Goal: Task Accomplishment & Management: Manage account settings

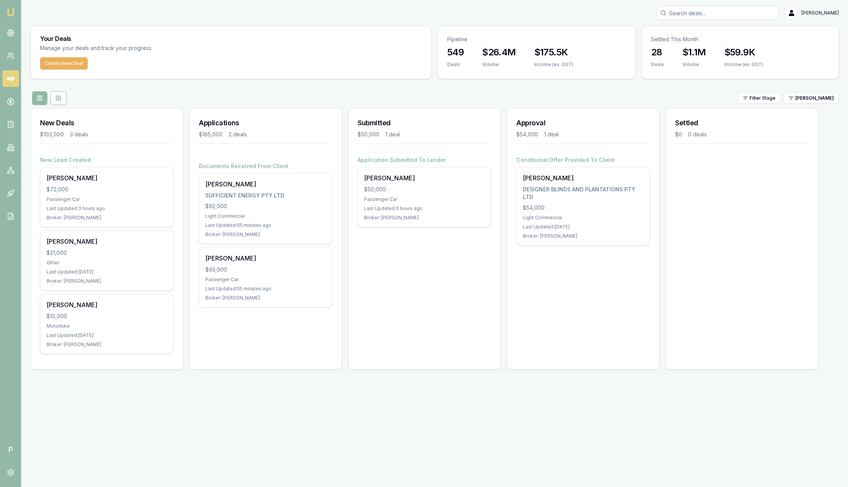
click at [11, 16] on img at bounding box center [10, 12] width 9 height 9
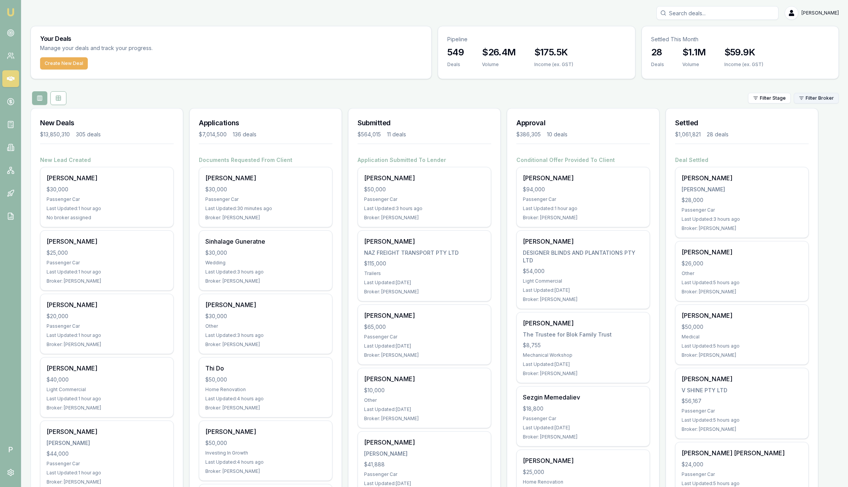
click at [827, 97] on html "Emu Broker P Sam Crouch Toggle Menu Your Deals Manage your deals and track your…" at bounding box center [424, 243] width 848 height 487
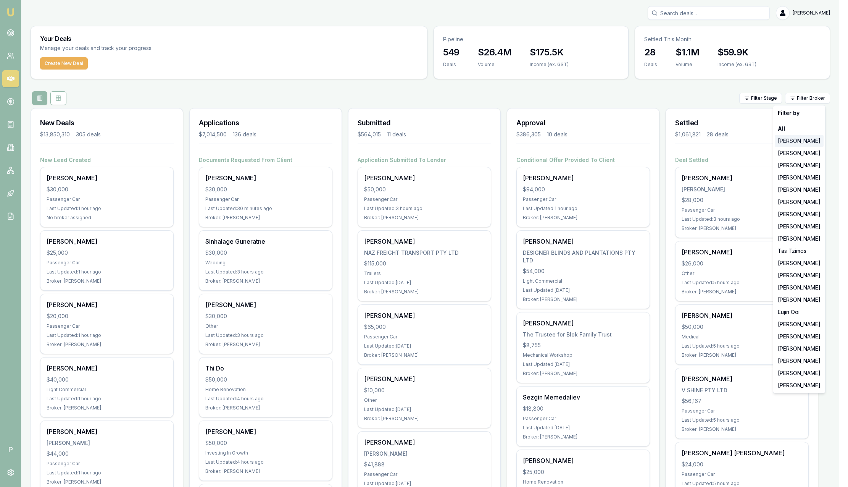
click at [816, 144] on div "[PERSON_NAME]" at bounding box center [799, 141] width 49 height 12
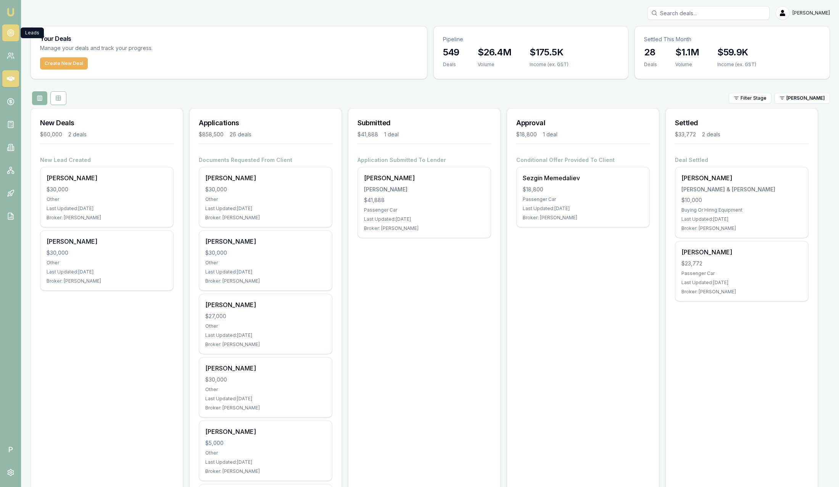
click at [14, 35] on icon at bounding box center [11, 33] width 8 height 8
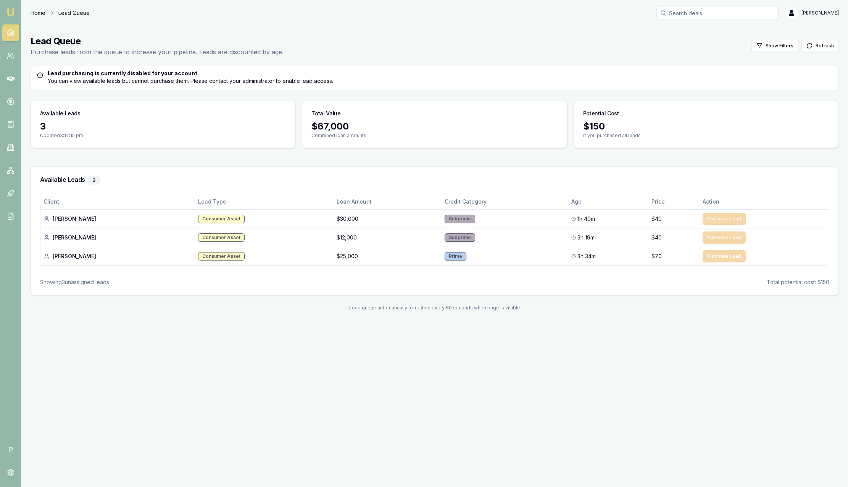
click at [35, 13] on link "Home" at bounding box center [38, 13] width 15 height 8
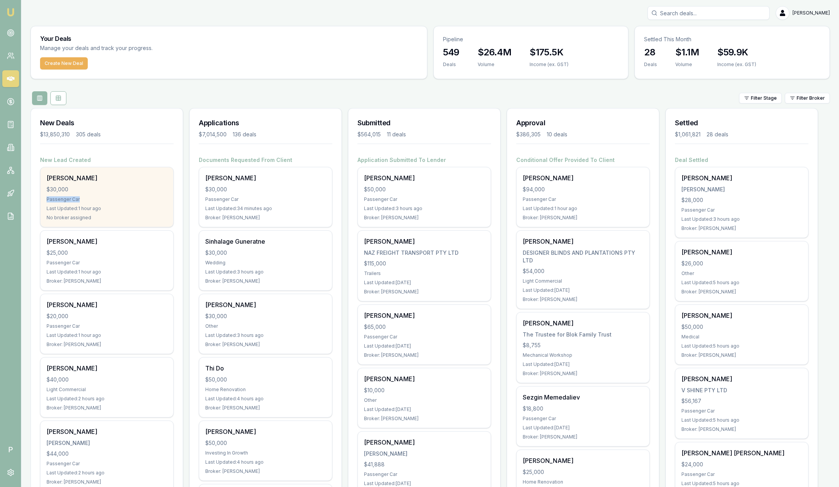
click at [113, 193] on div "Cole Dennison $30,000 Passenger Car Last Updated: 1 hour ago No broker assigned" at bounding box center [106, 197] width 133 height 60
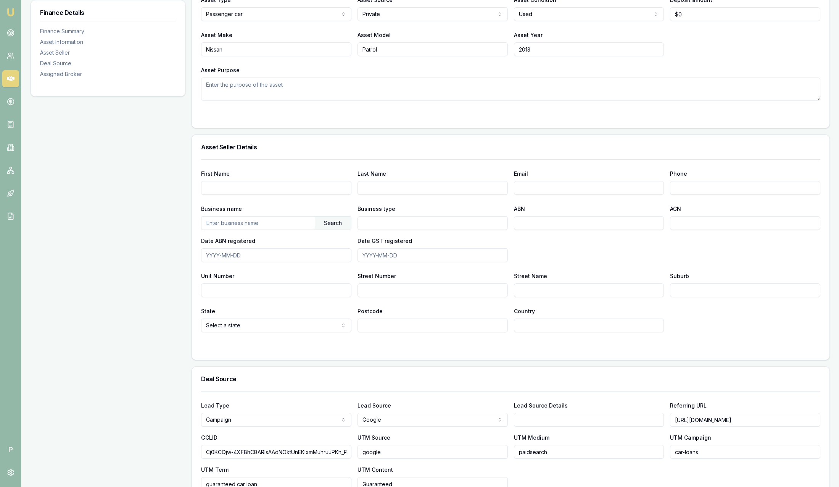
scroll to position [426, 0]
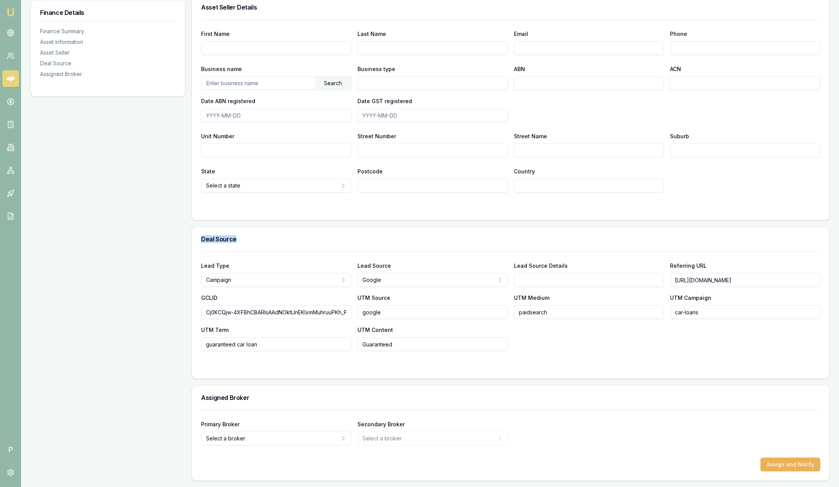
drag, startPoint x: 201, startPoint y: 238, endPoint x: 306, endPoint y: 232, distance: 105.9
click at [306, 232] on div "Deal Source" at bounding box center [511, 239] width 638 height 24
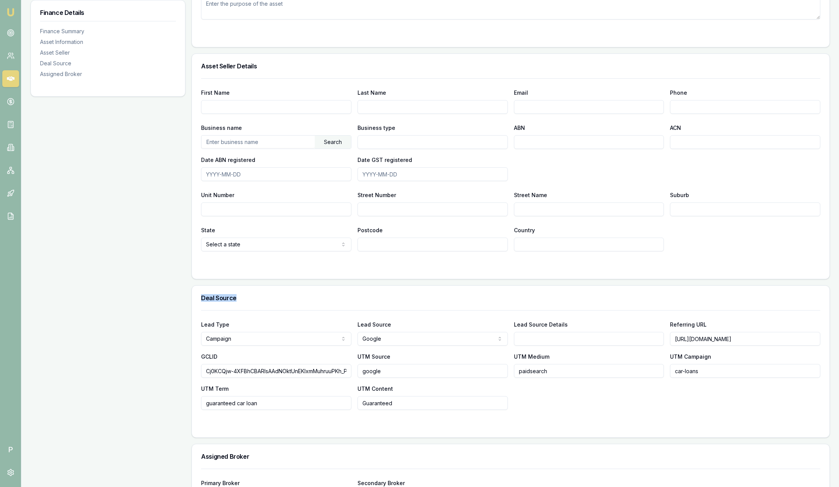
scroll to position [369, 0]
drag, startPoint x: 708, startPoint y: 370, endPoint x: 653, endPoint y: 370, distance: 54.6
click at [653, 370] on div "Lead Type Campaign New client Repeat client Partner Campaign Other Lead Source …" at bounding box center [510, 363] width 619 height 90
drag, startPoint x: 674, startPoint y: 337, endPoint x: 849, endPoint y: 327, distance: 175.8
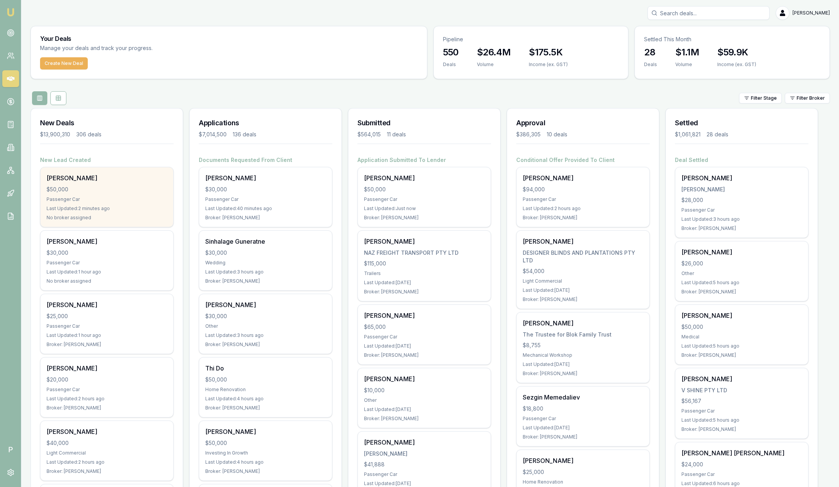
click at [113, 198] on div "Passenger Car" at bounding box center [107, 199] width 121 height 6
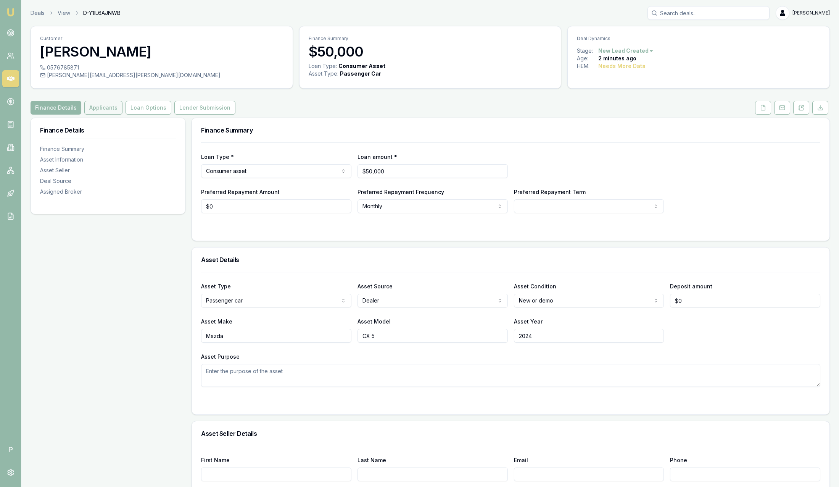
click at [97, 104] on button "Applicants" at bounding box center [103, 108] width 38 height 14
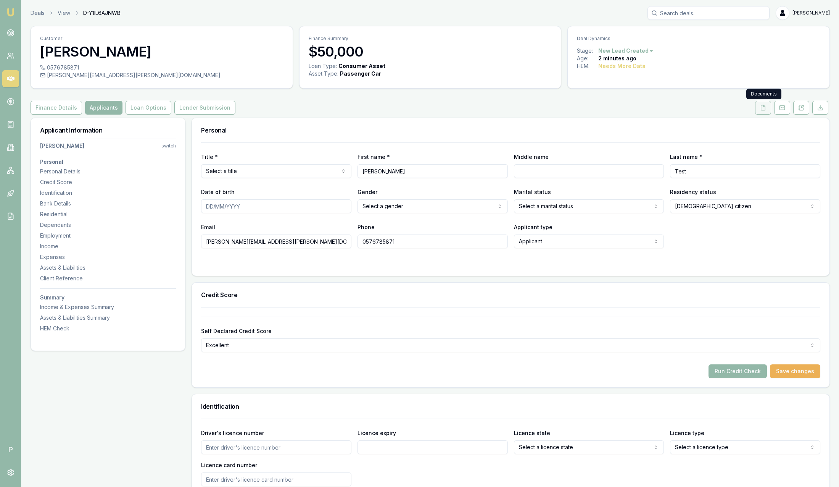
click at [766, 107] on icon at bounding box center [763, 108] width 6 height 6
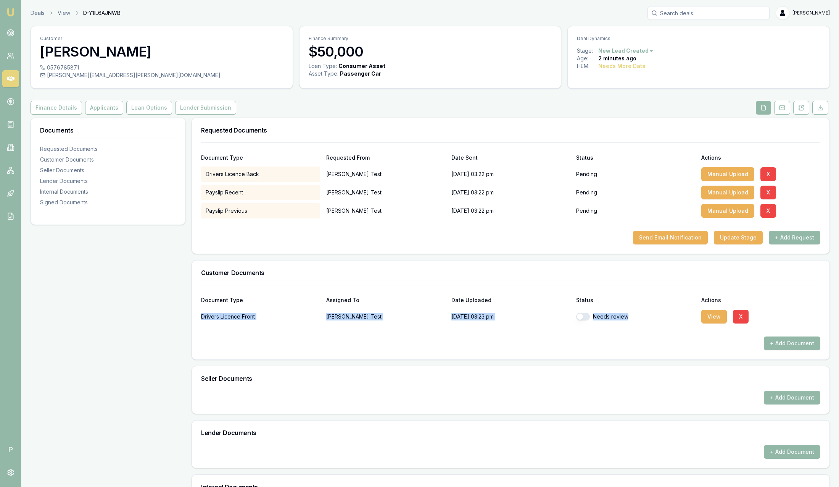
drag, startPoint x: 205, startPoint y: 318, endPoint x: 654, endPoint y: 311, distance: 448.8
click at [654, 311] on div "Document Type Assigned To Date Uploaded Status Actions Drivers Licence Front Fa…" at bounding box center [511, 322] width 638 height 74
drag, startPoint x: 654, startPoint y: 311, endPoint x: 630, endPoint y: 348, distance: 44.0
click at [630, 348] on div "+ Add Document" at bounding box center [510, 343] width 619 height 14
click at [584, 317] on button "button" at bounding box center [583, 317] width 14 height 8
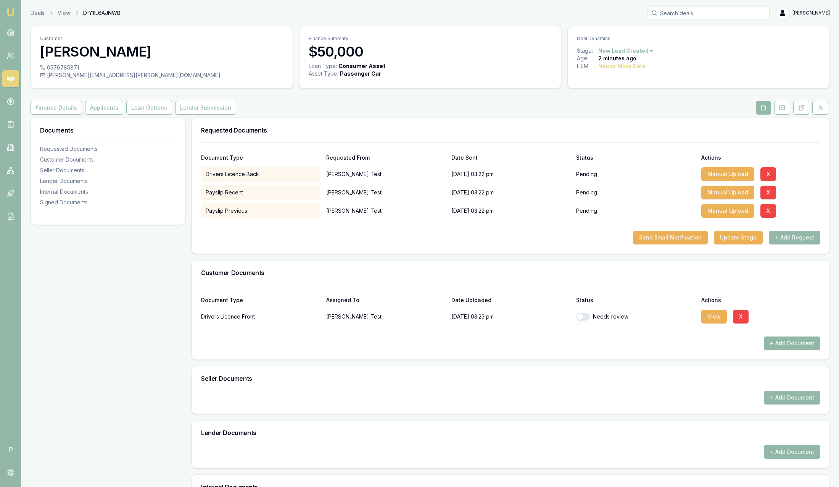
checkbox input "true"
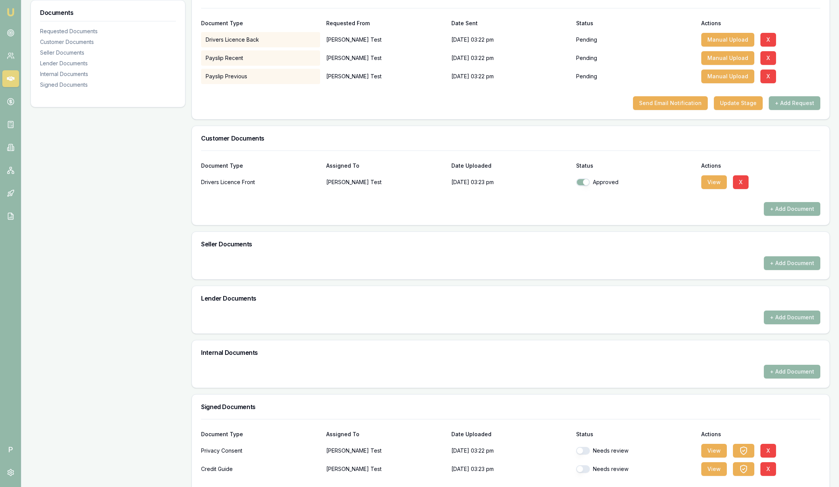
scroll to position [166, 0]
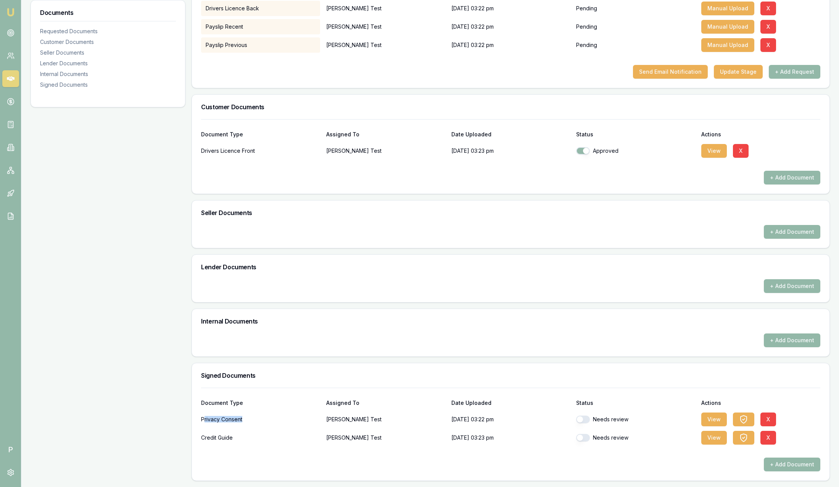
drag, startPoint x: 205, startPoint y: 422, endPoint x: 295, endPoint y: 415, distance: 89.6
click at [295, 415] on div "Privacy Consent" at bounding box center [260, 418] width 119 height 15
drag, startPoint x: 295, startPoint y: 415, endPoint x: 244, endPoint y: 436, distance: 54.7
click at [244, 436] on div "Credit Guide" at bounding box center [260, 437] width 119 height 15
drag, startPoint x: 244, startPoint y: 436, endPoint x: 408, endPoint y: 394, distance: 168.6
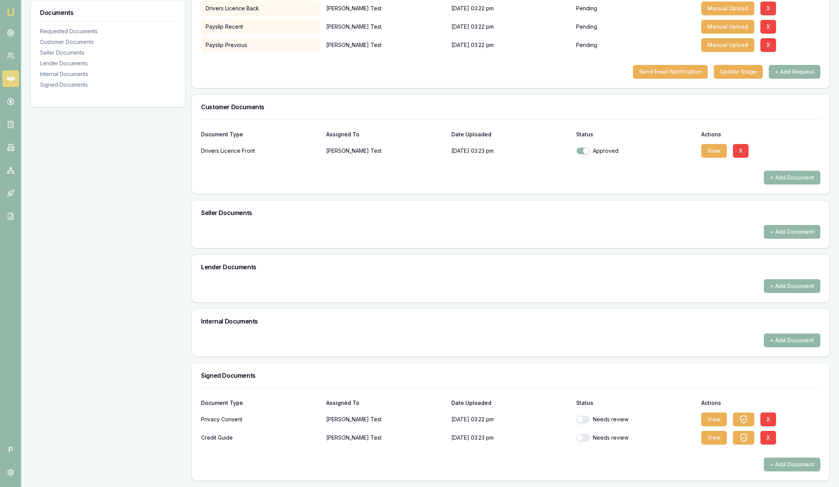
click at [373, 393] on div "Document Type Assigned To Date Uploaded Status Actions" at bounding box center [510, 398] width 619 height 21
click at [580, 421] on button "button" at bounding box center [583, 419] width 14 height 8
checkbox input "true"
click at [582, 438] on button "button" at bounding box center [583, 437] width 14 height 8
checkbox input "true"
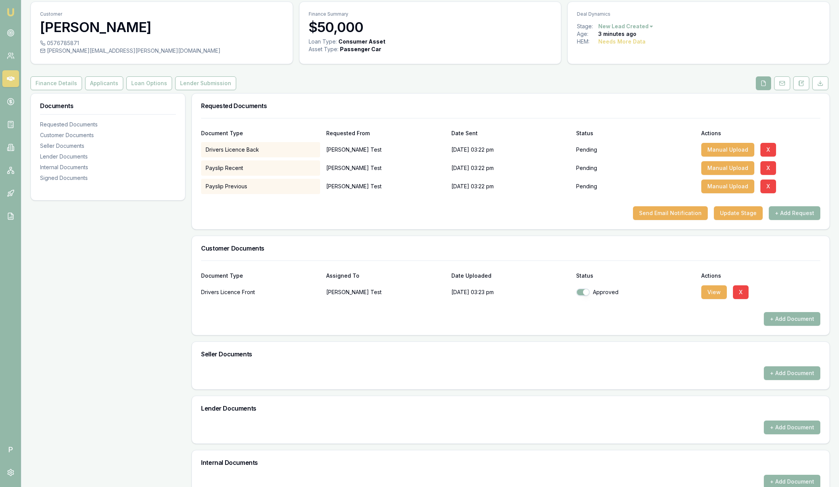
scroll to position [0, 0]
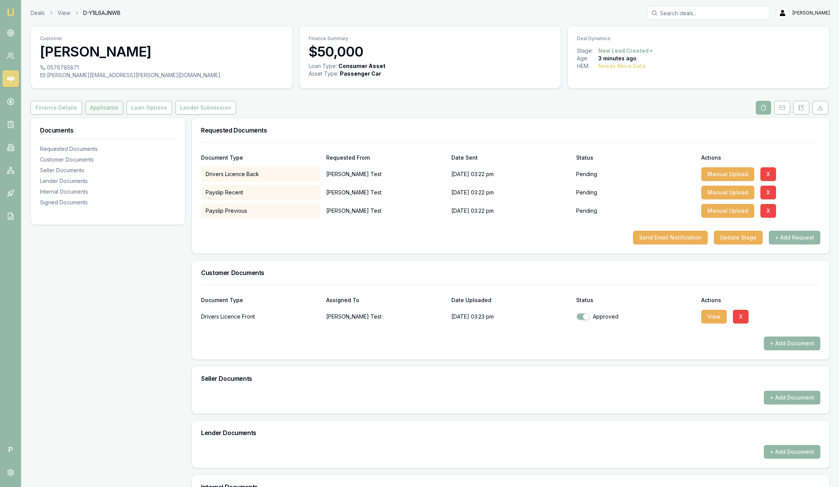
click at [98, 108] on button "Applicants" at bounding box center [104, 108] width 38 height 14
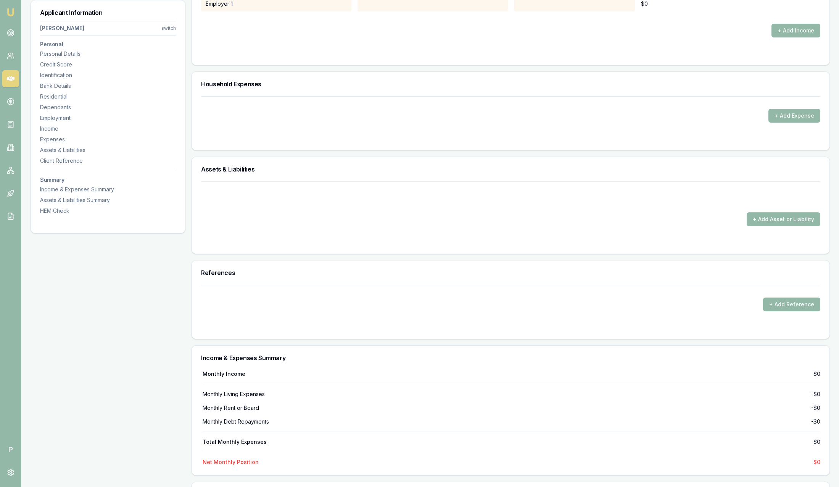
scroll to position [1561, 0]
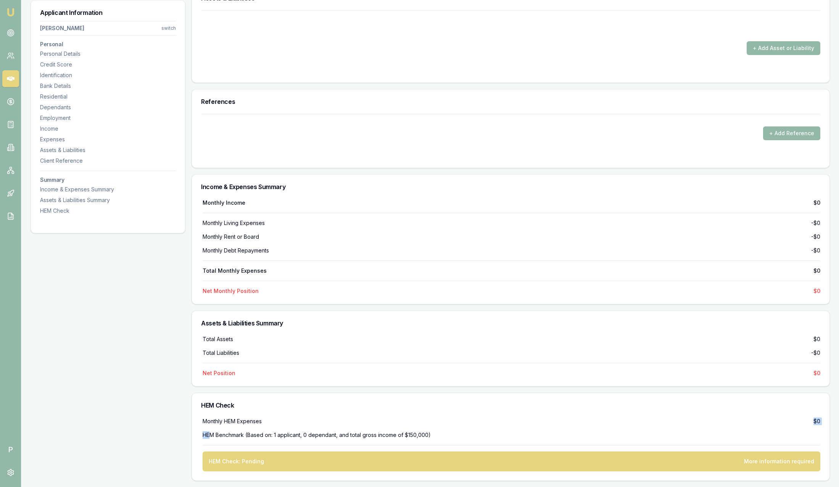
drag, startPoint x: 211, startPoint y: 430, endPoint x: 507, endPoint y: 424, distance: 296.2
click at [507, 424] on div "Monthly HEM Expenses $0 HEM Benchmark (Based on: 1 applicant, 0 dependant, and …" at bounding box center [510, 444] width 619 height 54
drag, startPoint x: 507, startPoint y: 424, endPoint x: 496, endPoint y: 434, distance: 15.4
click at [497, 434] on div "HEM Benchmark (Based on: 1 applicant, 0 dependant, and total gross income of $1…" at bounding box center [512, 435] width 618 height 8
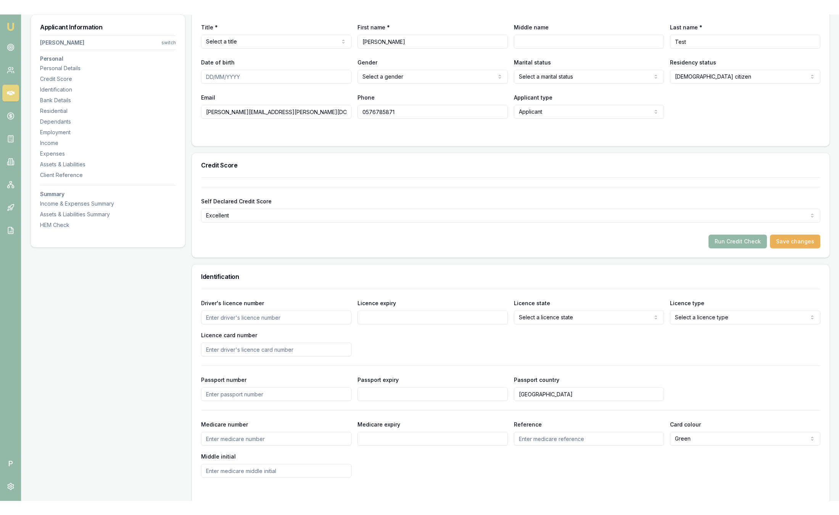
scroll to position [0, 0]
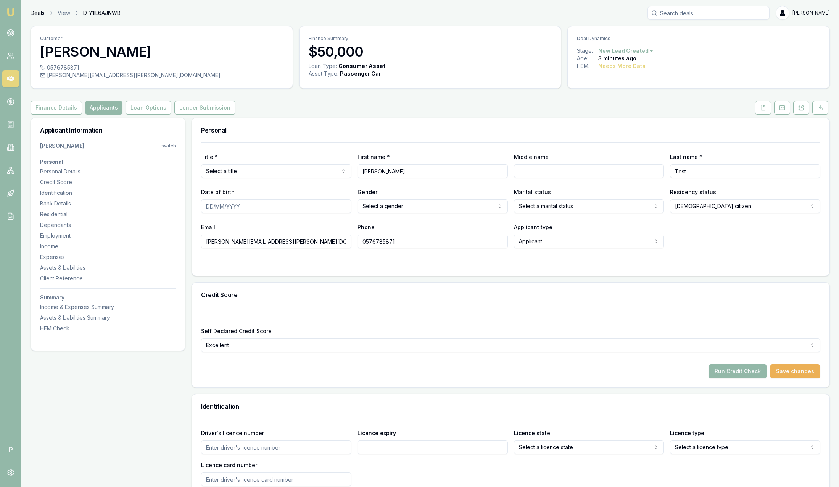
click at [38, 10] on link "Deals" at bounding box center [38, 13] width 14 height 8
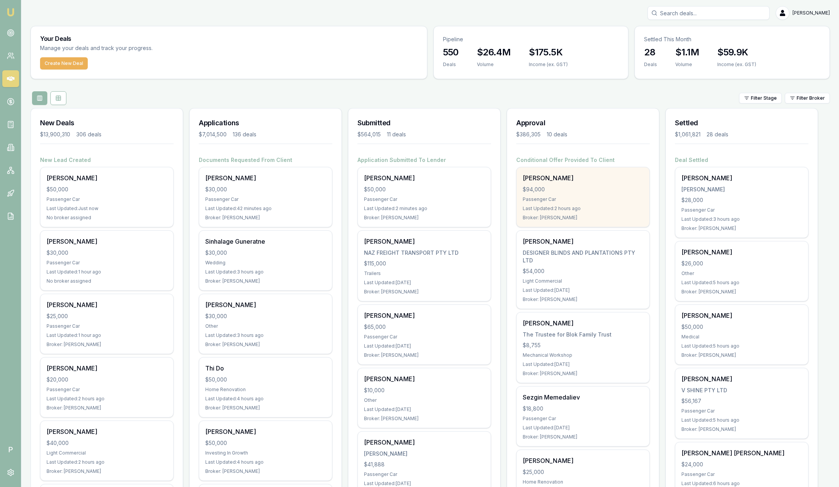
click at [538, 197] on div "Passenger Car" at bounding box center [583, 199] width 121 height 6
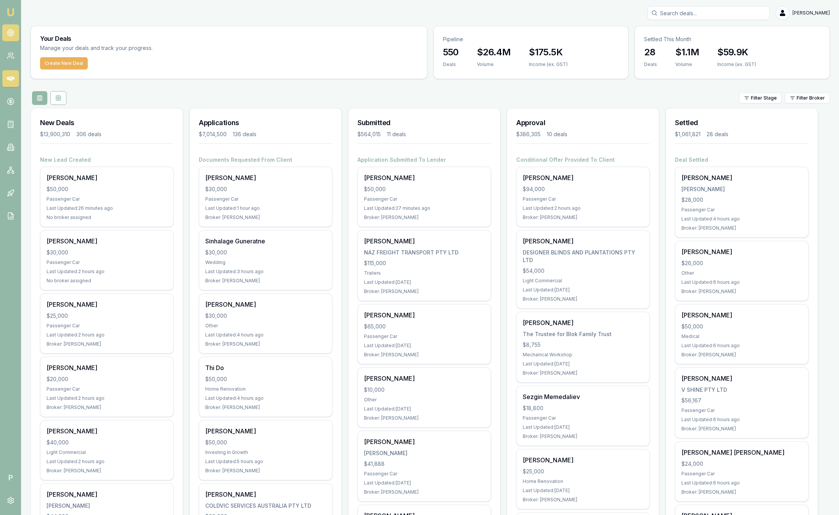
click at [15, 36] on link at bounding box center [10, 32] width 17 height 17
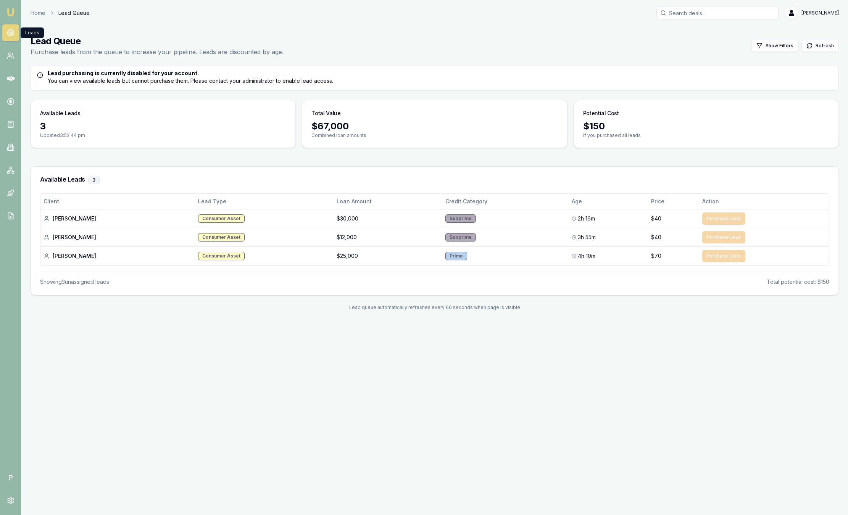
click at [16, 12] on link "Emu Broker" at bounding box center [11, 12] width 12 height 12
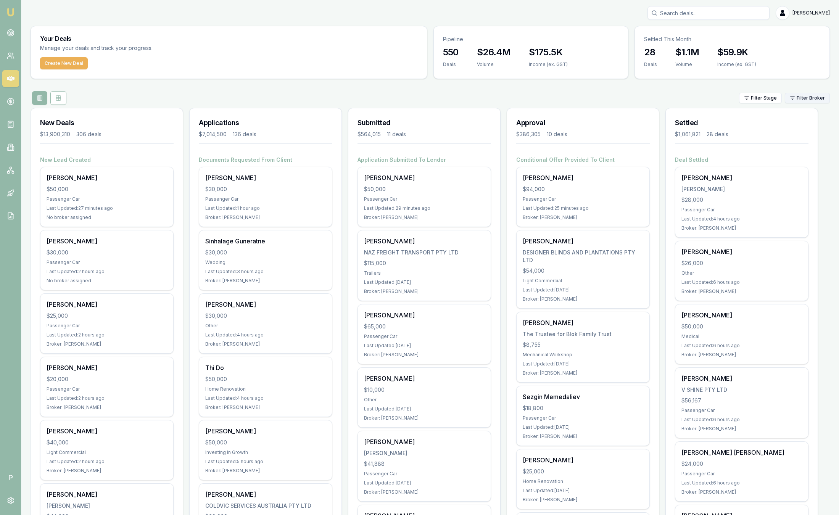
click at [799, 99] on html "Emu Broker P Sam Crouch Toggle Menu Your Deals Manage your deals and track your…" at bounding box center [419, 257] width 839 height 515
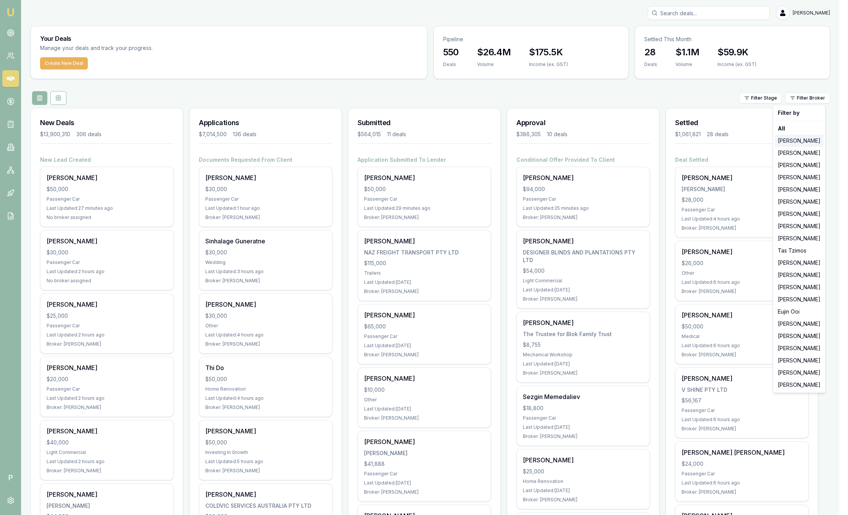
click at [798, 145] on div "[PERSON_NAME]" at bounding box center [799, 141] width 49 height 12
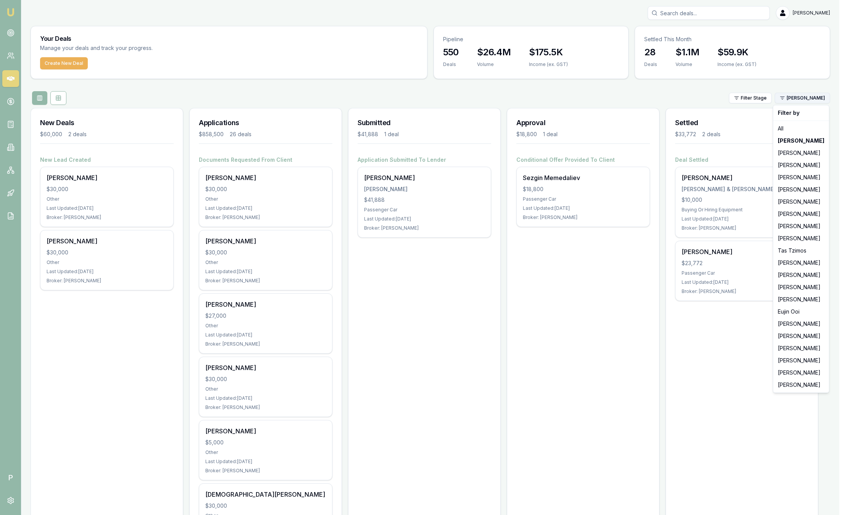
click at [799, 100] on html "Emu Broker P Sam Crouch Toggle Menu Your Deals Manage your deals and track your…" at bounding box center [424, 257] width 848 height 515
click at [787, 151] on div "[PERSON_NAME]" at bounding box center [801, 153] width 53 height 12
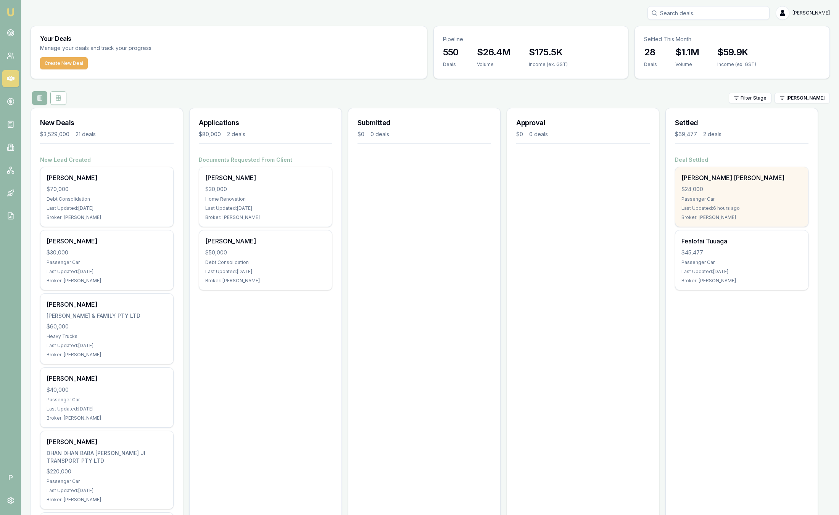
click at [778, 189] on div "$24,000" at bounding box center [742, 189] width 121 height 8
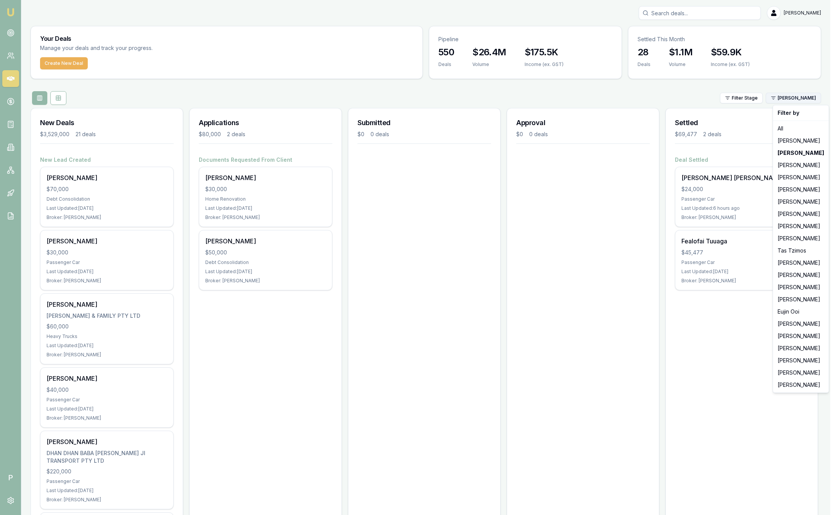
click at [788, 99] on html "Emu Broker P Sam Crouch Toggle Menu Your Deals Manage your deals and track your…" at bounding box center [419, 257] width 839 height 515
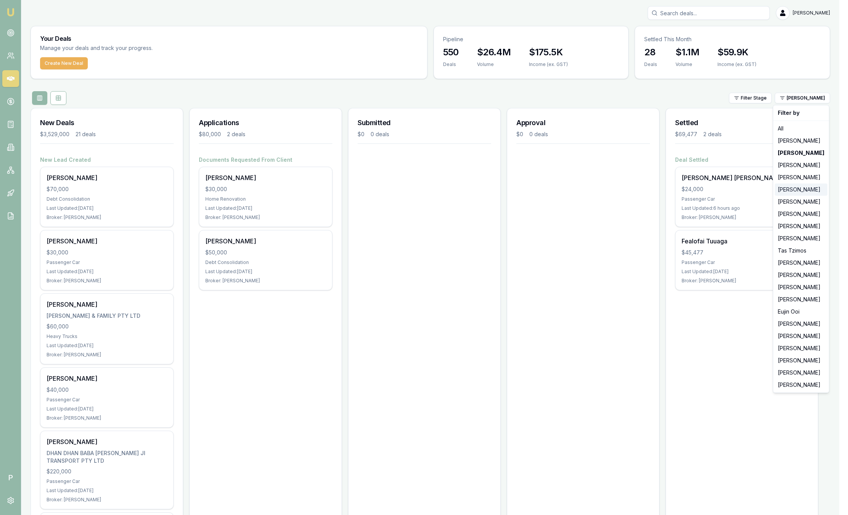
click at [787, 189] on div "[PERSON_NAME]" at bounding box center [801, 190] width 53 height 12
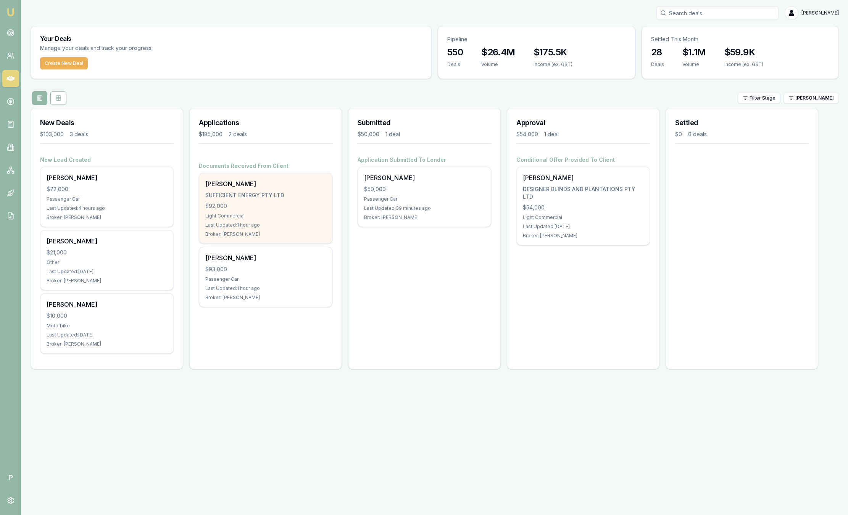
click at [294, 211] on div "George Sooalo SUFFICIENT ENERGY PTY LTD $92,000 Light Commercial Last Updated: …" at bounding box center [265, 208] width 133 height 70
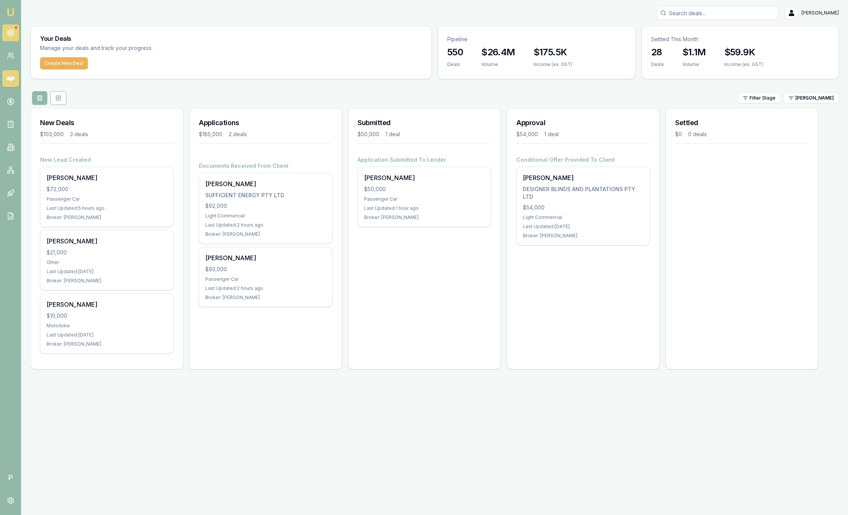
click at [15, 30] on link at bounding box center [10, 32] width 17 height 17
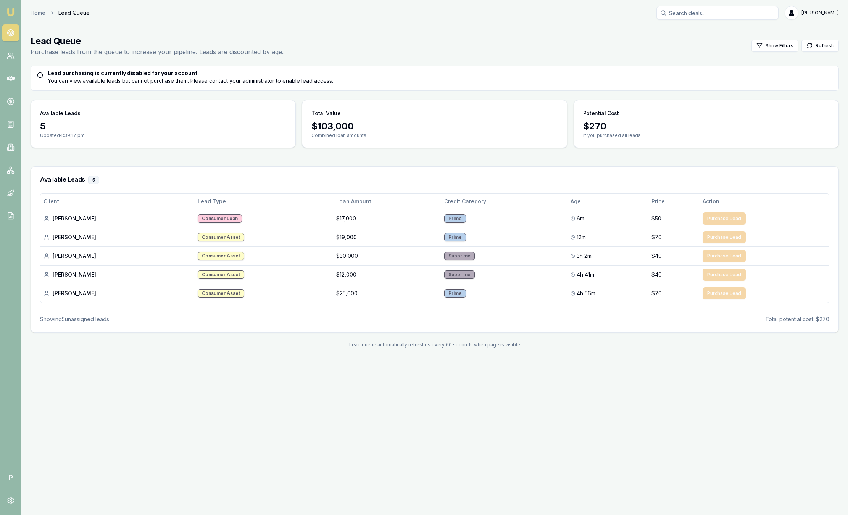
click at [13, 35] on circle at bounding box center [10, 33] width 6 height 6
click at [9, 14] on img at bounding box center [10, 12] width 9 height 9
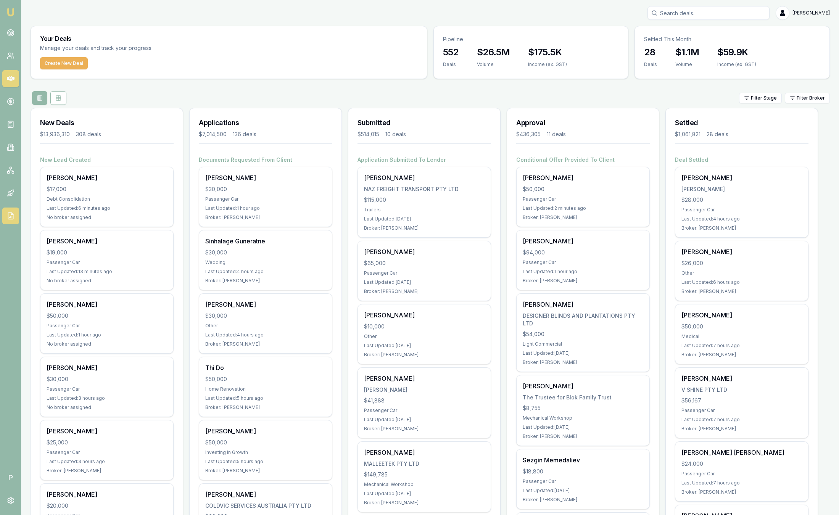
click at [5, 218] on link at bounding box center [10, 216] width 17 height 17
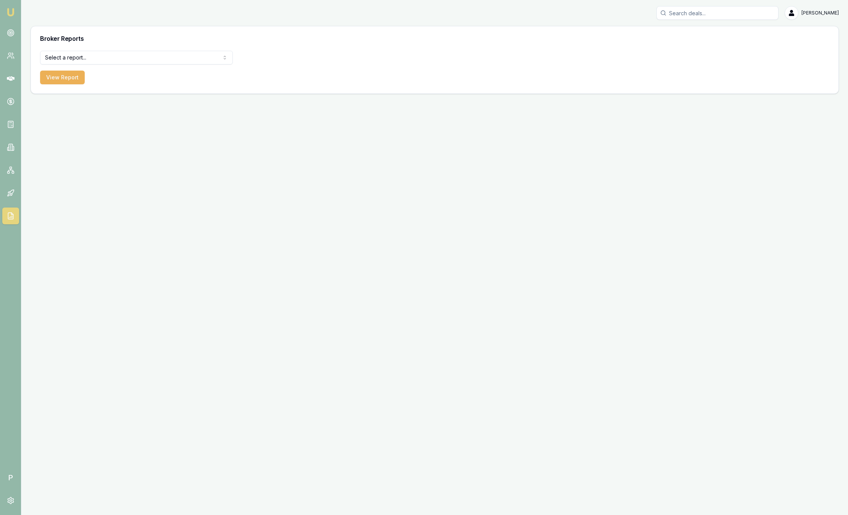
click at [100, 60] on html "Emu Broker P Sam Crouch Toggle Menu Broker Reports Select a report... Equifax P…" at bounding box center [424, 257] width 848 height 515
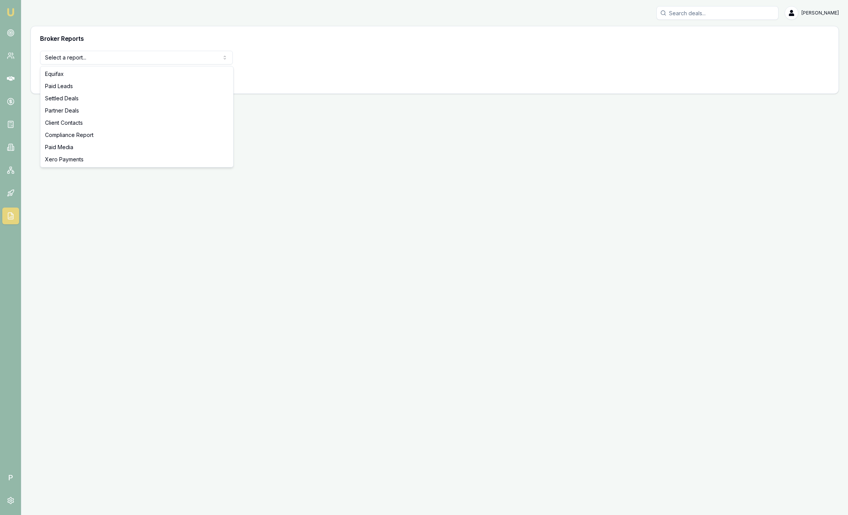
select select "settled-deals"
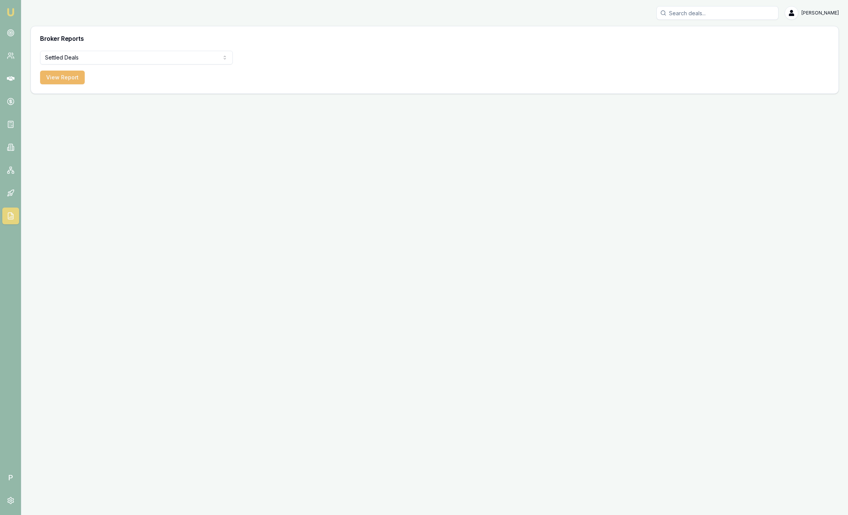
click at [70, 78] on button "View Report" at bounding box center [62, 78] width 45 height 14
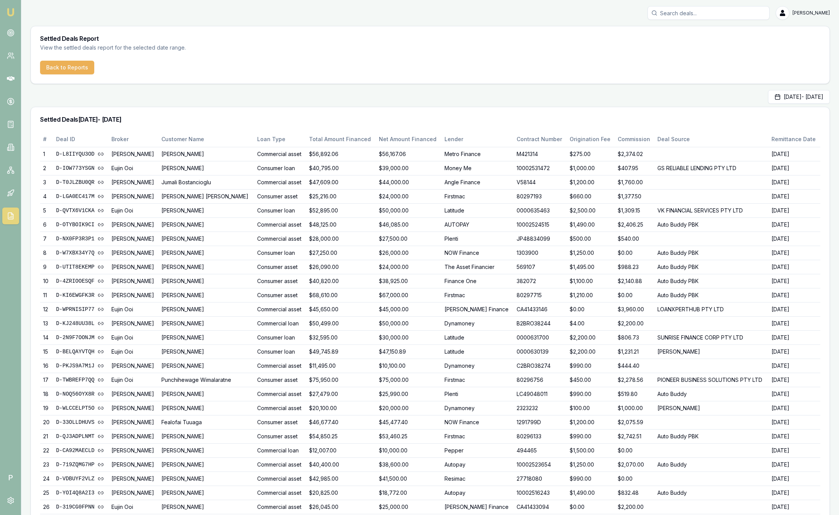
click at [8, 7] on link "Emu Broker" at bounding box center [11, 12] width 12 height 12
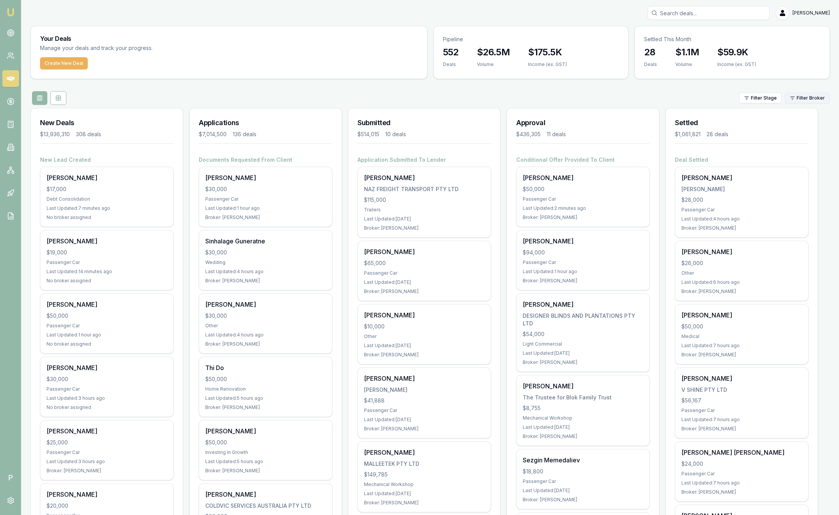
click at [814, 98] on html "Emu Broker P Sam Crouch Toggle Menu Your Deals Manage your deals and track your…" at bounding box center [419, 257] width 839 height 515
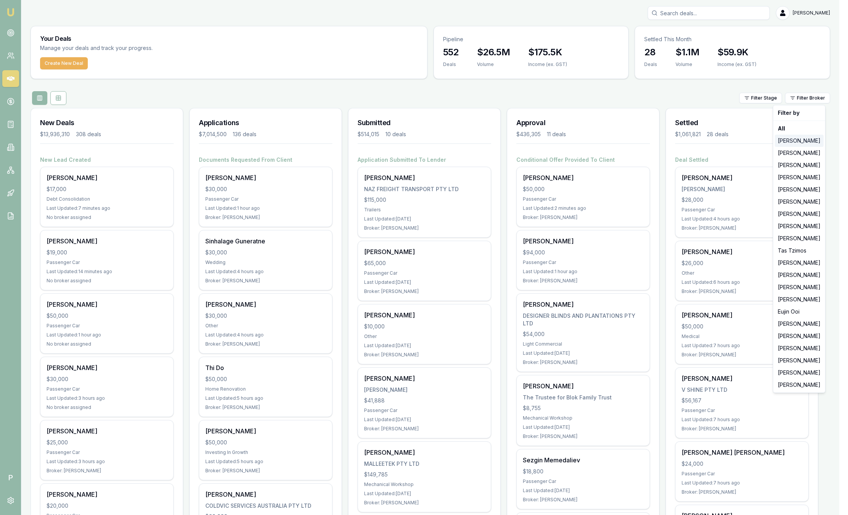
click at [803, 139] on div "[PERSON_NAME]" at bounding box center [799, 141] width 49 height 12
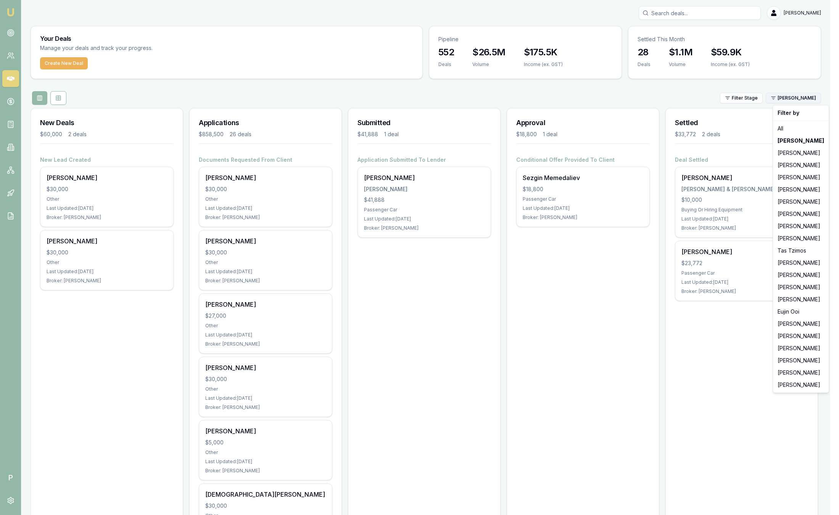
click at [800, 97] on html "Emu Broker P Sam Crouch Toggle Menu Your Deals Manage your deals and track your…" at bounding box center [419, 257] width 839 height 515
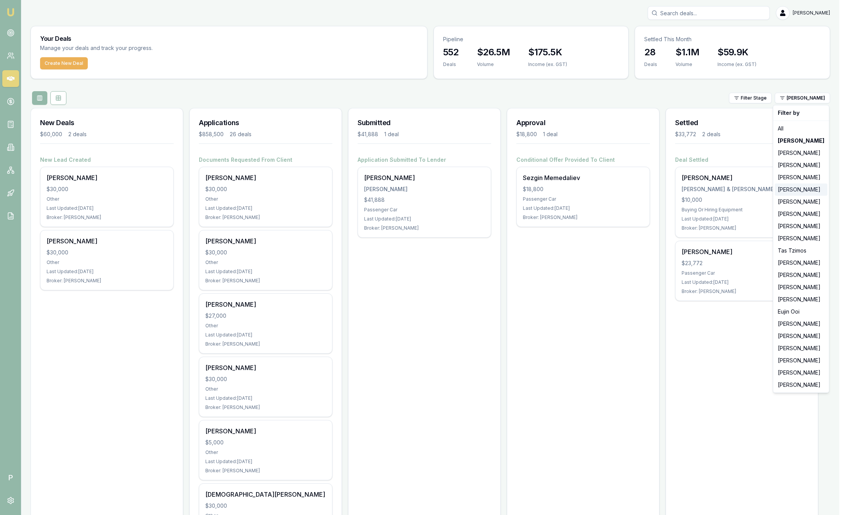
click at [798, 190] on div "[PERSON_NAME]" at bounding box center [801, 190] width 53 height 12
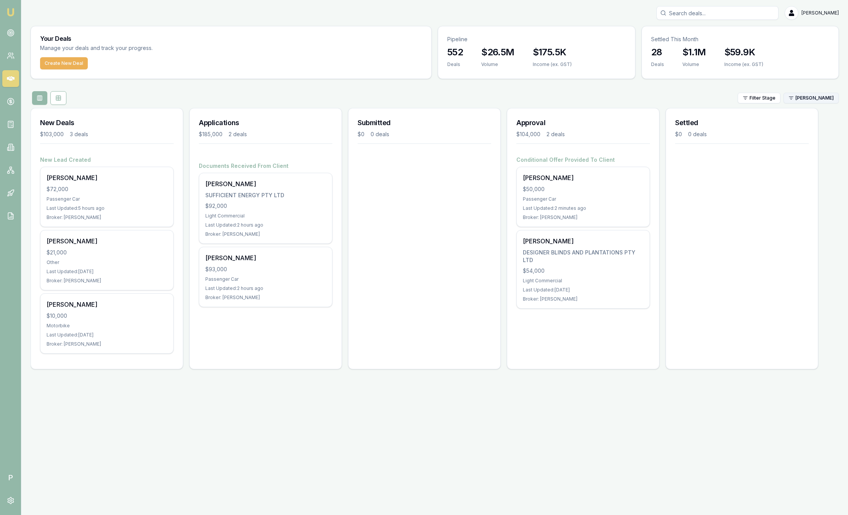
click at [817, 102] on html "Emu Broker P Sam Crouch Toggle Menu Your Deals Manage your deals and track your…" at bounding box center [424, 257] width 848 height 515
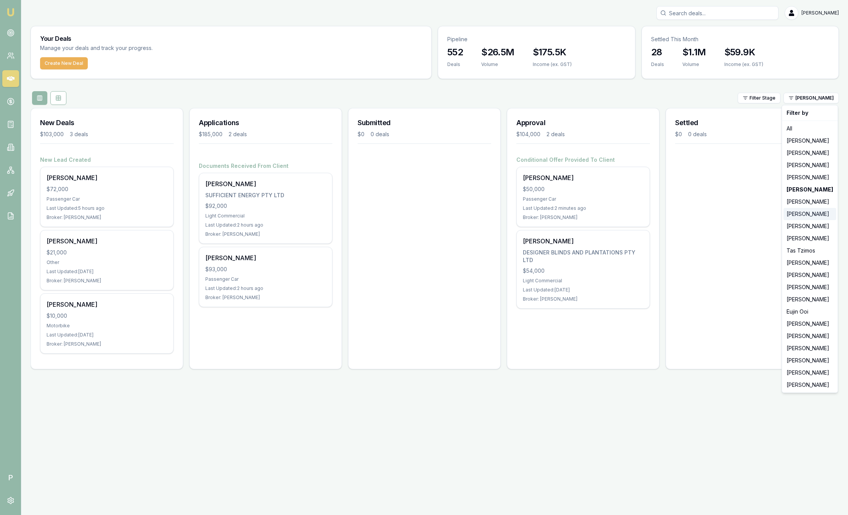
click at [821, 212] on div "[PERSON_NAME]" at bounding box center [809, 214] width 53 height 12
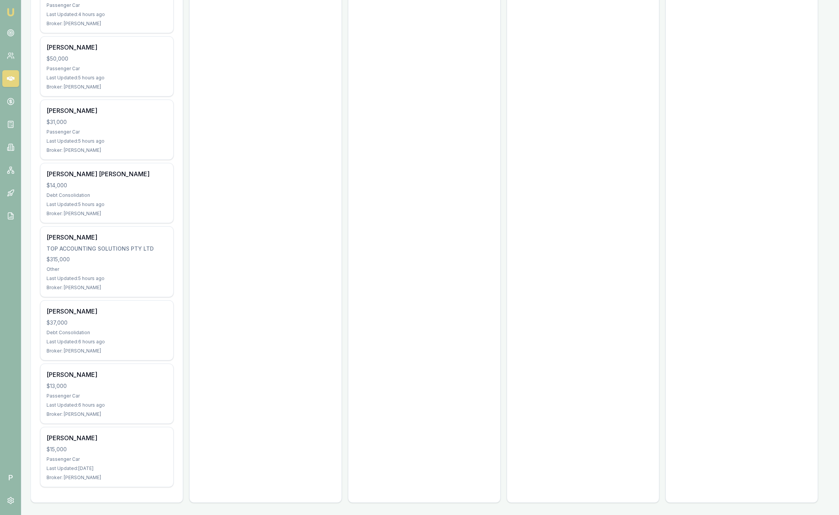
scroll to position [85, 0]
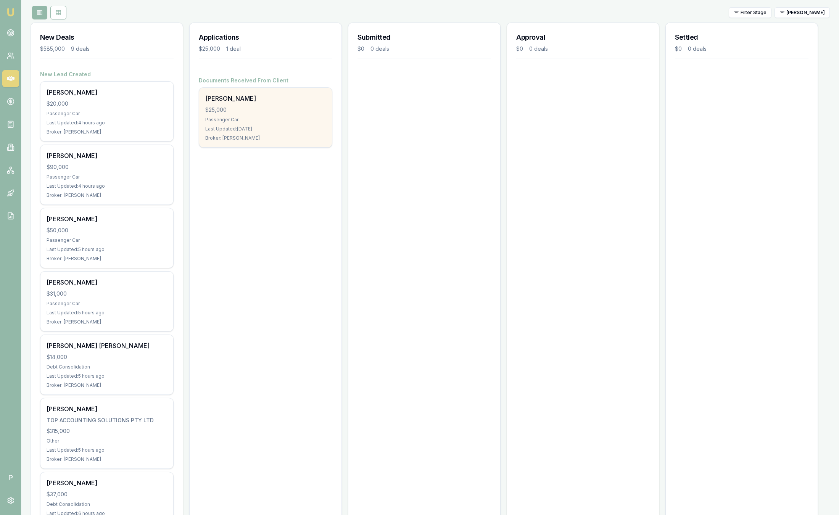
click at [284, 120] on div "Passenger Car" at bounding box center [265, 120] width 121 height 6
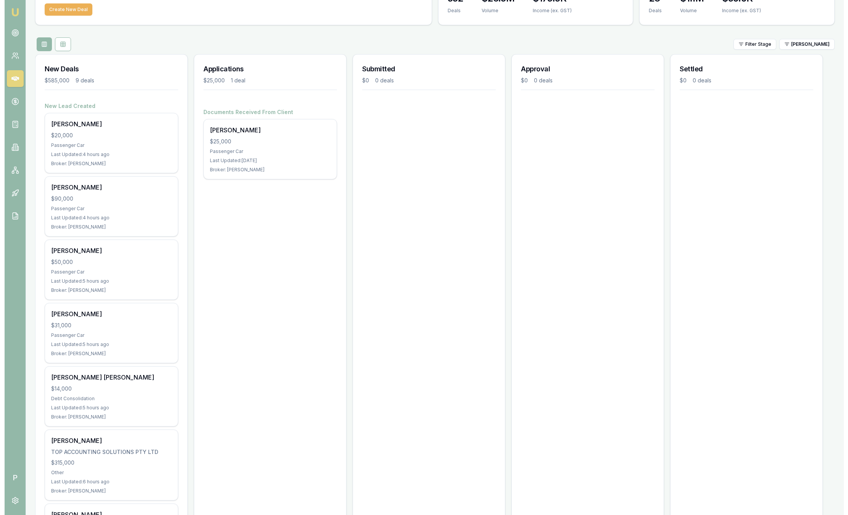
scroll to position [0, 0]
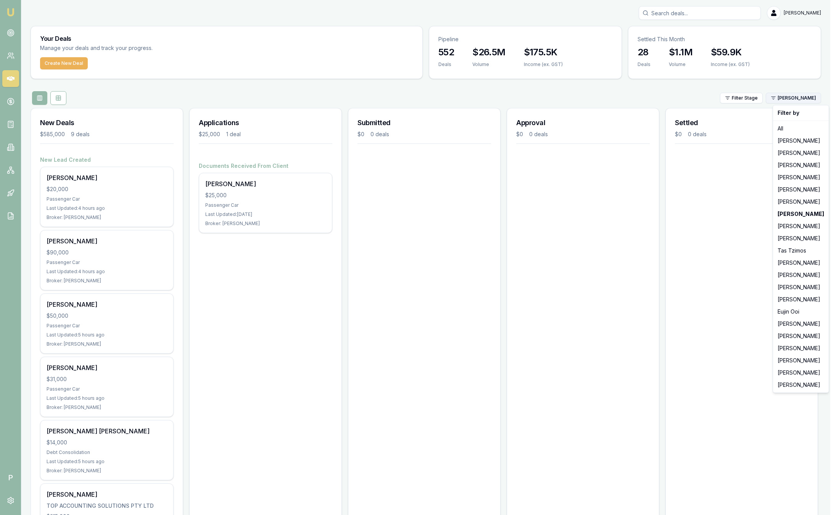
click at [805, 100] on html "Emu Broker P Sam Crouch Toggle Menu Your Deals Manage your deals and track your…" at bounding box center [419, 257] width 839 height 515
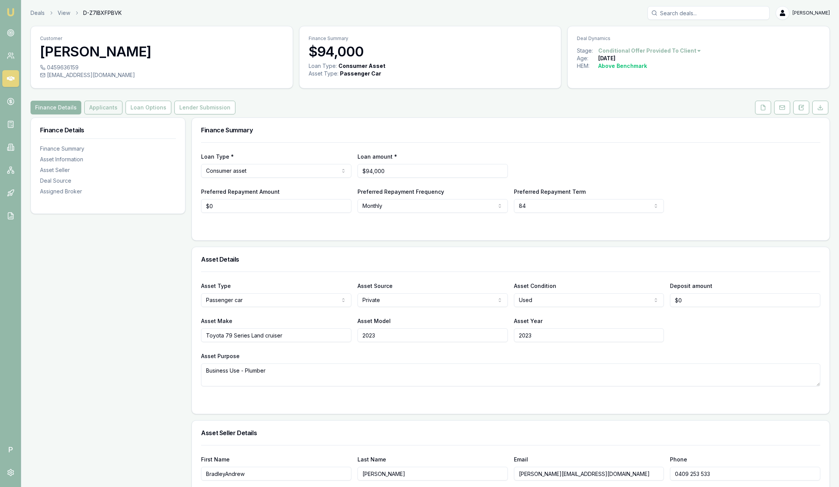
click at [102, 111] on button "Applicants" at bounding box center [103, 108] width 38 height 14
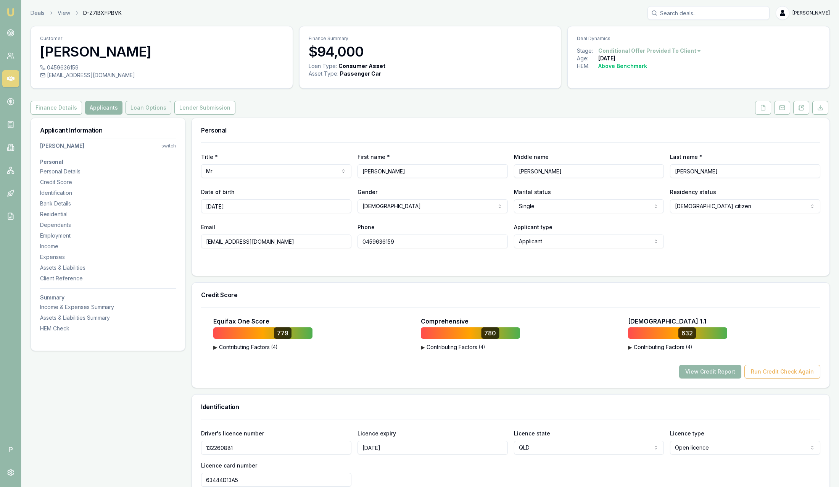
click at [154, 105] on button "Loan Options" at bounding box center [149, 108] width 46 height 14
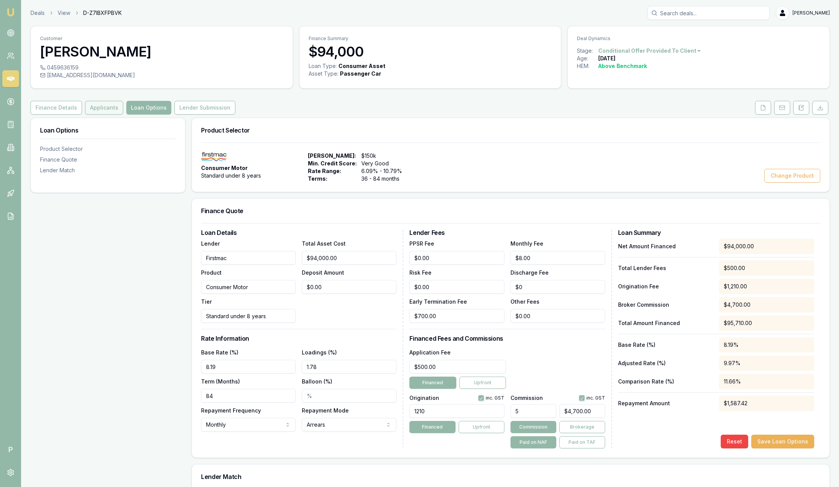
click at [109, 108] on button "Applicants" at bounding box center [104, 108] width 38 height 14
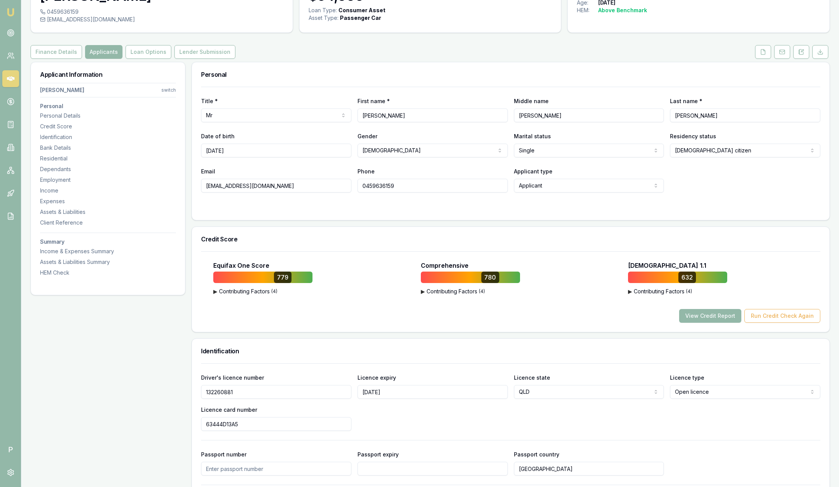
scroll to position [57, 0]
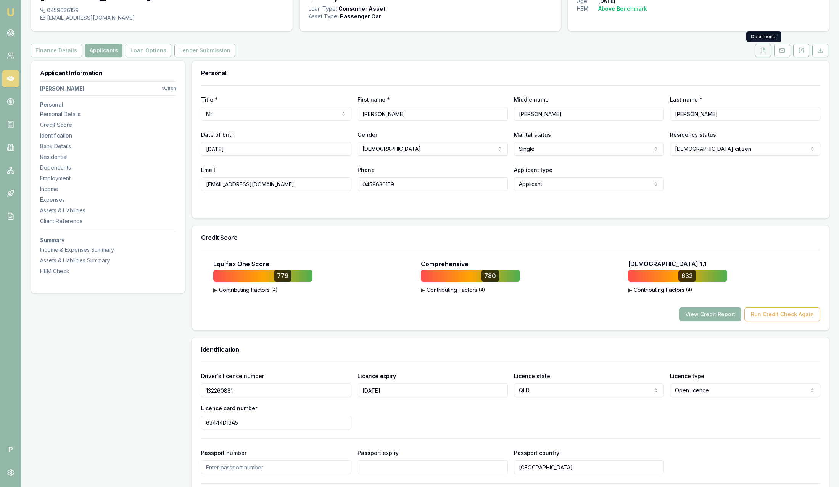
click at [765, 51] on icon at bounding box center [763, 50] width 6 height 6
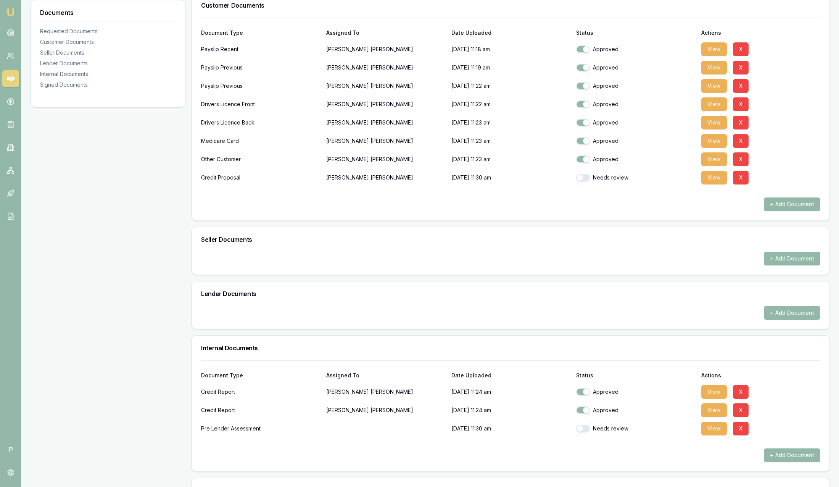
scroll to position [229, 0]
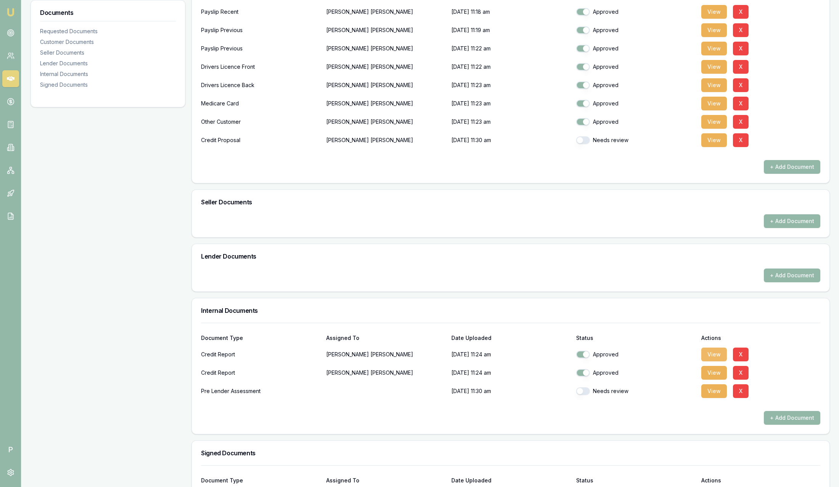
click at [714, 351] on button "View" at bounding box center [714, 354] width 26 height 14
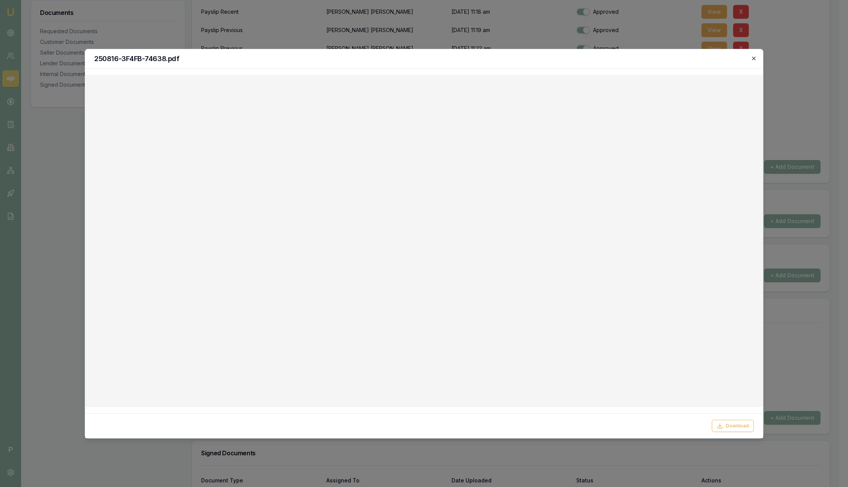
click at [755, 58] on icon "button" at bounding box center [754, 58] width 6 height 6
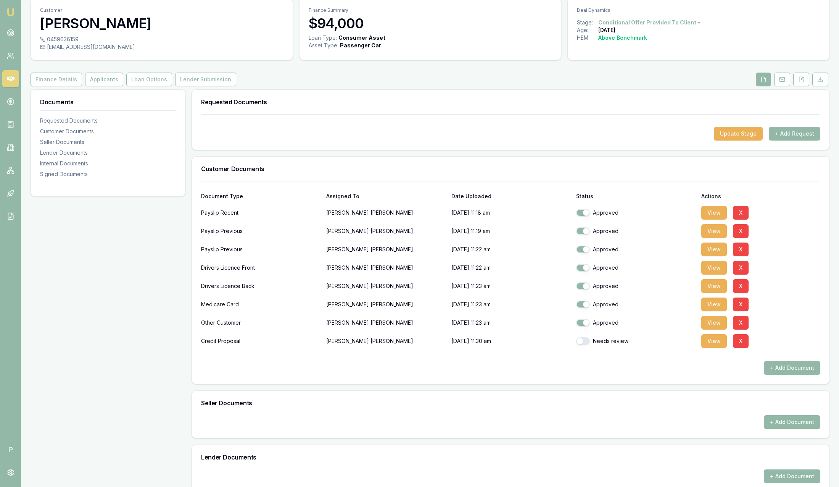
scroll to position [0, 0]
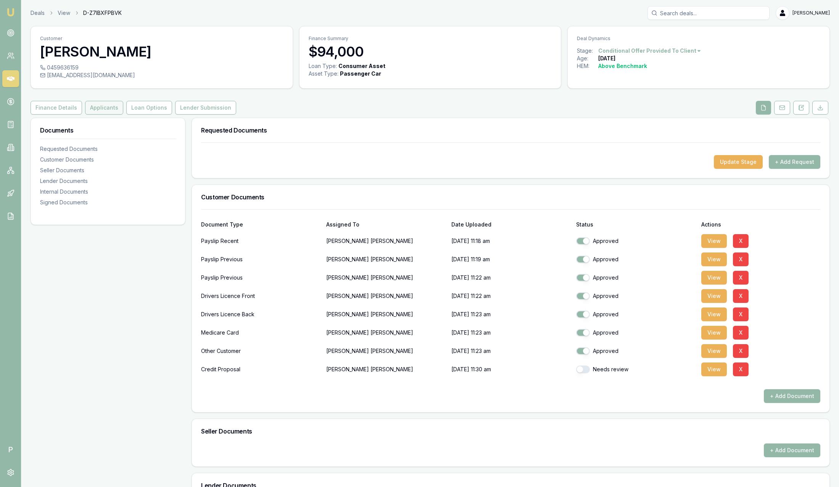
click at [108, 107] on button "Applicants" at bounding box center [104, 108] width 38 height 14
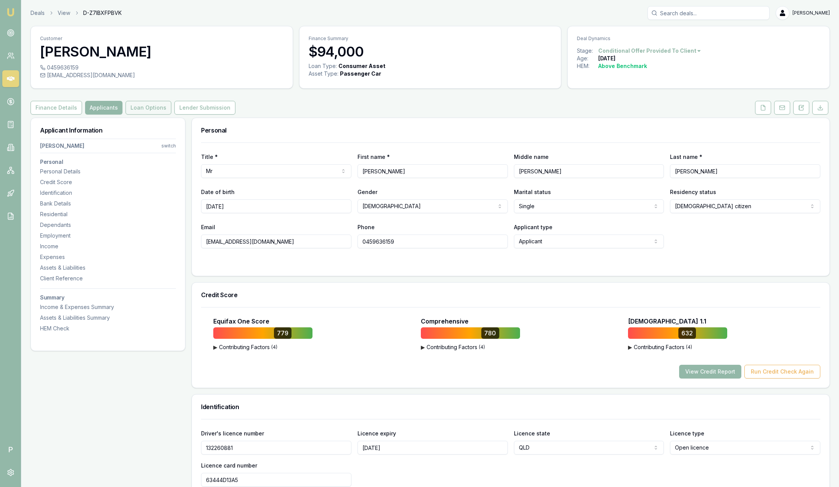
click at [137, 109] on button "Loan Options" at bounding box center [149, 108] width 46 height 14
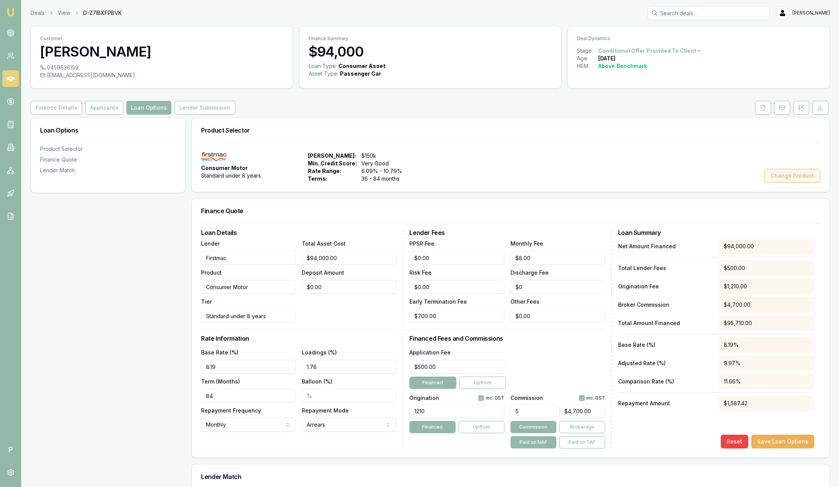
click at [793, 176] on button "Change Product" at bounding box center [792, 176] width 56 height 14
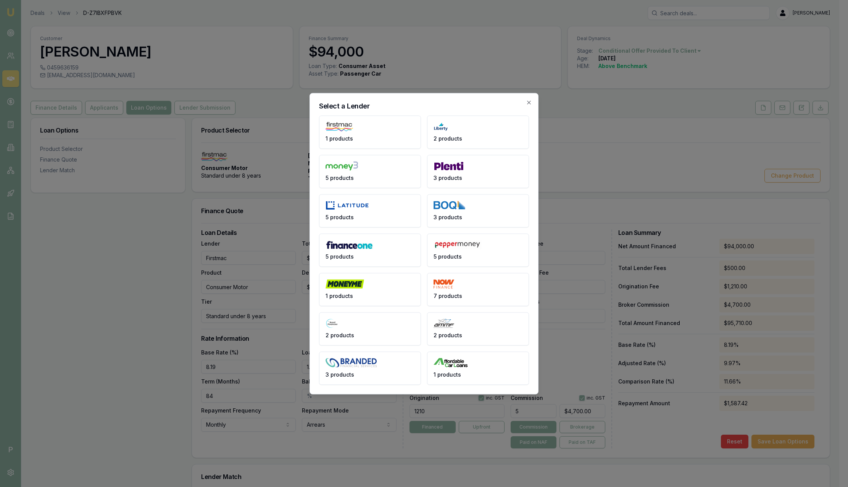
click at [454, 172] on button "3 products" at bounding box center [478, 171] width 102 height 33
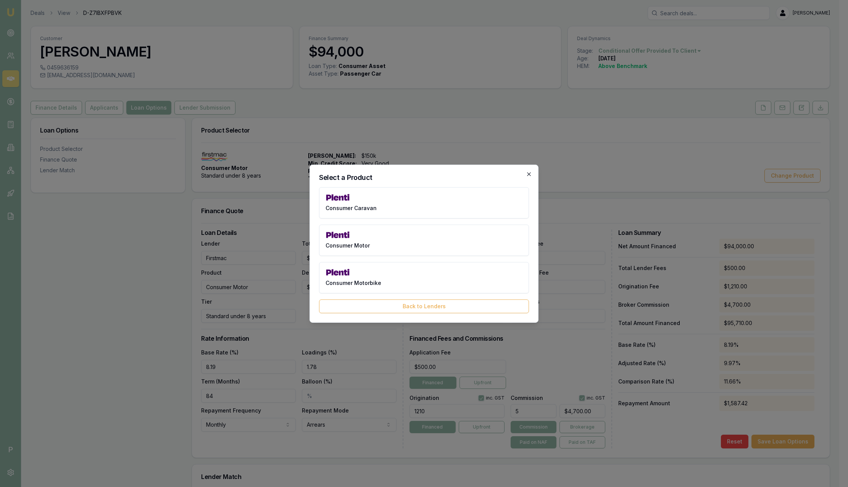
click at [529, 172] on icon "button" at bounding box center [529, 174] width 6 height 6
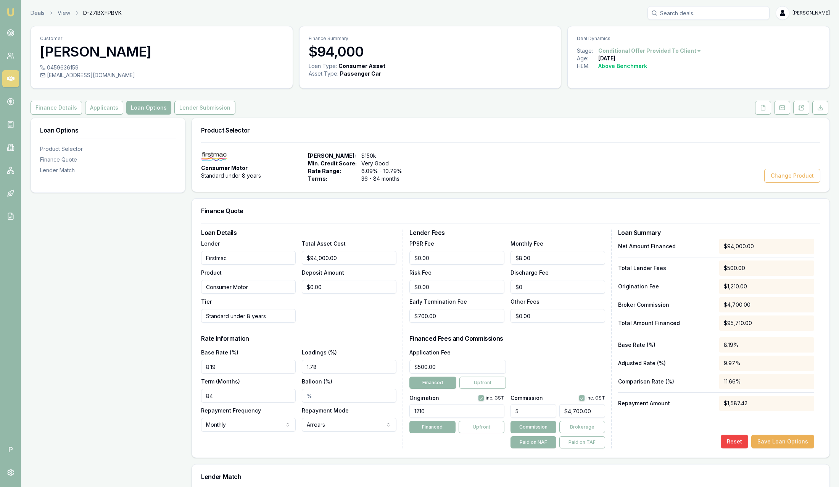
drag, startPoint x: 325, startPoint y: 369, endPoint x: 317, endPoint y: 369, distance: 7.3
click at [317, 369] on input "1.78" at bounding box center [349, 366] width 95 height 14
drag, startPoint x: 332, startPoint y: 365, endPoint x: 293, endPoint y: 359, distance: 39.5
click at [293, 359] on div "Base Rate (%) 8.19 Loadings (%) 1.78 Term (Months) 84 Balloon (%) Repayment Fre…" at bounding box center [298, 389] width 195 height 84
type input "1.78%"
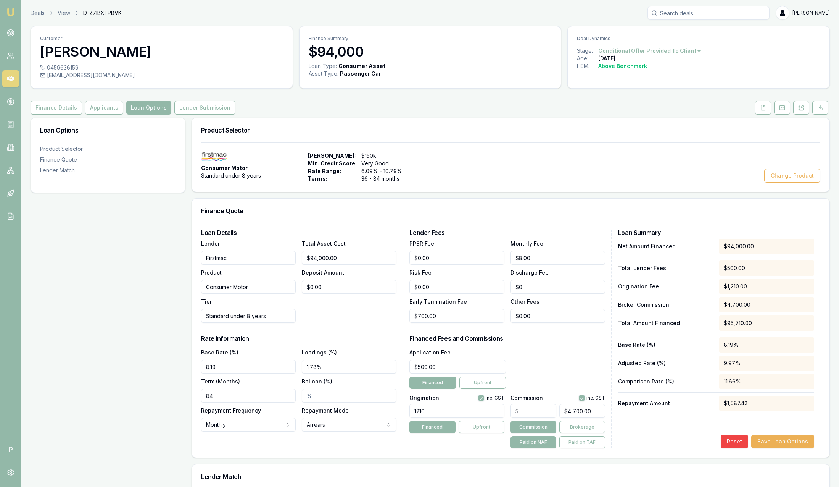
click at [347, 337] on h3 "Rate Information" at bounding box center [298, 338] width 195 height 6
drag, startPoint x: 438, startPoint y: 414, endPoint x: 389, endPoint y: 411, distance: 49.3
click at [389, 411] on div "Loan Details Lender Firstmac Product Consumer Motor Tier Standard under 8 years…" at bounding box center [510, 338] width 619 height 219
type input "1210.00"
click at [509, 409] on div "Origination inc. GST 1210.00 Financed Upfront Commission inc. GST 5 $4,700.00 C…" at bounding box center [506, 420] width 195 height 56
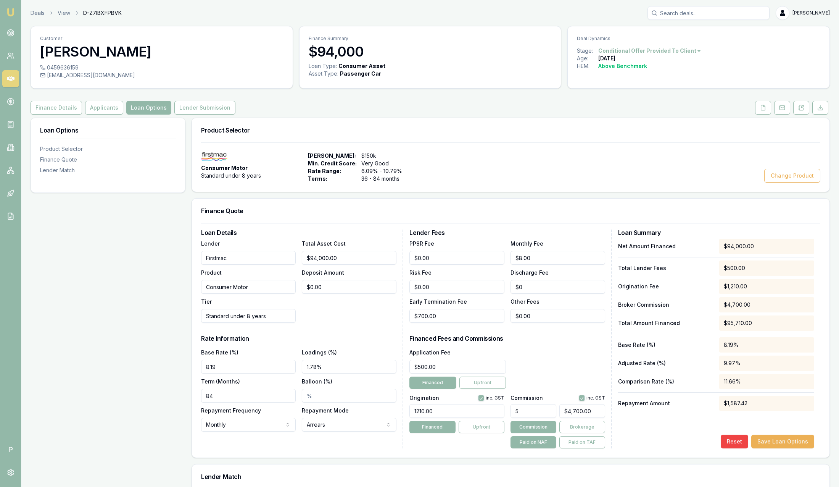
type input "5.00%"
click at [572, 371] on div "Application Fee $500.00 Financed Upfront" at bounding box center [506, 367] width 195 height 41
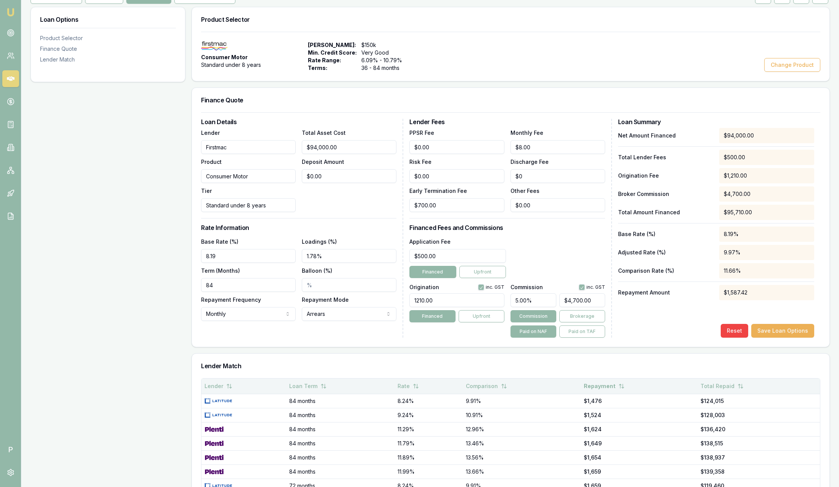
scroll to position [199, 0]
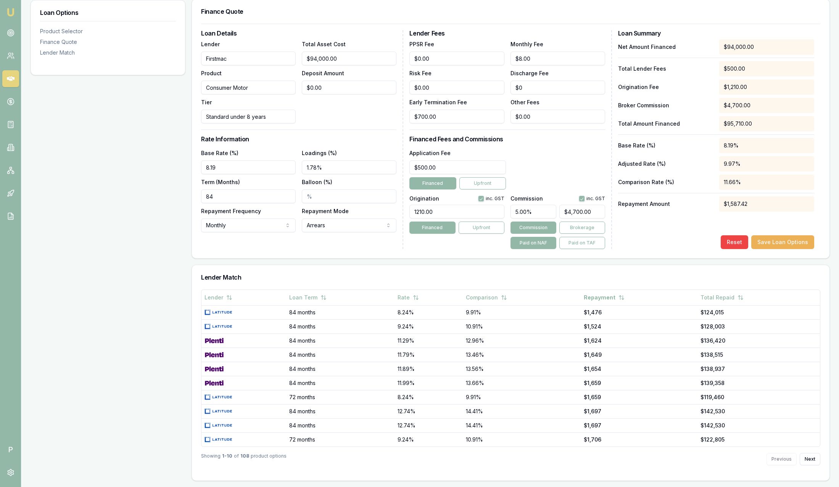
click at [226, 274] on h3 "Lender Match" at bounding box center [510, 277] width 619 height 6
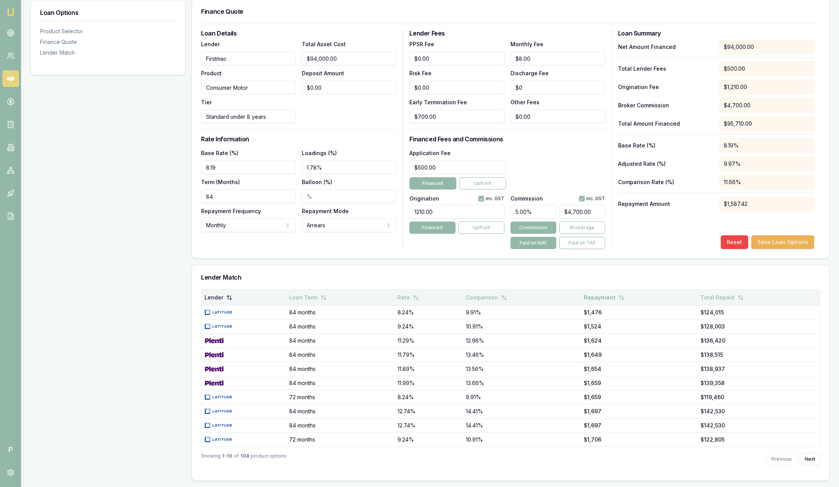
click at [226, 298] on icon at bounding box center [229, 297] width 6 height 6
click at [407, 296] on button "Rate" at bounding box center [409, 297] width 21 height 14
click at [407, 296] on button "Rate" at bounding box center [409, 297] width 22 height 14
click at [480, 299] on button "Comparison" at bounding box center [489, 297] width 41 height 14
click at [480, 299] on button "Comparison" at bounding box center [487, 297] width 43 height 14
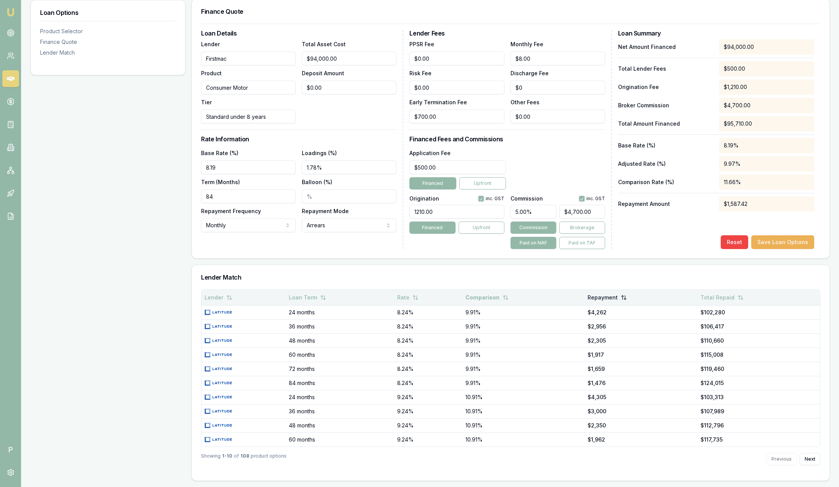
click at [607, 298] on button "Repayment" at bounding box center [607, 297] width 39 height 14
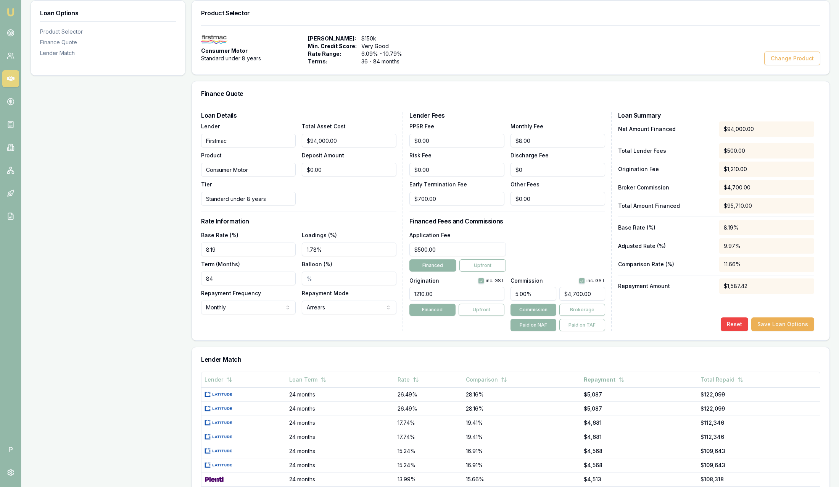
scroll to position [0, 0]
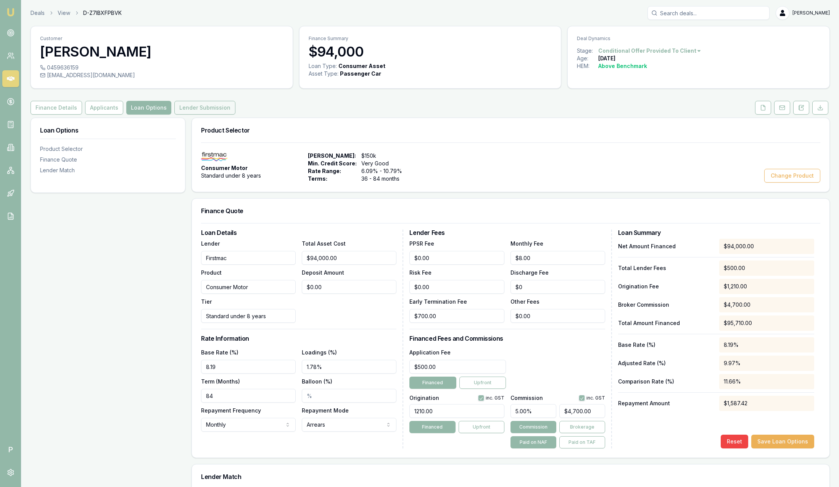
click at [213, 110] on button "Lender Submission" at bounding box center [204, 108] width 61 height 14
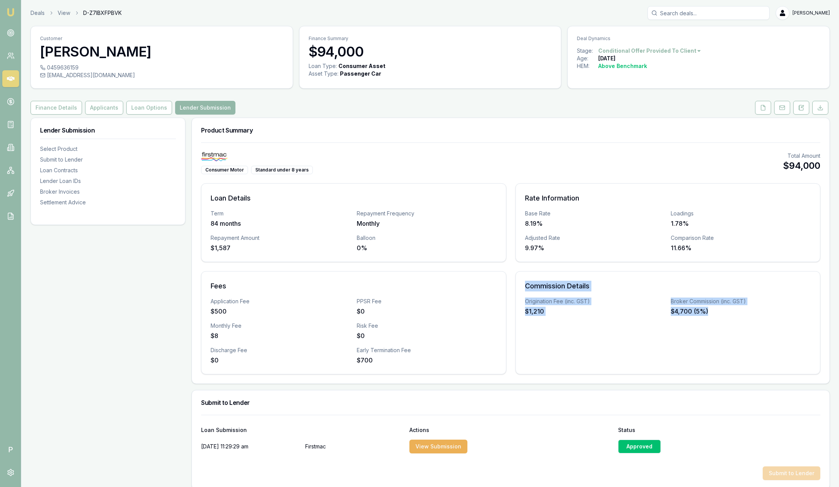
drag, startPoint x: 717, startPoint y: 309, endPoint x: 525, endPoint y: 284, distance: 193.9
click at [525, 284] on div "Commission Details Origination Fee (inc. GST) $1,210 Broker Commission (inc. GS…" at bounding box center [668, 322] width 305 height 103
drag, startPoint x: 659, startPoint y: 335, endPoint x: 656, endPoint y: 334, distance: 4.1
click at [659, 335] on div "Commission Details Origination Fee (inc. GST) $1,210 Broker Commission (inc. GS…" at bounding box center [668, 322] width 305 height 103
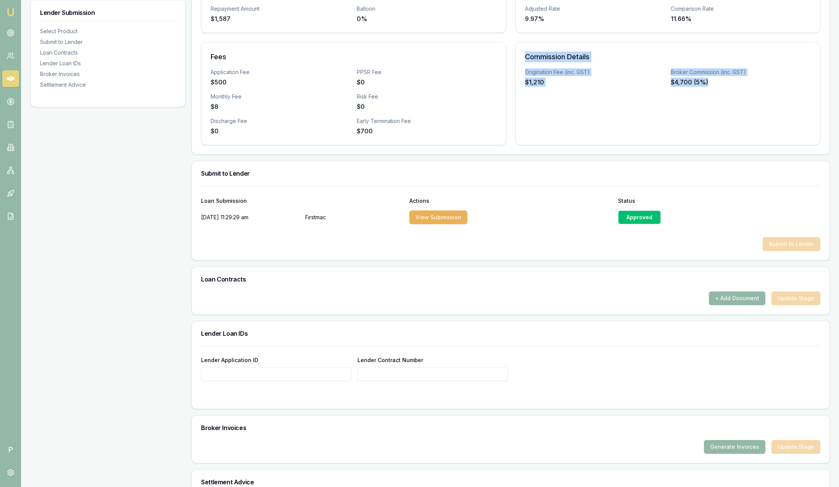
click at [624, 79] on div "$1,210" at bounding box center [595, 81] width 140 height 9
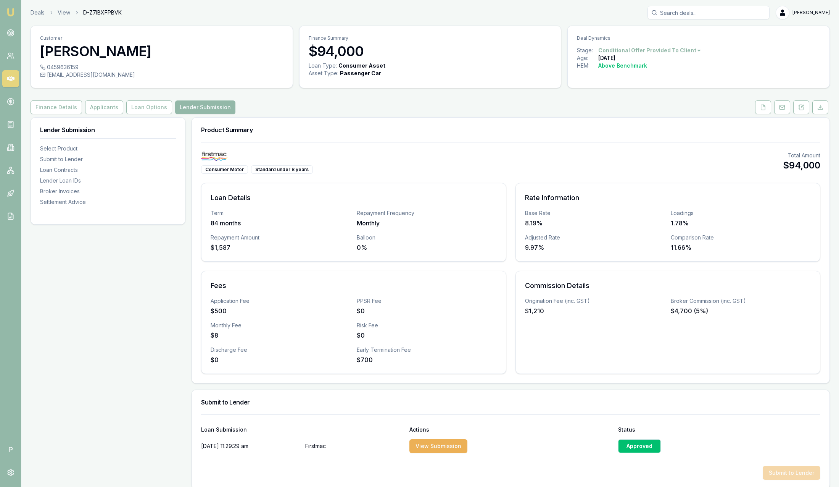
scroll to position [0, 0]
click at [159, 107] on button "Loan Options" at bounding box center [149, 108] width 46 height 14
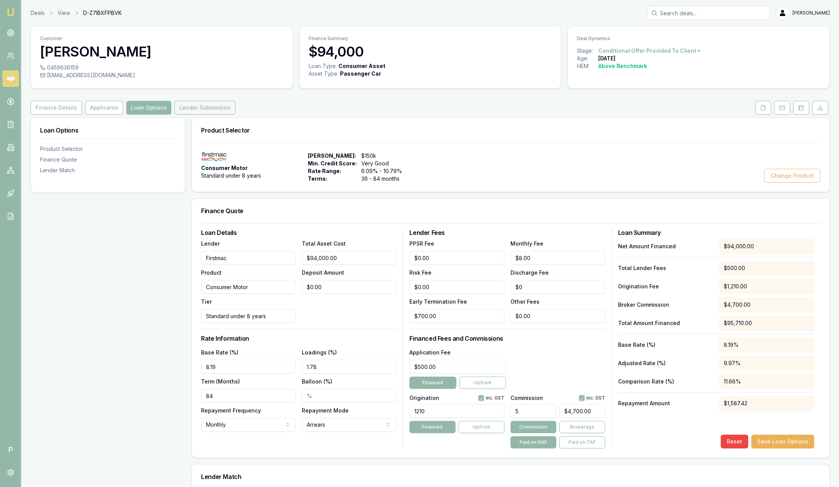
click at [195, 106] on button "Lender Submission" at bounding box center [204, 108] width 61 height 14
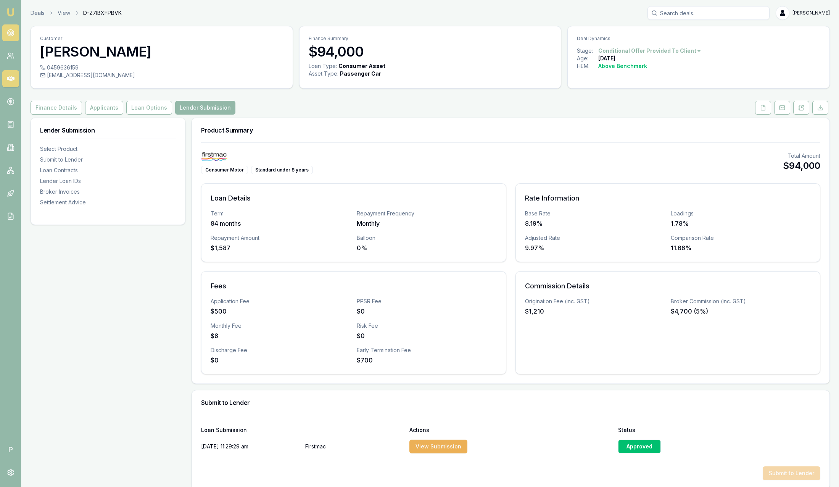
click at [8, 35] on circle at bounding box center [10, 33] width 6 height 6
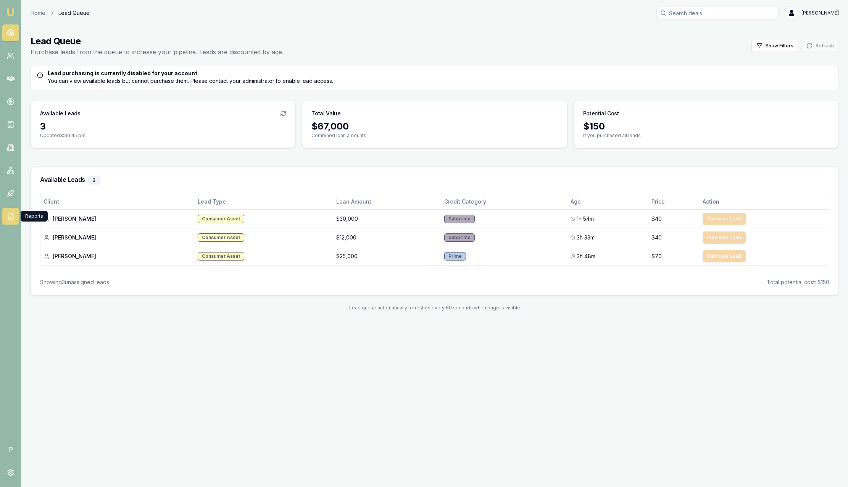
click at [13, 216] on icon at bounding box center [11, 216] width 8 height 8
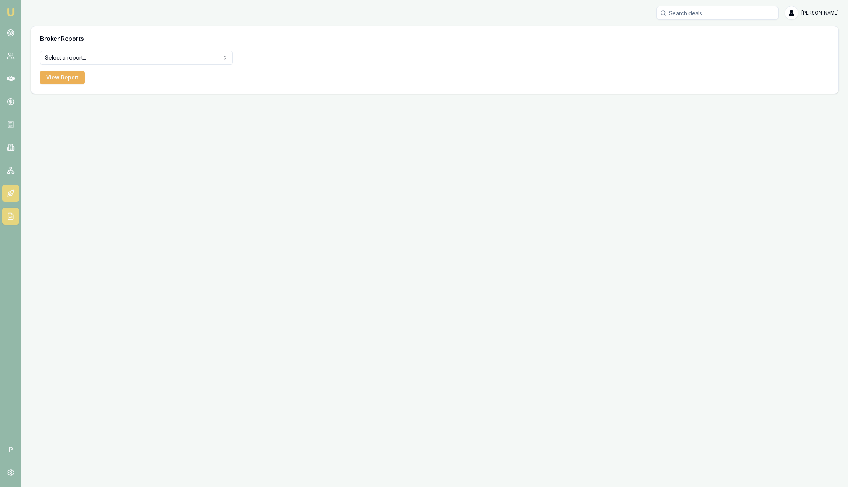
click at [11, 192] on icon at bounding box center [11, 193] width 8 height 8
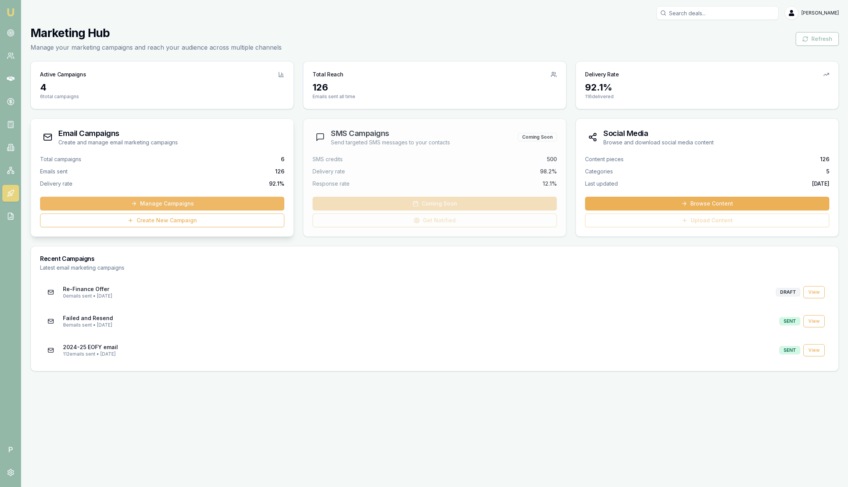
click at [176, 201] on link "Manage Campaigns" at bounding box center [162, 204] width 244 height 14
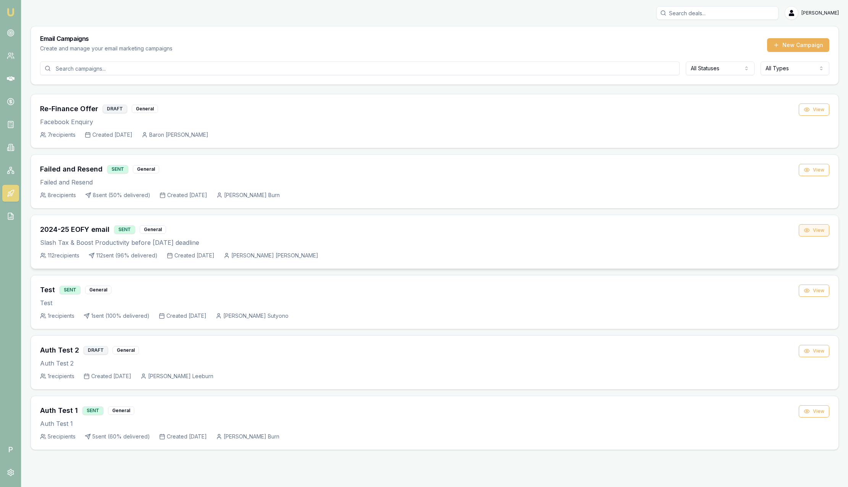
click at [818, 232] on button "View" at bounding box center [814, 230] width 31 height 12
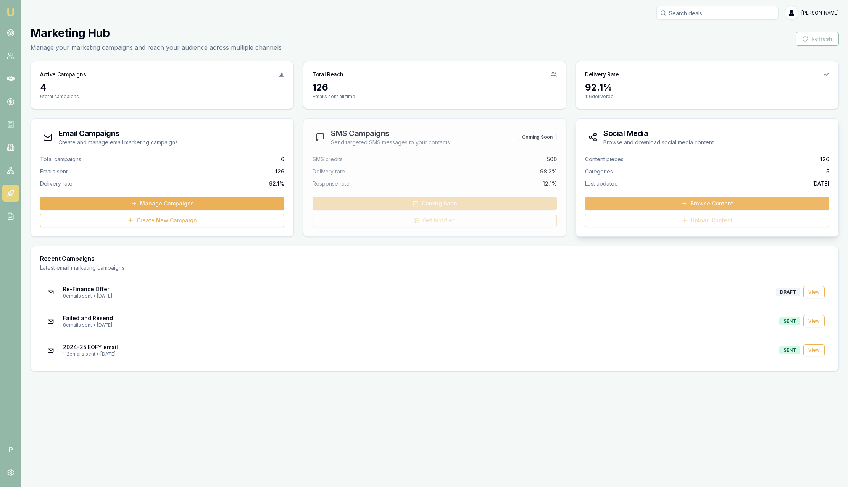
click at [704, 204] on link "Browse Content" at bounding box center [707, 204] width 244 height 14
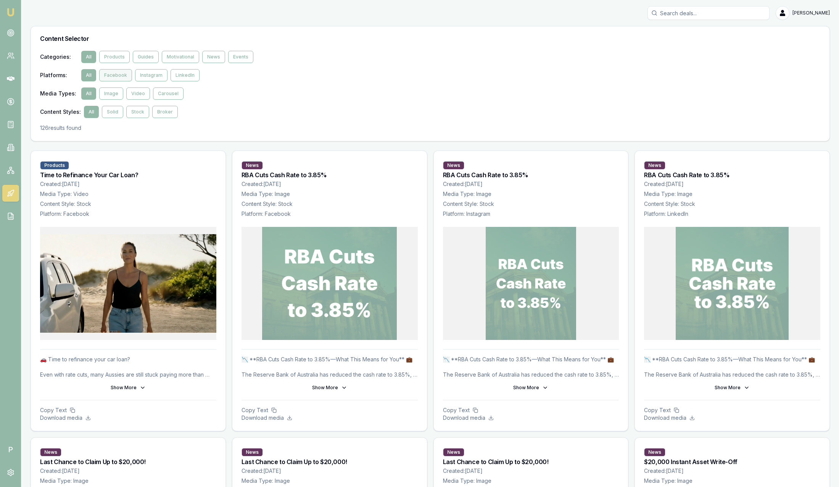
click at [114, 76] on button "Facebook" at bounding box center [115, 75] width 33 height 12
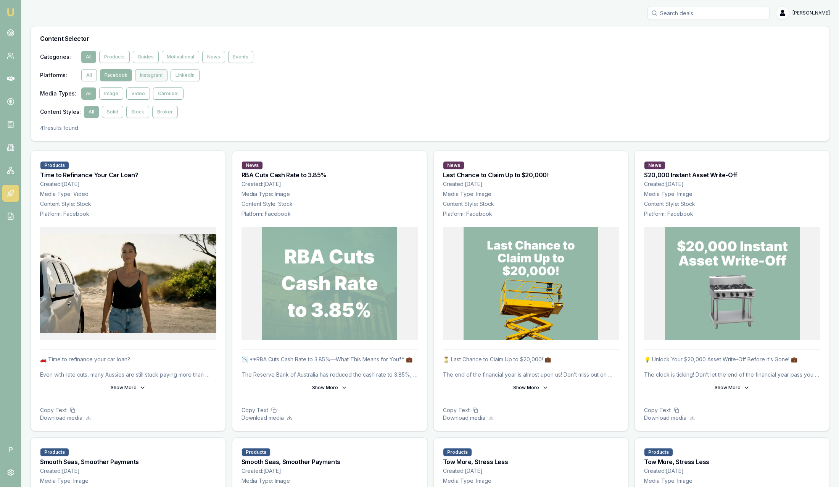
click at [143, 73] on button "Instagram" at bounding box center [151, 75] width 32 height 12
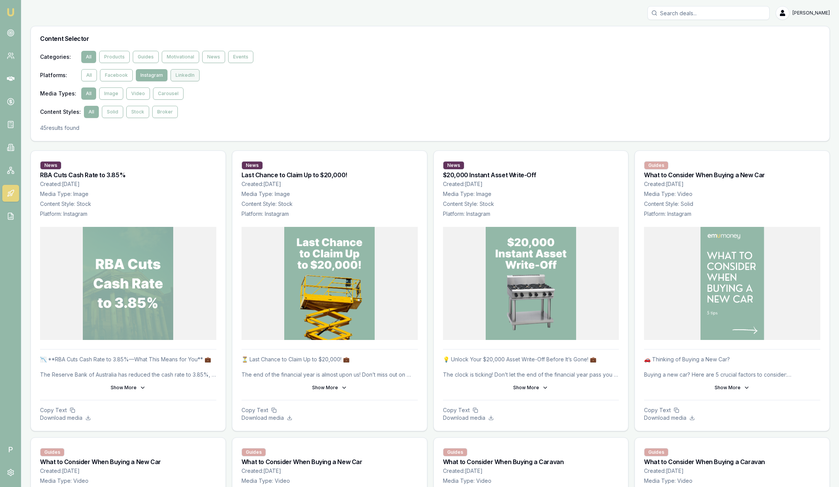
click at [189, 73] on button "LinkedIn" at bounding box center [185, 75] width 29 height 12
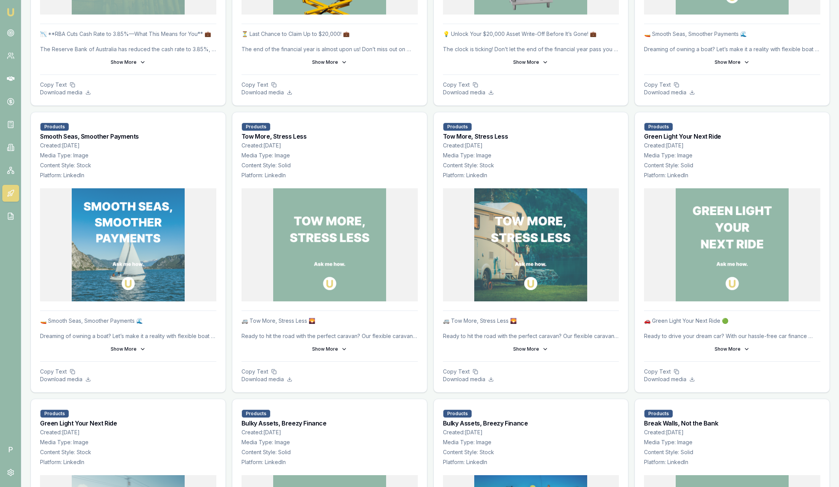
scroll to position [343, 0]
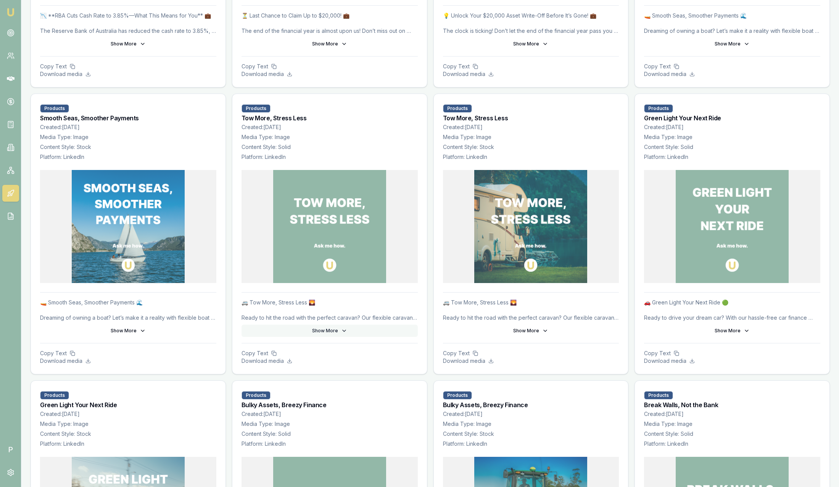
click at [321, 327] on button "Show More" at bounding box center [330, 330] width 176 height 12
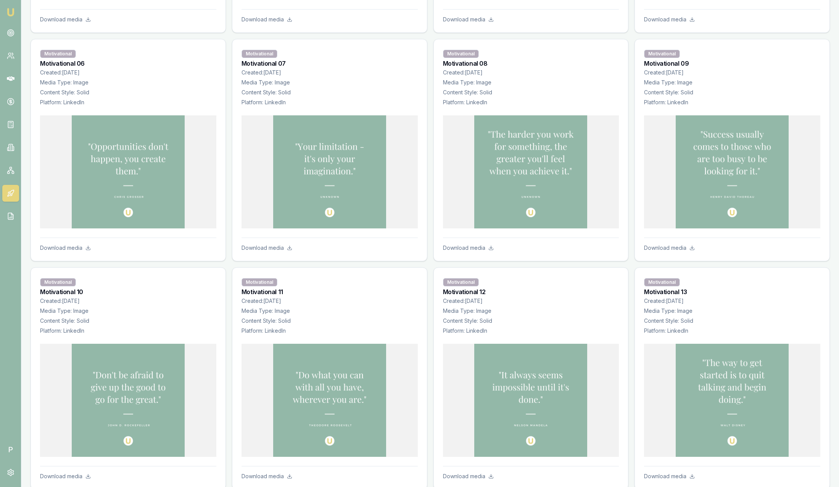
scroll to position [1890, 0]
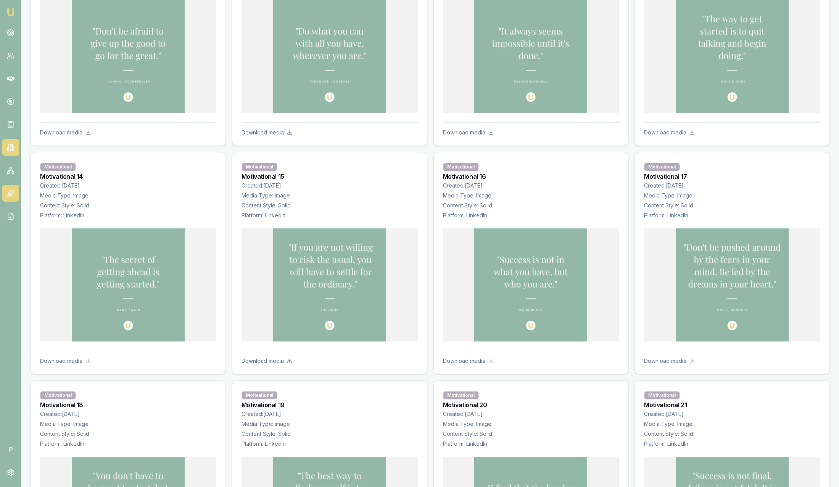
click at [12, 146] on icon at bounding box center [11, 147] width 8 height 8
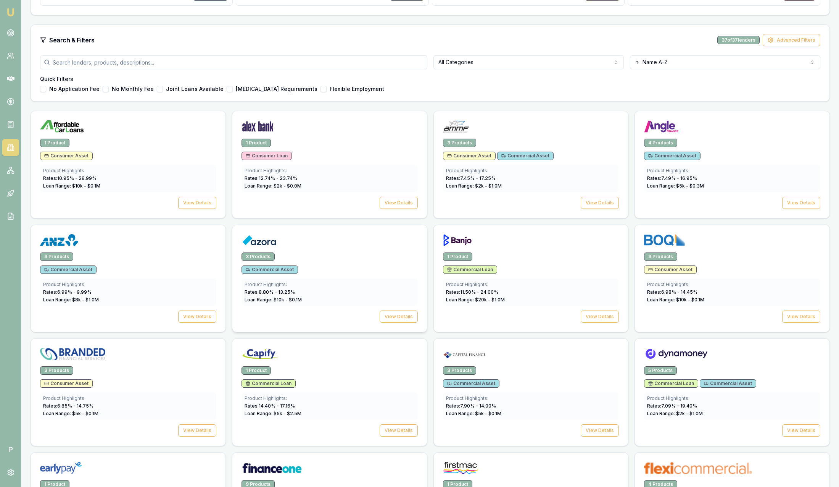
scroll to position [172, 0]
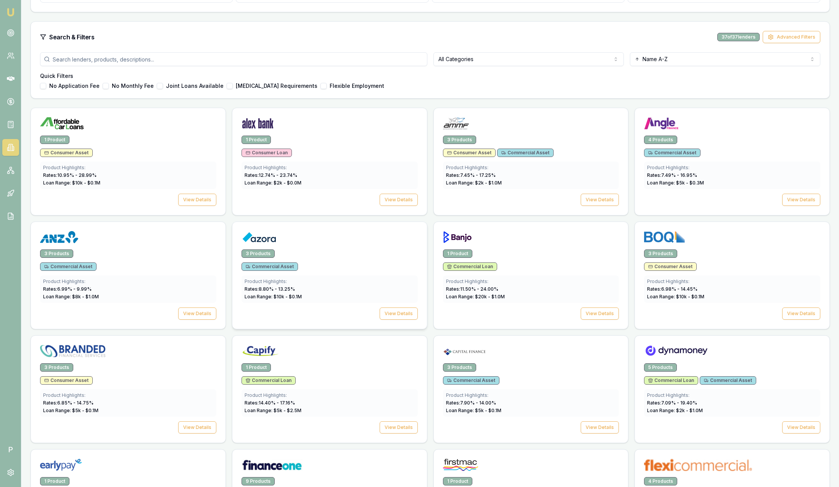
click at [324, 248] on div at bounding box center [329, 235] width 195 height 27
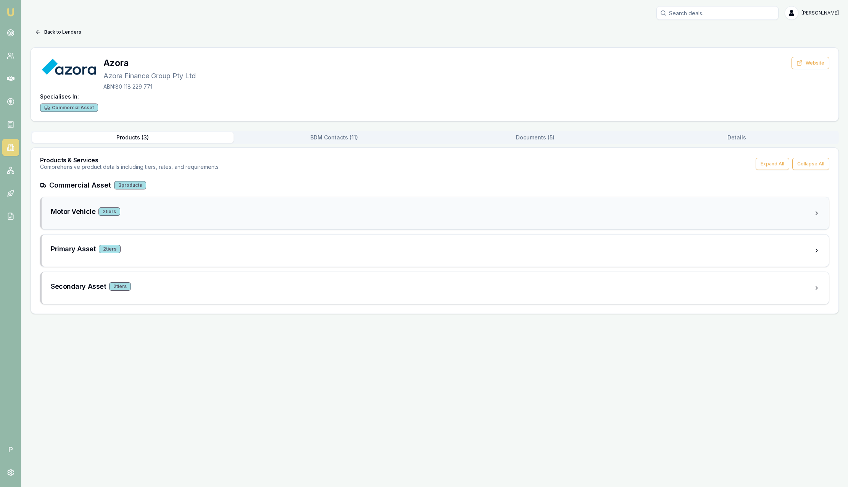
click at [140, 214] on div "Motor Vehicle 2 tier s" at bounding box center [432, 211] width 763 height 11
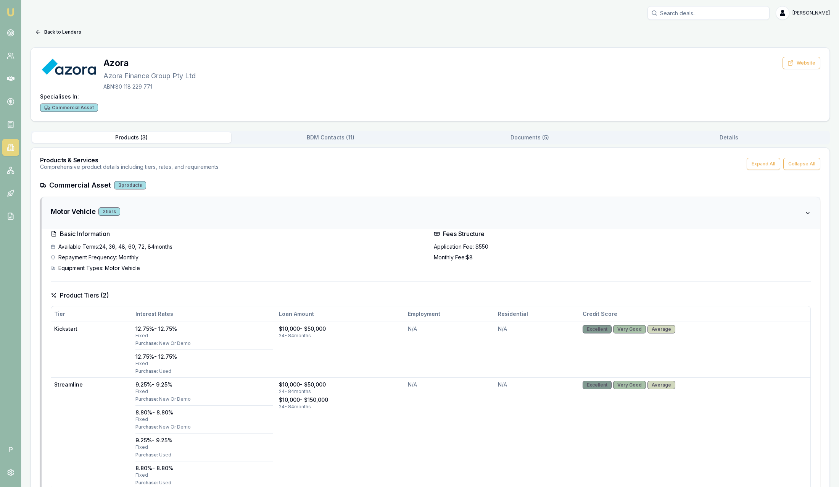
click at [139, 213] on div "Motor Vehicle 2 tier s" at bounding box center [428, 211] width 754 height 11
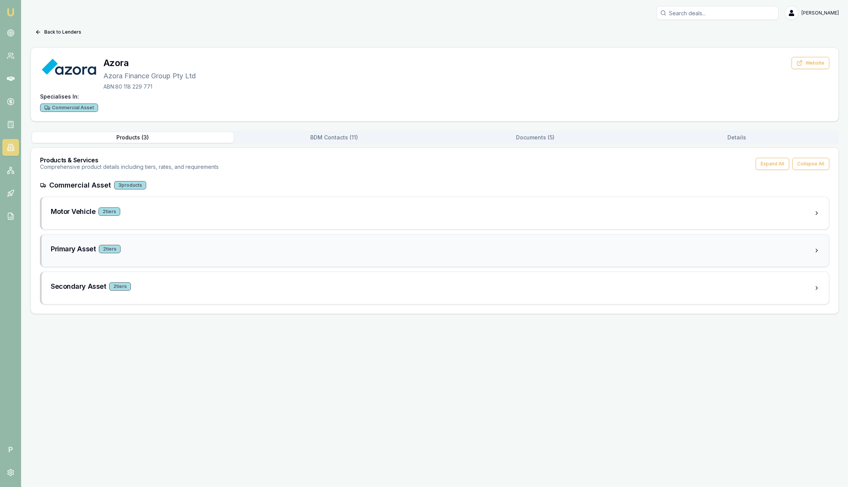
click at [160, 255] on div "Primary Asset 2 tier s" at bounding box center [432, 250] width 763 height 14
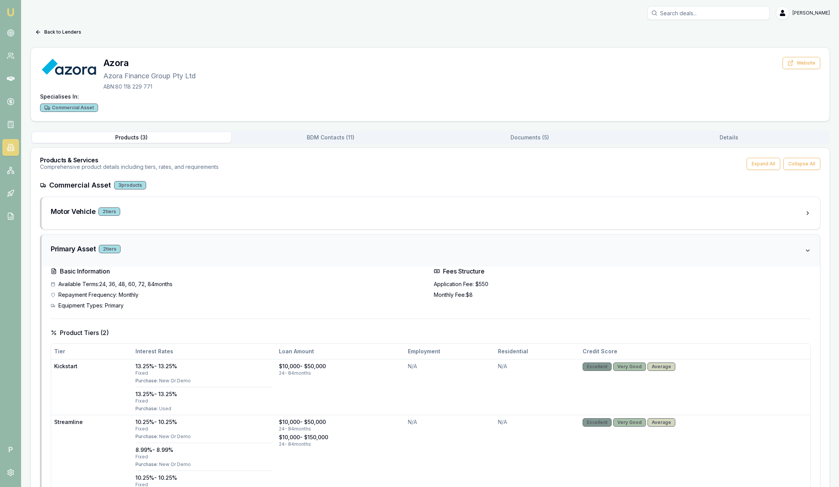
click at [160, 255] on div "Primary Asset 2 tier s" at bounding box center [428, 250] width 754 height 14
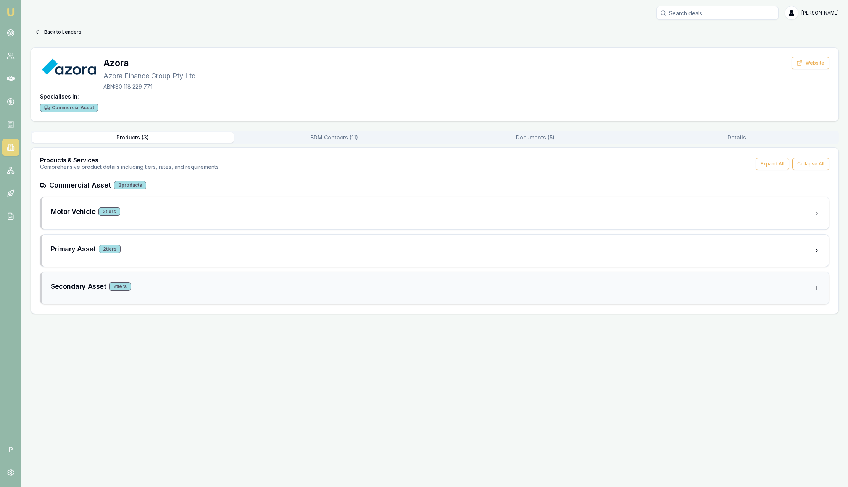
click at [161, 282] on div "Secondary Asset 2 tier s" at bounding box center [432, 286] width 763 height 11
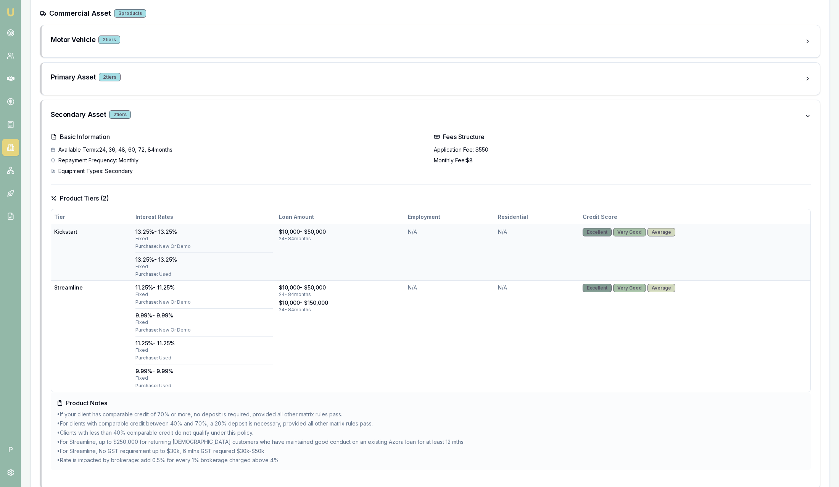
scroll to position [189, 0]
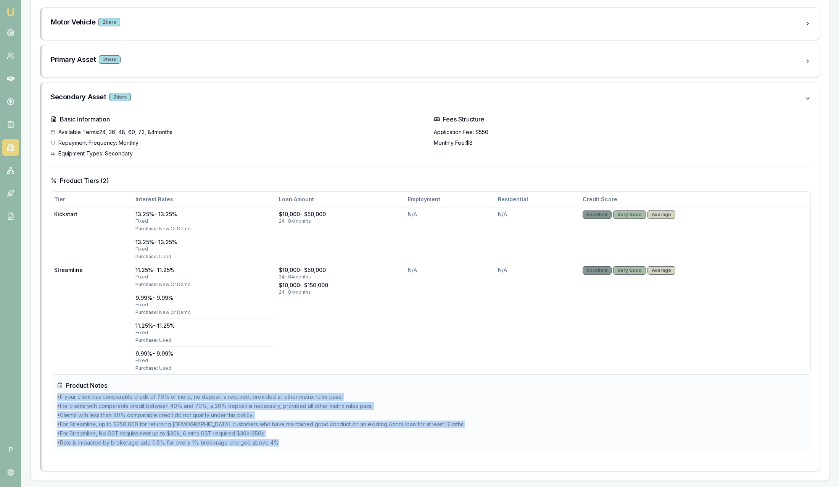
drag, startPoint x: 277, startPoint y: 448, endPoint x: 58, endPoint y: 397, distance: 224.9
click at [58, 397] on ul "• If your client has comparable credit of 70% or more, no deposit is required, …" at bounding box center [431, 419] width 748 height 53
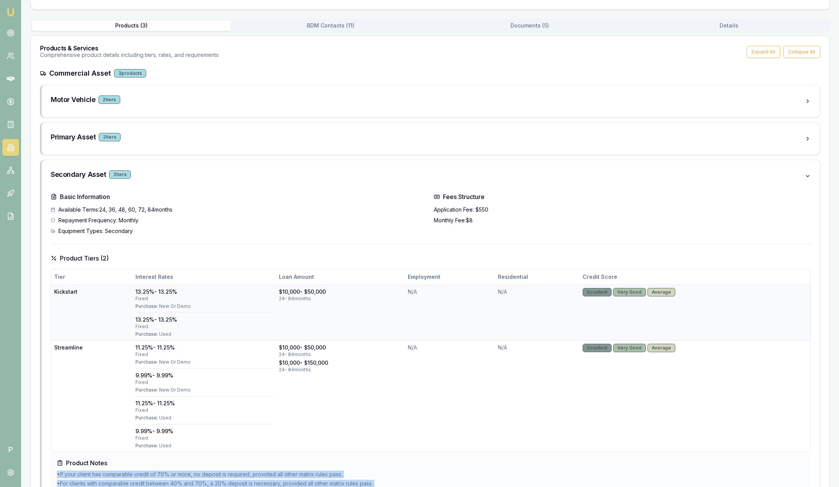
scroll to position [0, 0]
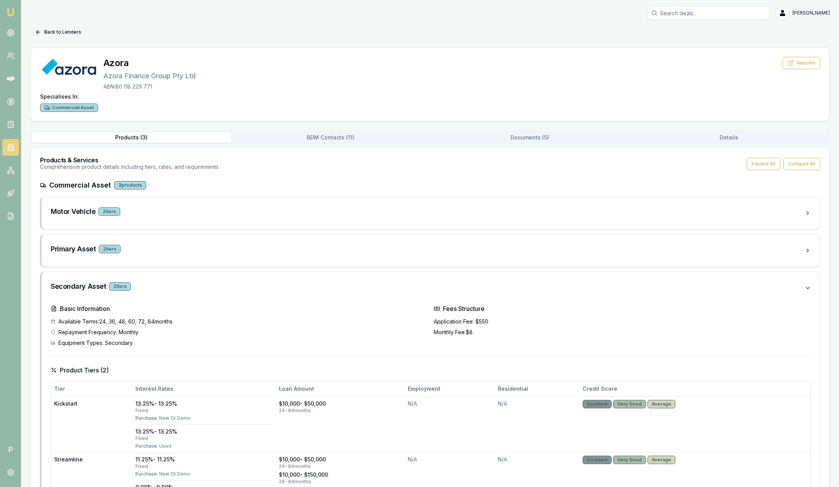
click at [314, 138] on button "BDM Contacts ( 11 )" at bounding box center [330, 137] width 199 height 11
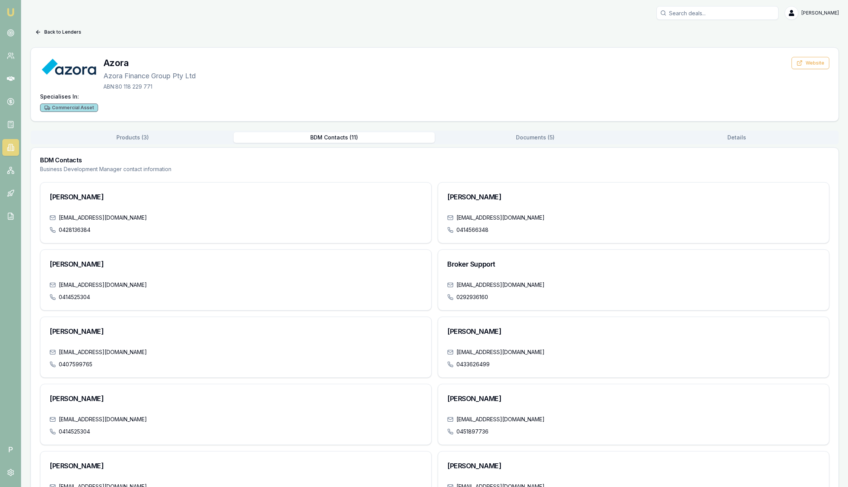
click at [522, 141] on button "Documents ( 5 )" at bounding box center [535, 137] width 201 height 11
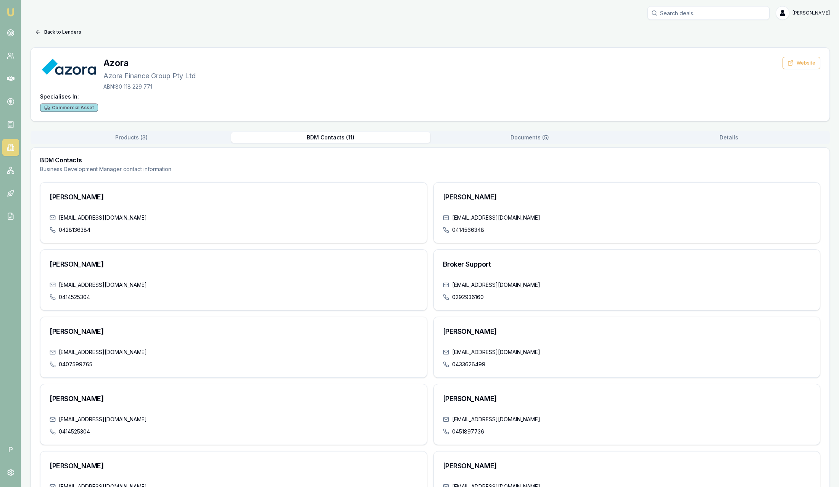
click at [304, 139] on button "BDM Contacts ( 11 )" at bounding box center [330, 137] width 199 height 11
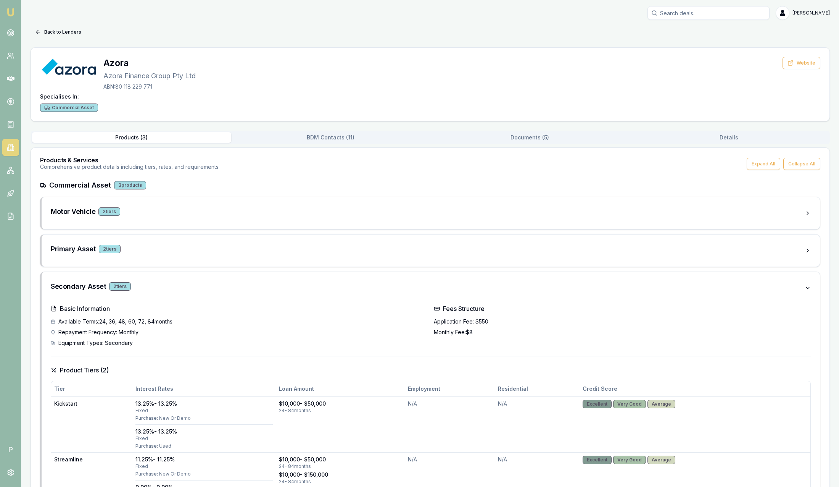
click at [174, 138] on button "Products ( 3 )" at bounding box center [131, 137] width 199 height 11
click at [64, 29] on button "Back to Lenders" at bounding box center [58, 32] width 55 height 12
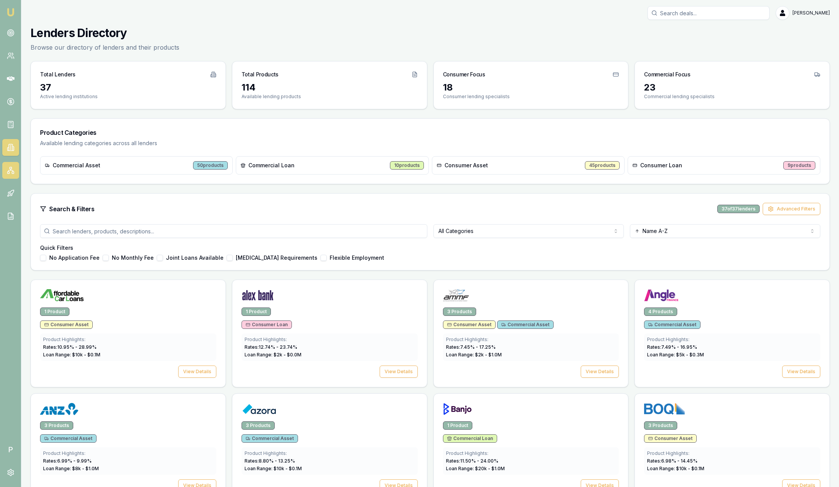
scroll to position [172, 0]
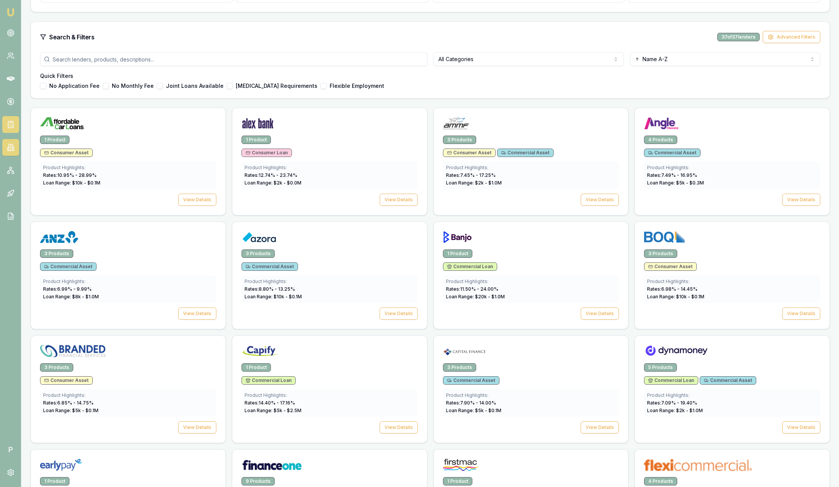
click at [11, 125] on icon at bounding box center [11, 125] width 0 height 0
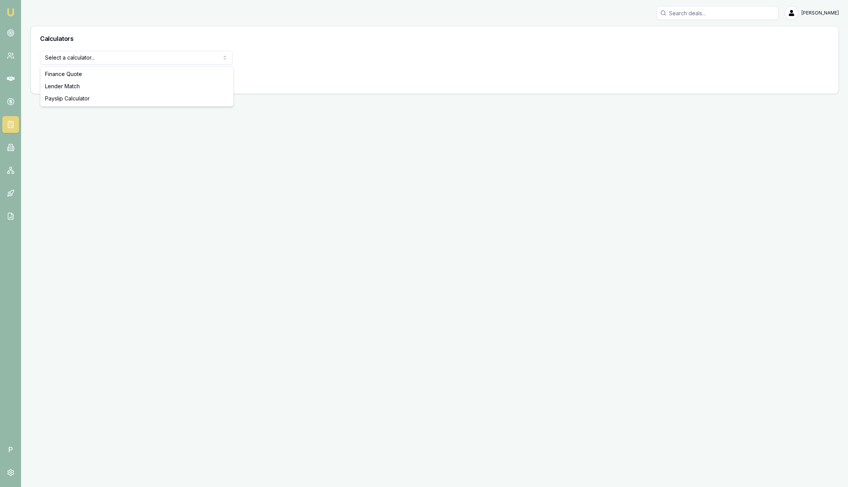
click at [140, 62] on html "Emu Broker P Sam Crouch Toggle Menu Calculators Select a calculator... Finance …" at bounding box center [424, 243] width 848 height 487
select select "payslip-calculator"
click at [80, 76] on button "View Calculator" at bounding box center [67, 78] width 55 height 14
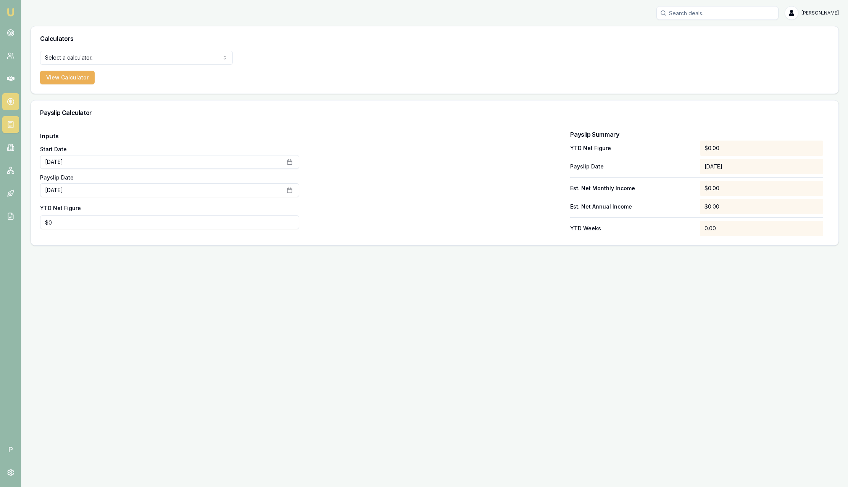
click at [11, 98] on circle at bounding box center [10, 101] width 6 height 6
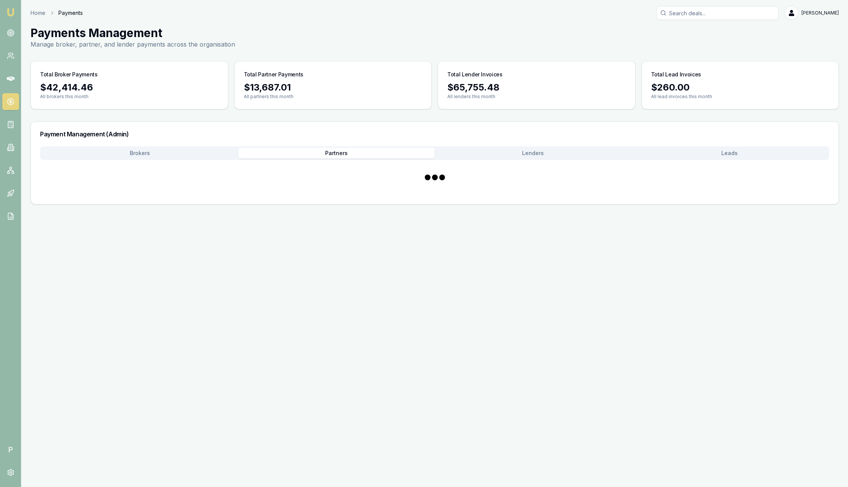
click at [349, 148] on button "Partners" at bounding box center [336, 153] width 197 height 11
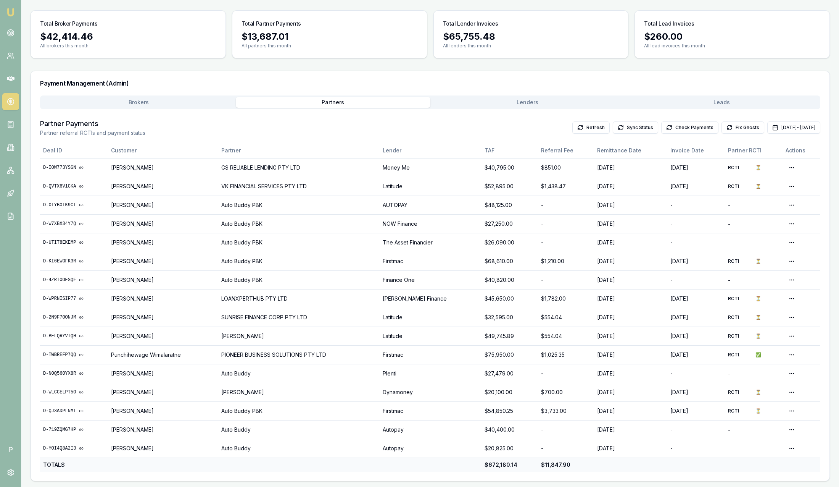
scroll to position [51, 0]
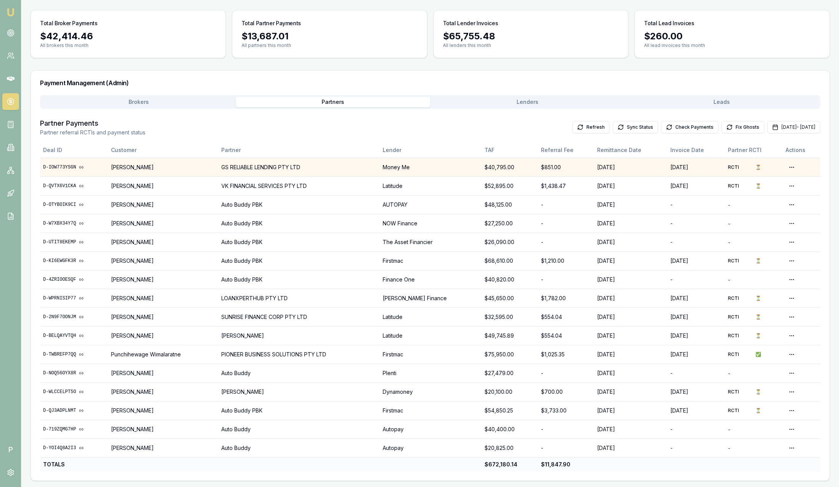
click at [326, 158] on td "GS RELIABLE LENDING PTY LTD" at bounding box center [298, 167] width 161 height 19
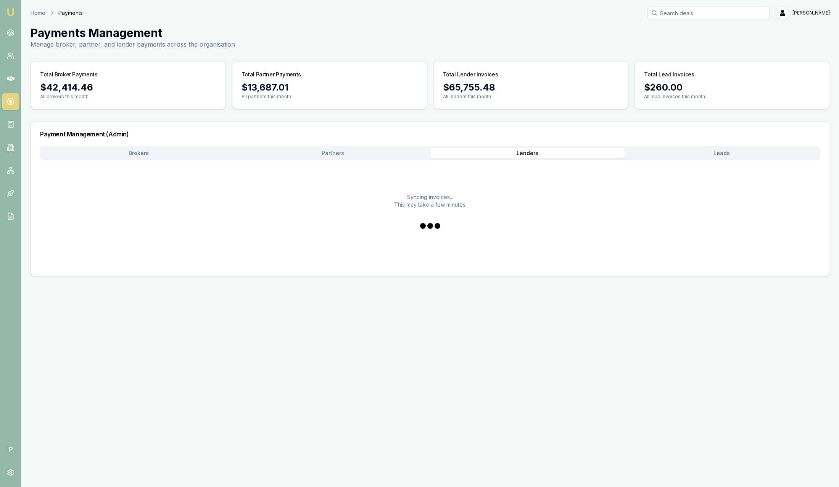
scroll to position [0, 0]
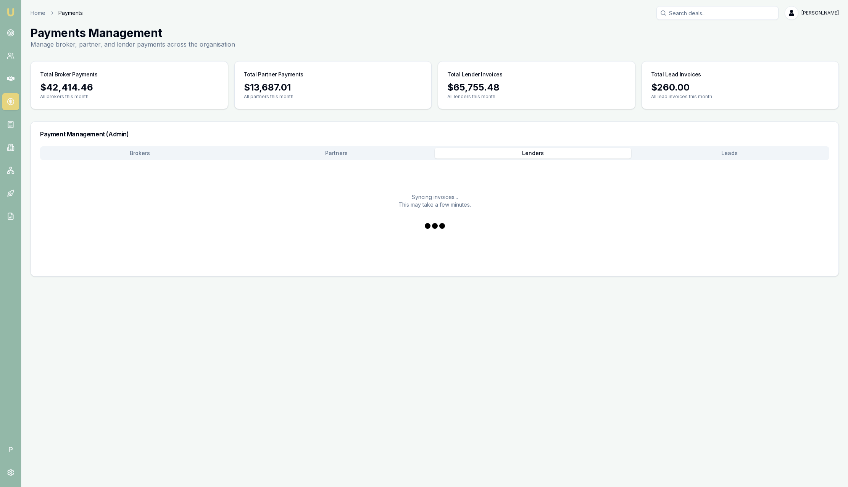
click at [495, 100] on main "Payments Management Manage broker, partner, and lender payments across the orga…" at bounding box center [434, 151] width 827 height 250
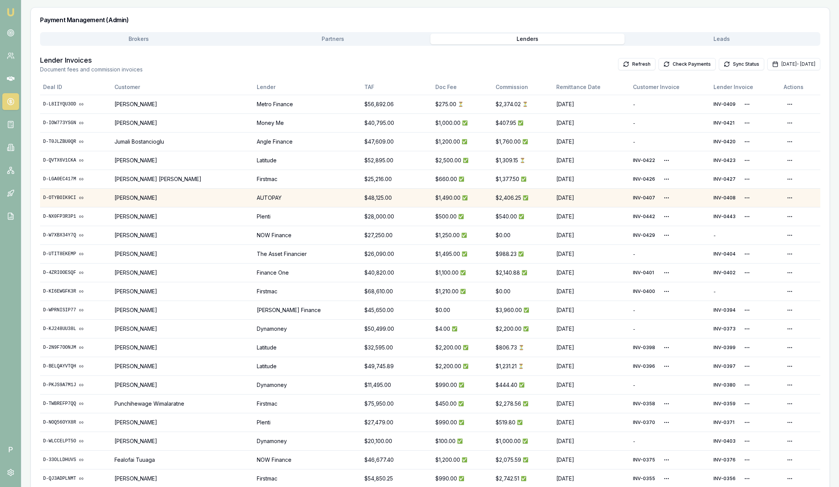
scroll to position [114, 0]
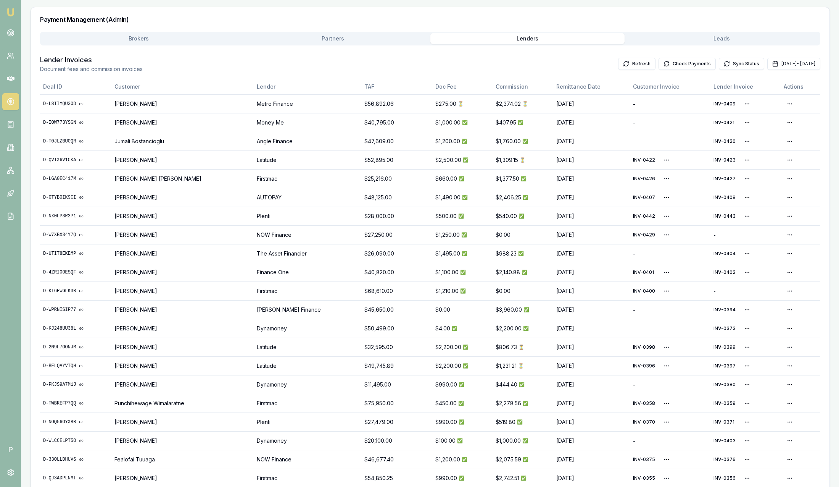
click at [729, 36] on main "Payments Management Manage broker, partner, and lender payments across the orga…" at bounding box center [430, 276] width 818 height 730
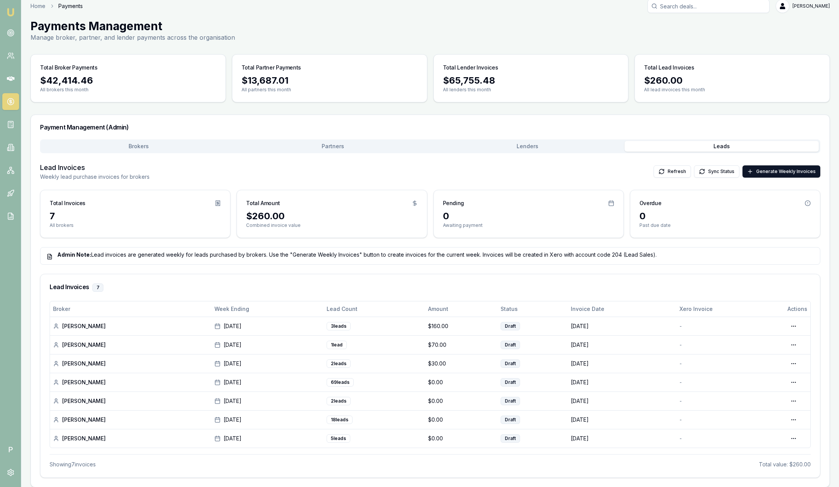
scroll to position [13, 0]
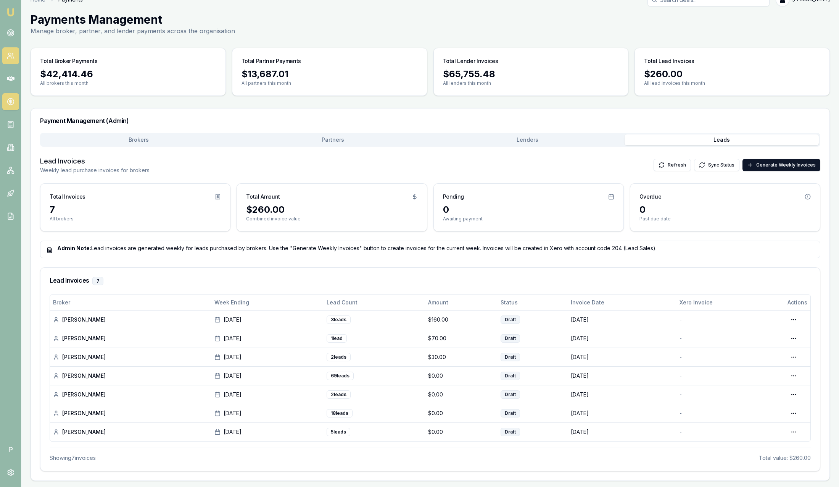
click at [16, 58] on link at bounding box center [10, 55] width 17 height 17
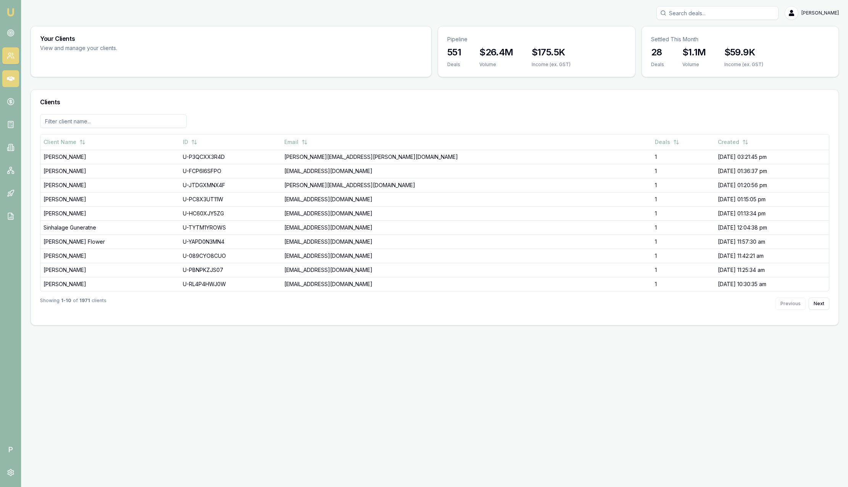
click at [7, 75] on icon at bounding box center [11, 79] width 8 height 8
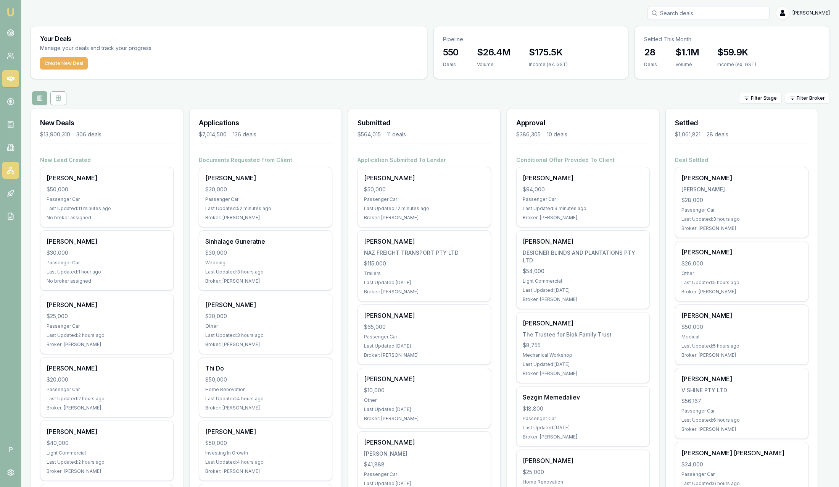
click at [12, 170] on icon at bounding box center [10, 170] width 5 height 1
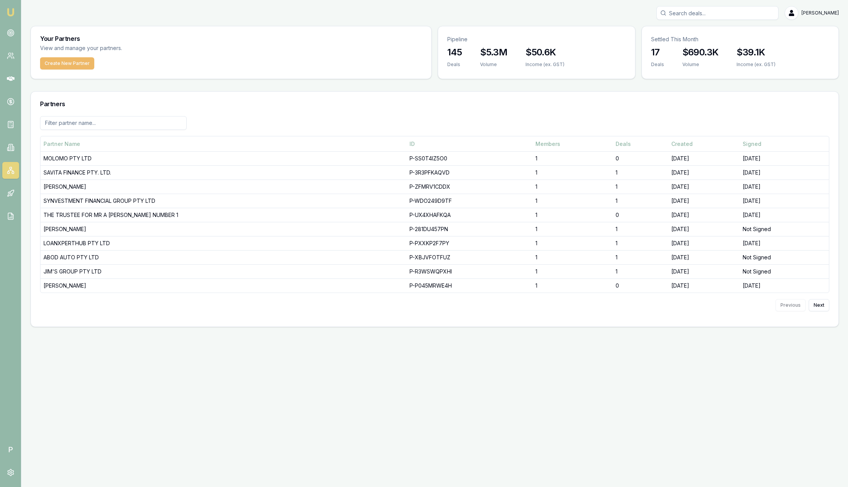
click at [64, 66] on button "Create New Partner" at bounding box center [67, 63] width 54 height 12
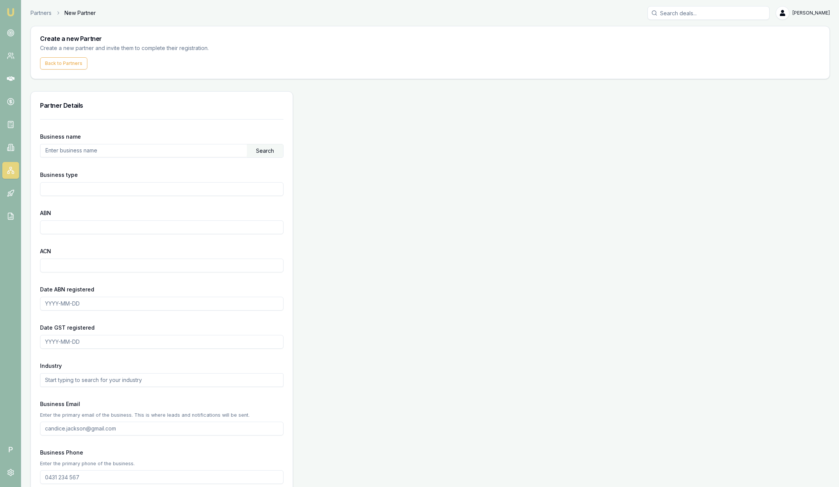
click at [98, 148] on input "text" at bounding box center [143, 150] width 206 height 12
click at [256, 153] on div "Search" at bounding box center [265, 150] width 36 height 13
click at [92, 145] on input "text" at bounding box center [143, 150] width 206 height 12
click at [258, 148] on div "Search" at bounding box center [265, 150] width 36 height 13
click at [182, 150] on input "Nutura" at bounding box center [143, 150] width 206 height 12
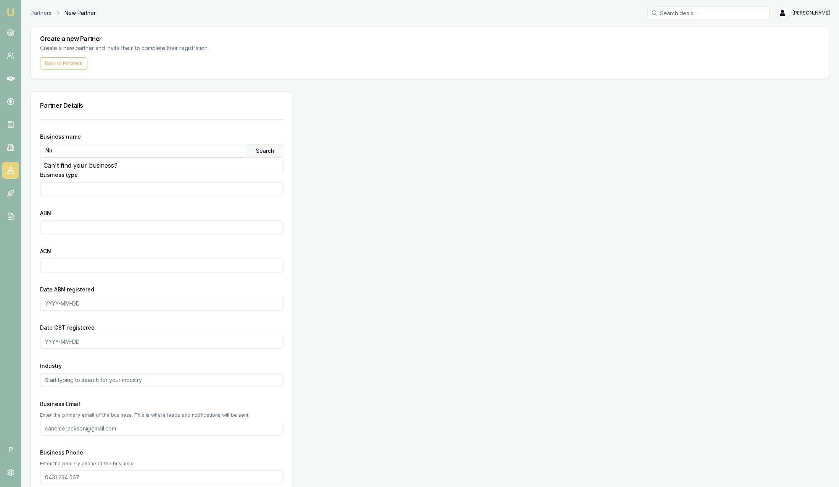
type input "N"
type input "Col Smith"
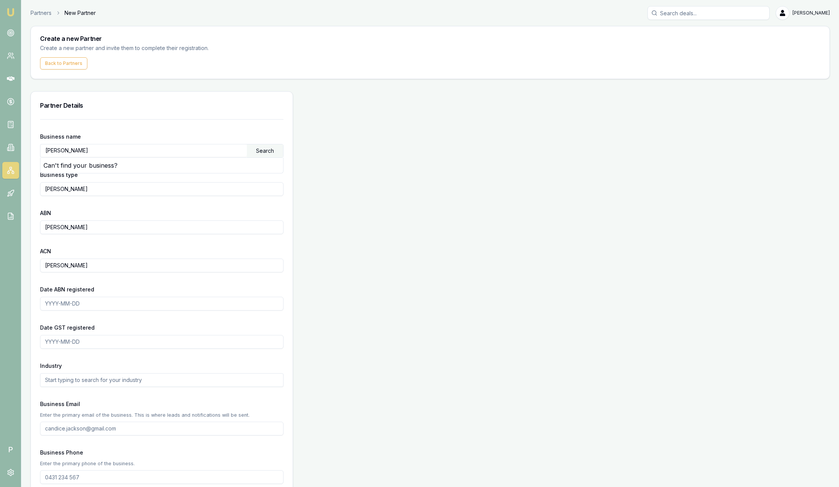
type input "sam.crouch+1138788111@emumoney.com.au"
type input "4662 615 02"
type input "Sam"
type input "Crouch"
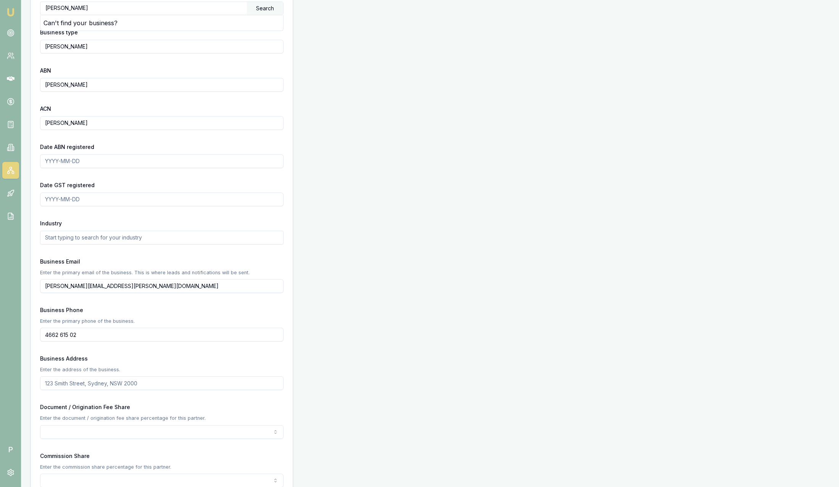
scroll to position [172, 0]
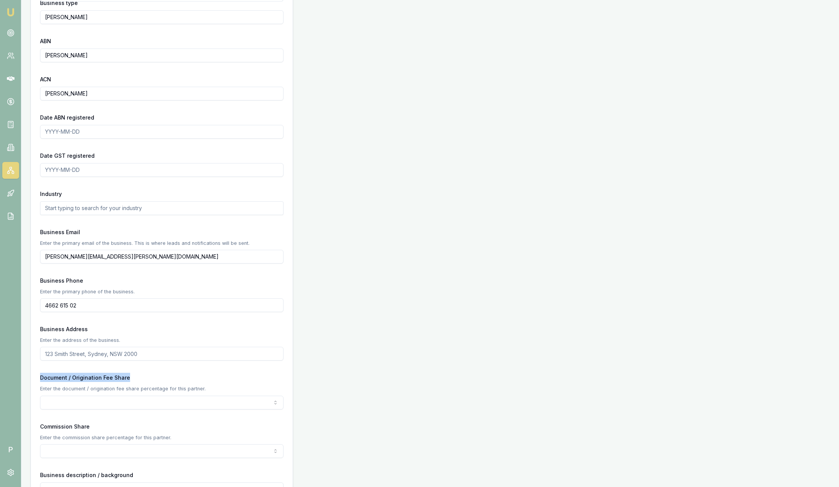
drag, startPoint x: 140, startPoint y: 380, endPoint x: 23, endPoint y: 378, distance: 117.6
click at [23, 378] on main "Create a new Partner Create a new partner and invite them to complete their reg…" at bounding box center [430, 299] width 818 height 890
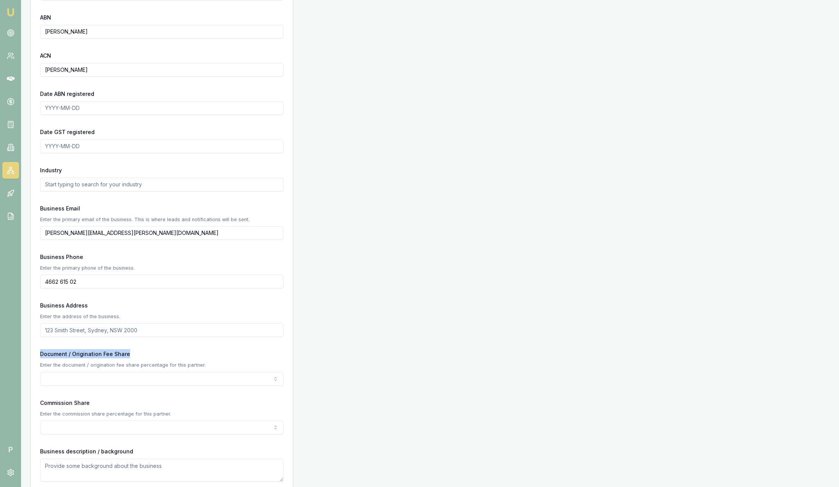
scroll to position [286, 0]
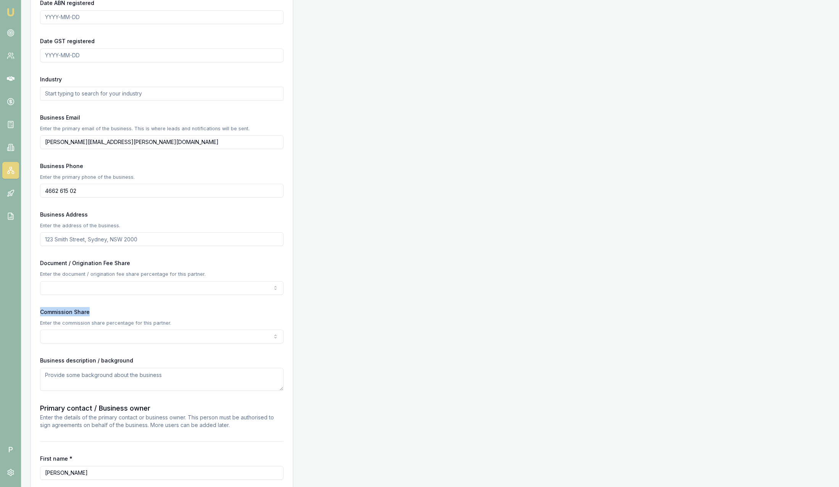
drag, startPoint x: 91, startPoint y: 310, endPoint x: 24, endPoint y: 309, distance: 67.2
click at [24, 309] on main "Create a new Partner Create a new partner and invite them to complete their reg…" at bounding box center [430, 185] width 818 height 890
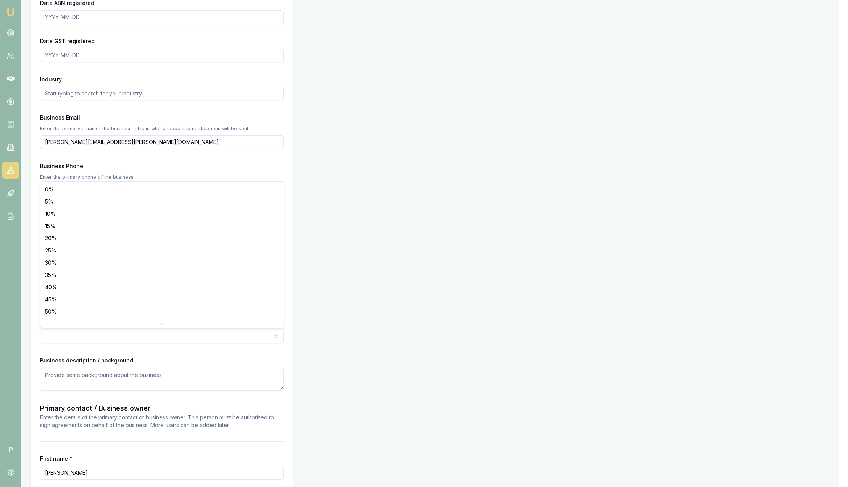
select select "20"
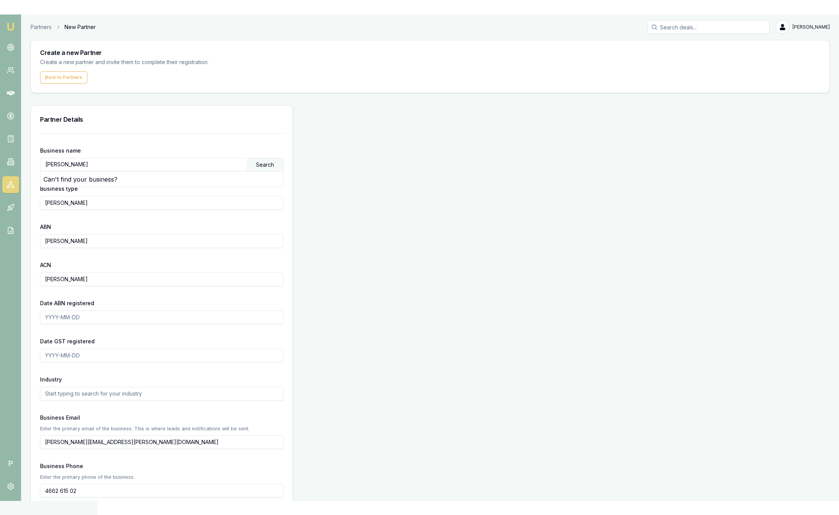
scroll to position [0, 0]
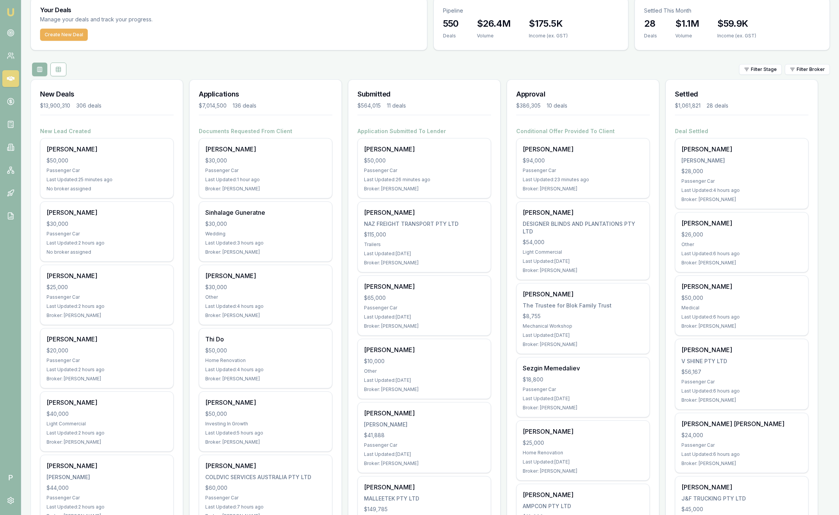
scroll to position [28, 0]
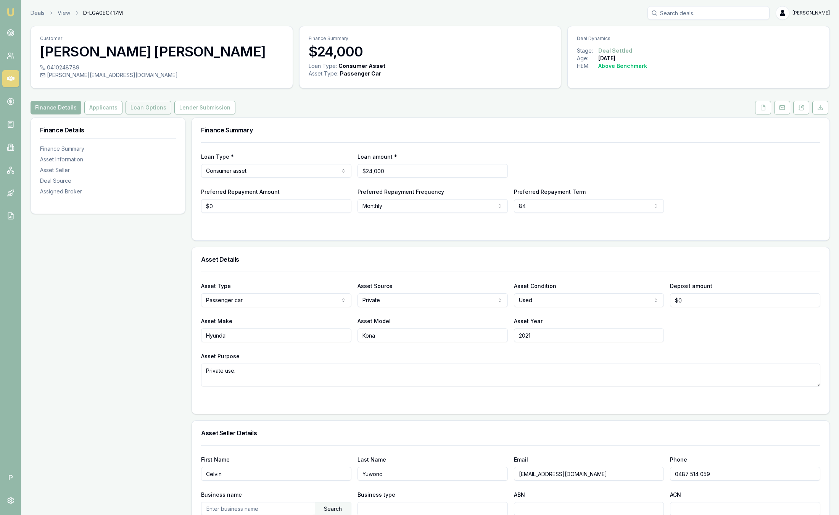
click at [159, 108] on button "Loan Options" at bounding box center [149, 108] width 46 height 14
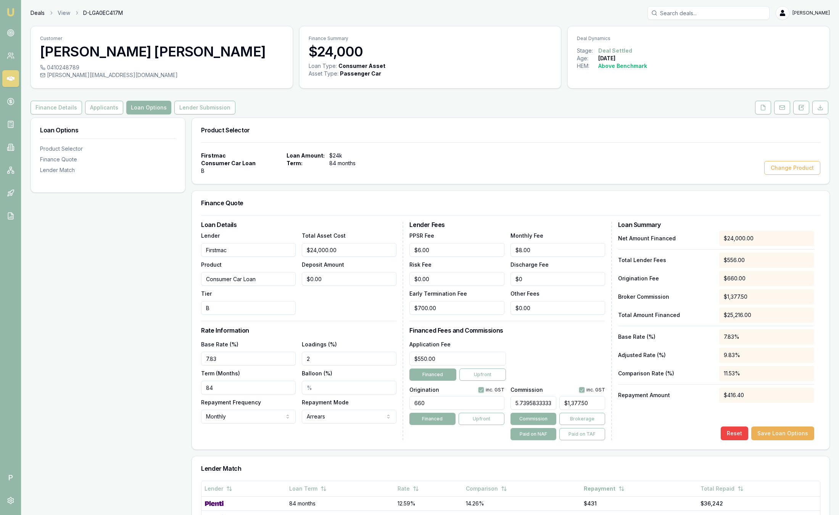
click at [37, 13] on link "Deals" at bounding box center [38, 13] width 14 height 8
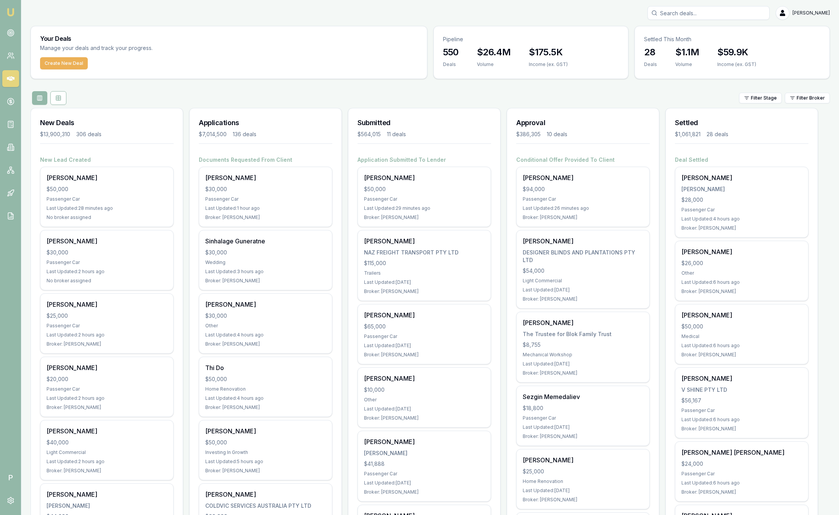
click at [802, 97] on html "Emu Broker P [PERSON_NAME] Toggle Menu Your Deals Manage your deals and track y…" at bounding box center [419, 257] width 839 height 515
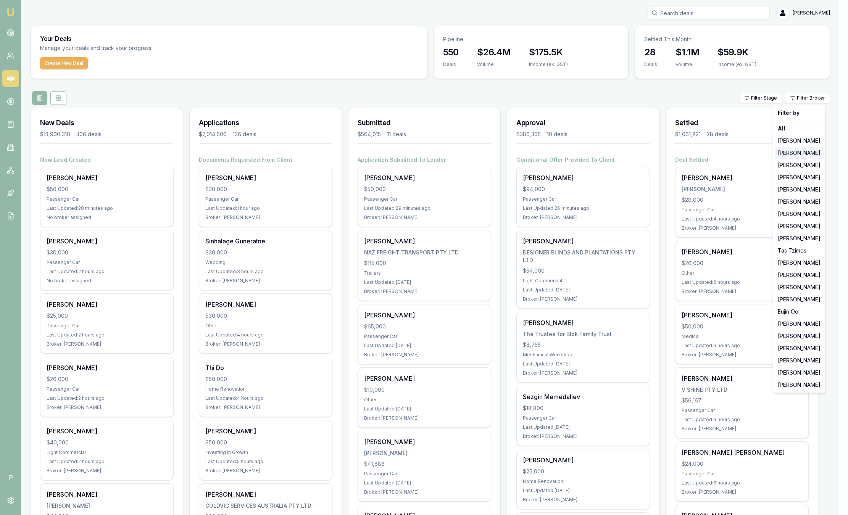
click at [786, 151] on div "[PERSON_NAME]" at bounding box center [799, 153] width 49 height 12
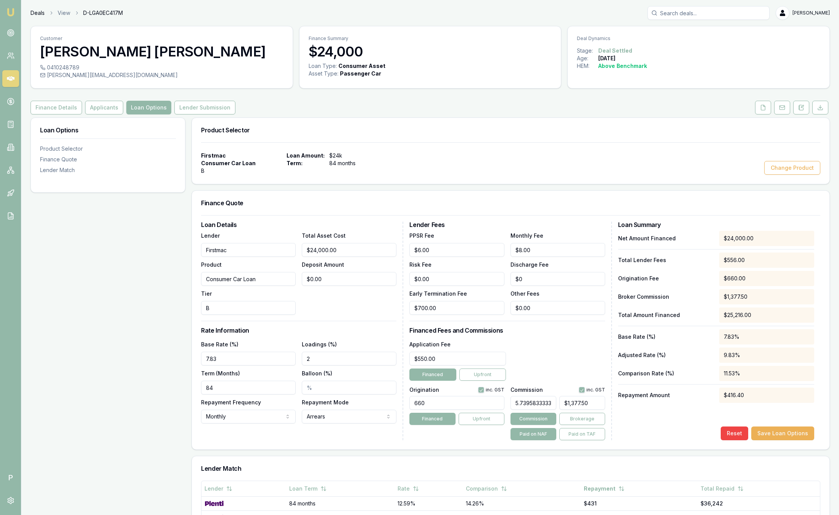
click at [40, 10] on link "Deals" at bounding box center [38, 13] width 14 height 8
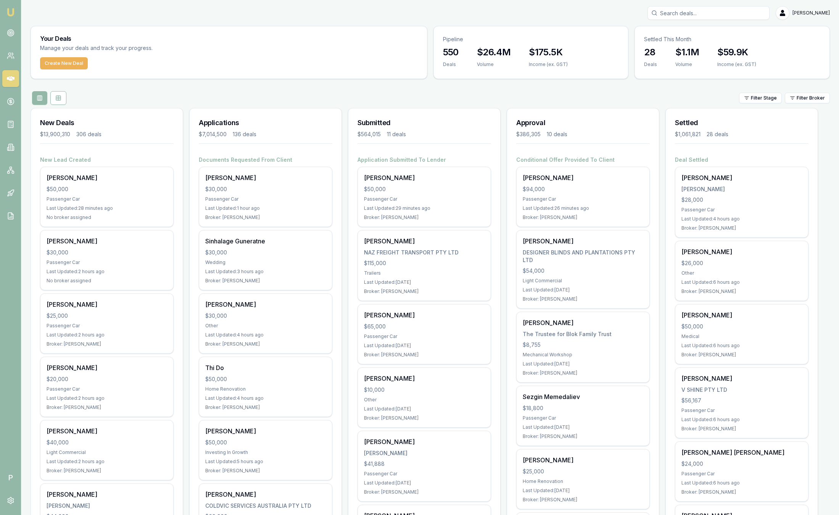
click at [805, 100] on html "Emu Broker P [PERSON_NAME] Toggle Menu Your Deals Manage your deals and track y…" at bounding box center [419, 257] width 839 height 515
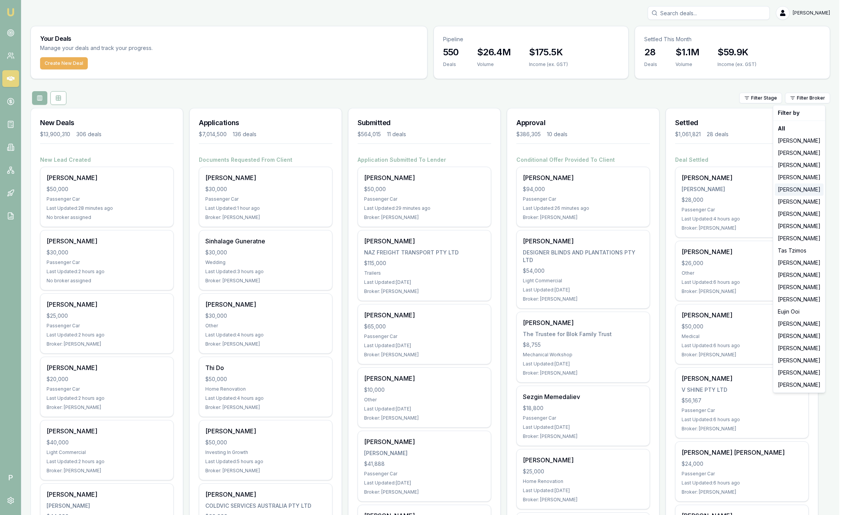
click at [796, 193] on div "[PERSON_NAME]" at bounding box center [799, 190] width 49 height 12
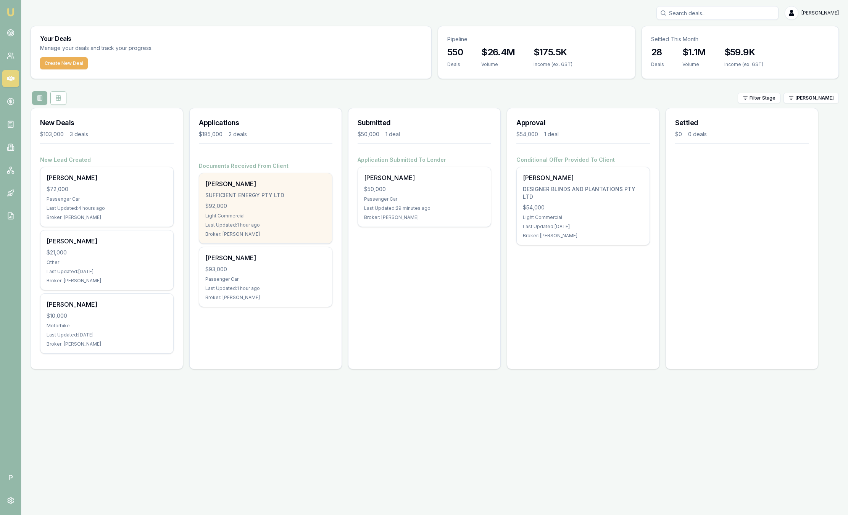
click at [312, 192] on div "SUFFICIENT ENERGY PTY LTD" at bounding box center [265, 196] width 121 height 8
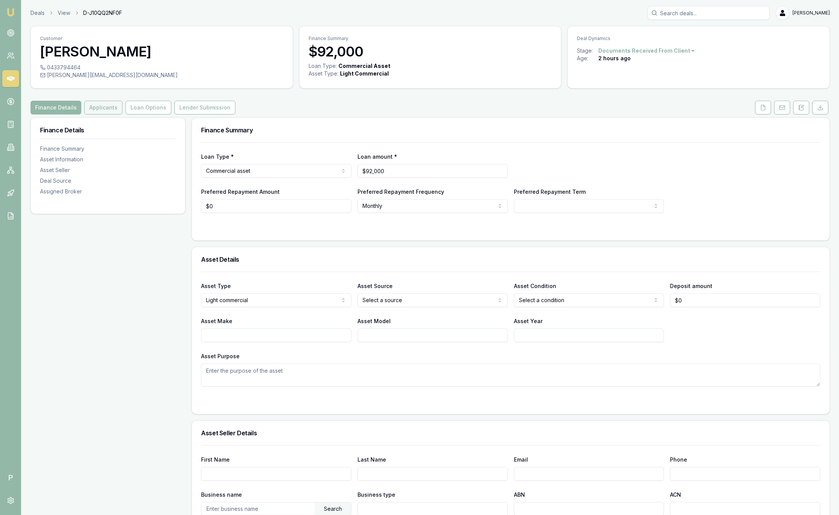
click at [110, 107] on button "Applicants" at bounding box center [103, 108] width 38 height 14
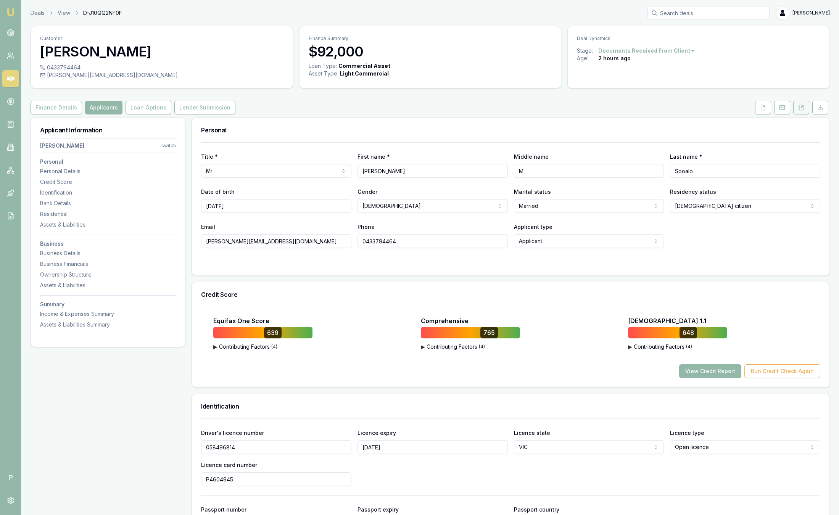
click at [800, 112] on button at bounding box center [801, 108] width 16 height 14
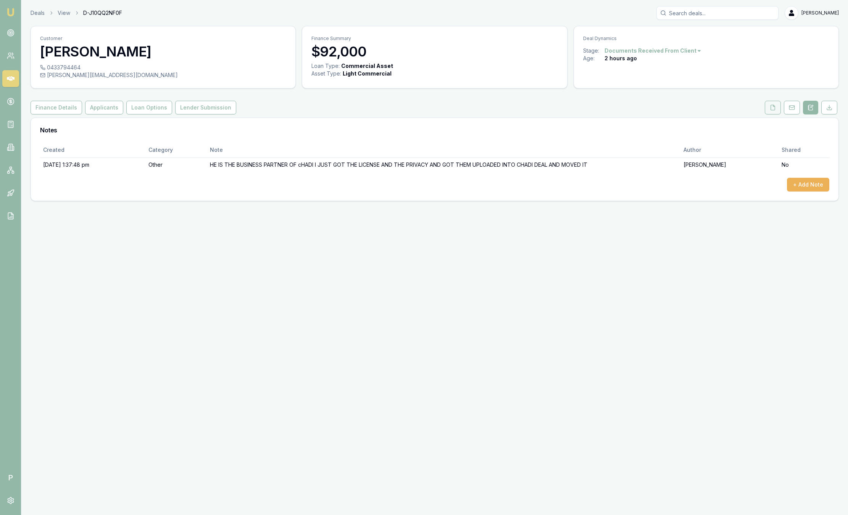
click at [769, 106] on button at bounding box center [773, 108] width 16 height 14
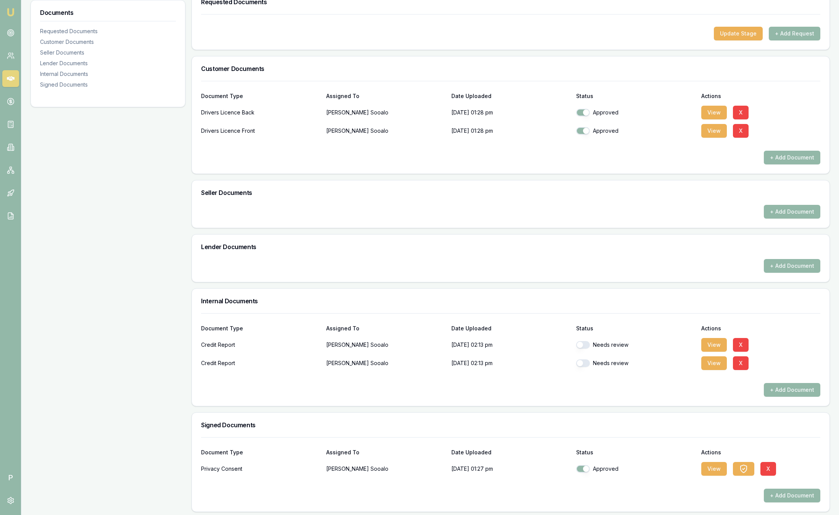
scroll to position [131, 0]
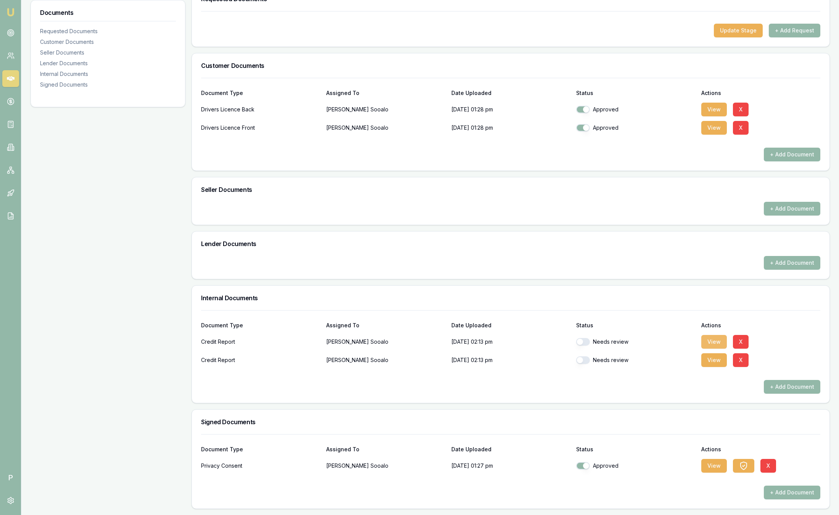
click at [705, 343] on button "View" at bounding box center [714, 342] width 26 height 14
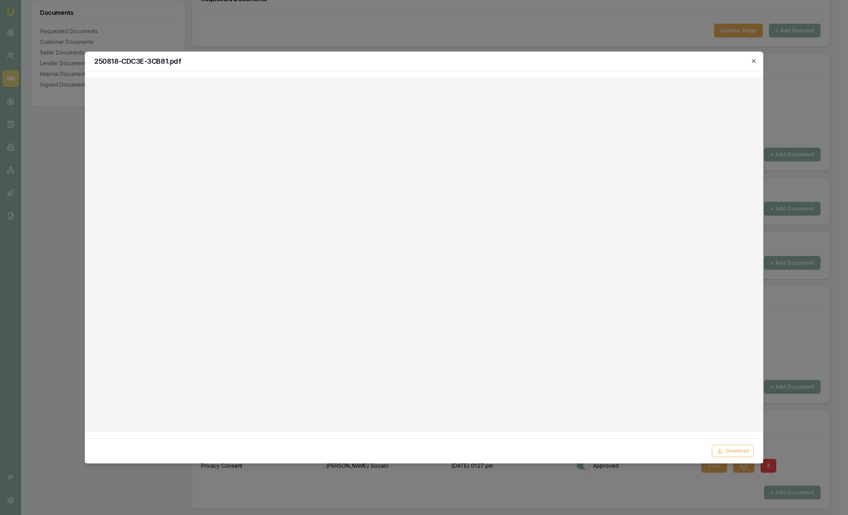
click at [753, 59] on icon "button" at bounding box center [754, 61] width 6 height 6
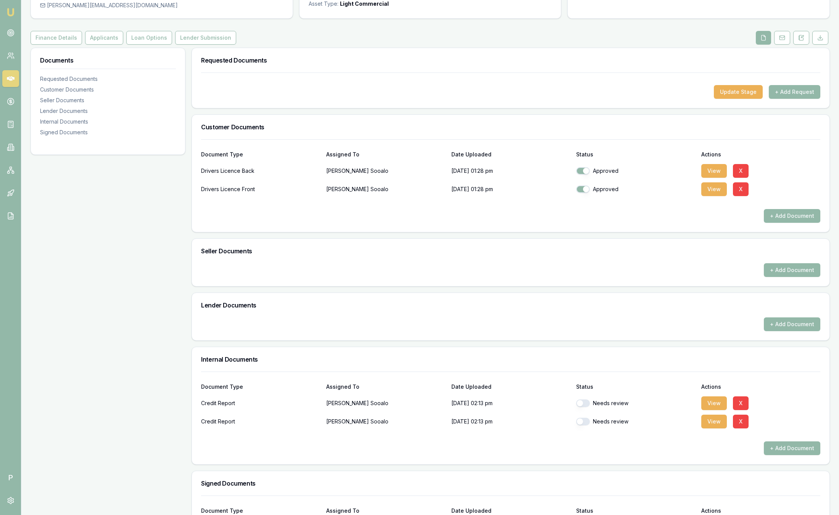
scroll to position [0, 0]
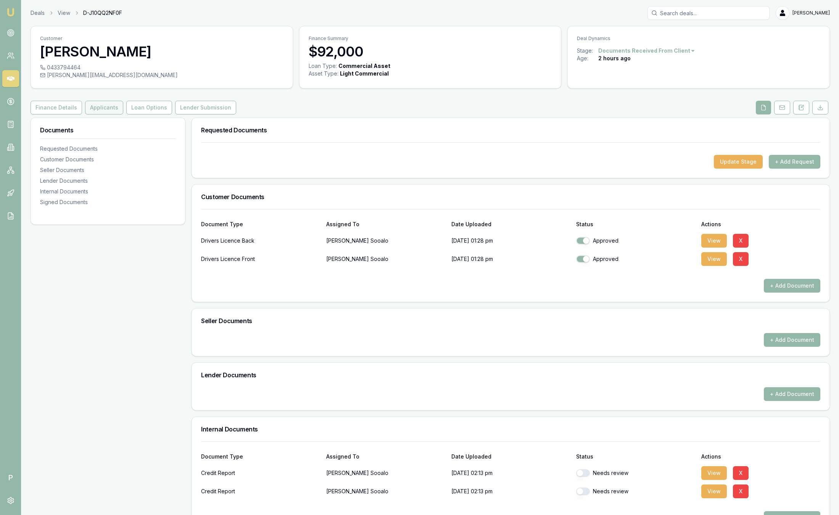
click at [108, 110] on button "Applicants" at bounding box center [104, 108] width 38 height 14
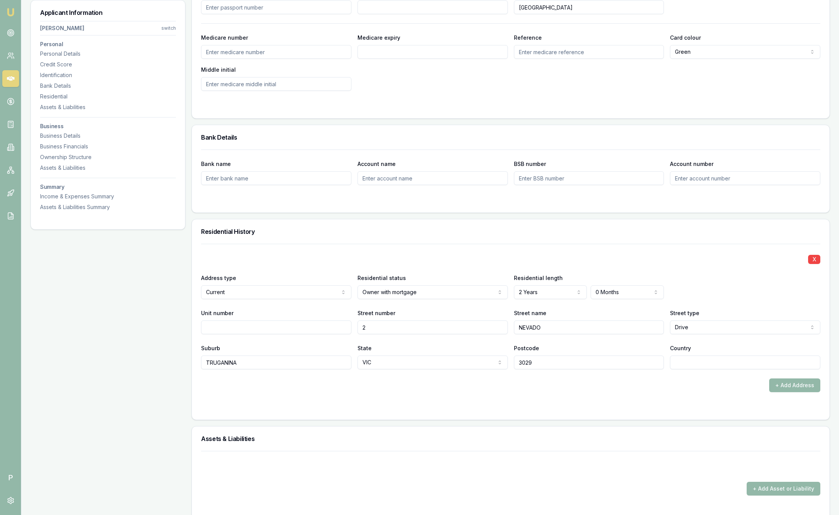
scroll to position [744, 0]
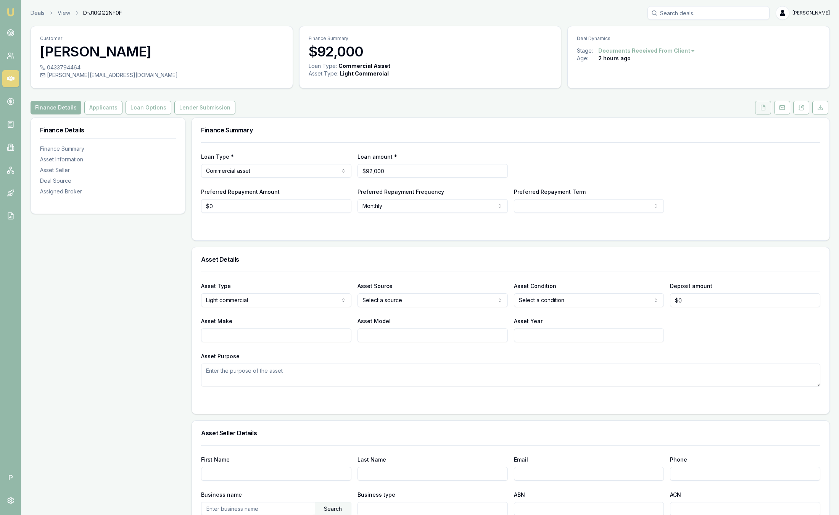
click at [766, 112] on button at bounding box center [763, 108] width 16 height 14
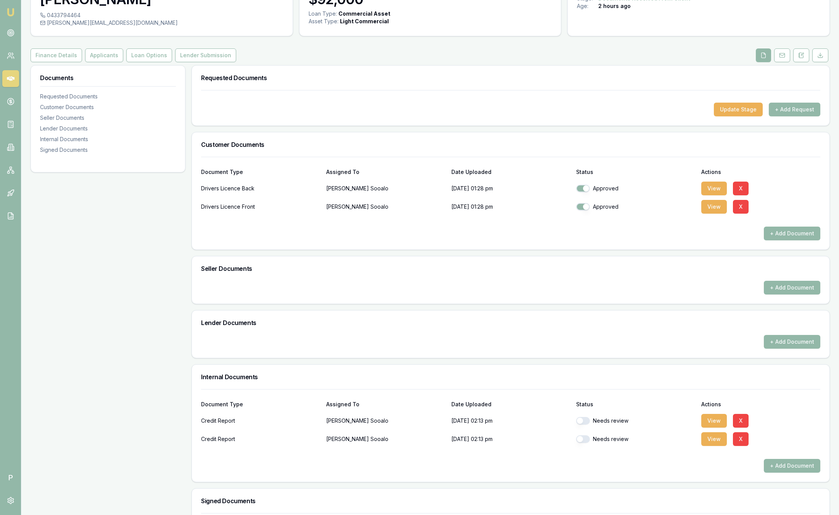
scroll to position [131, 0]
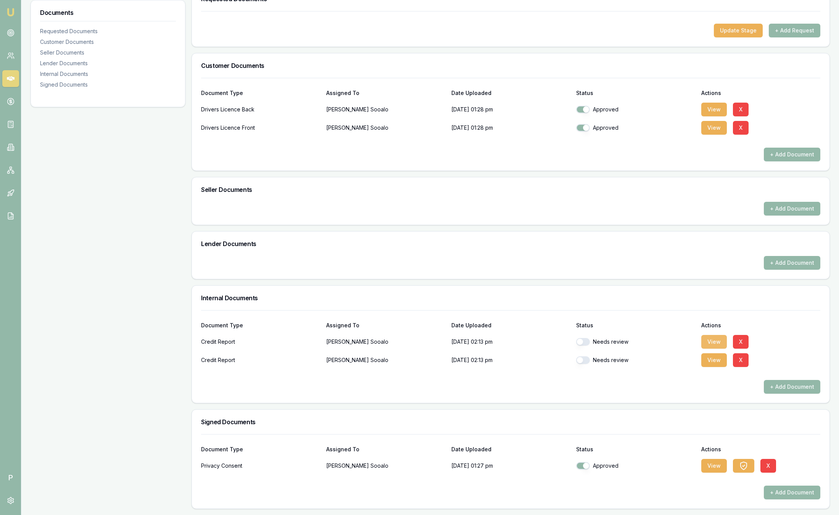
click at [718, 342] on button "View" at bounding box center [714, 342] width 26 height 14
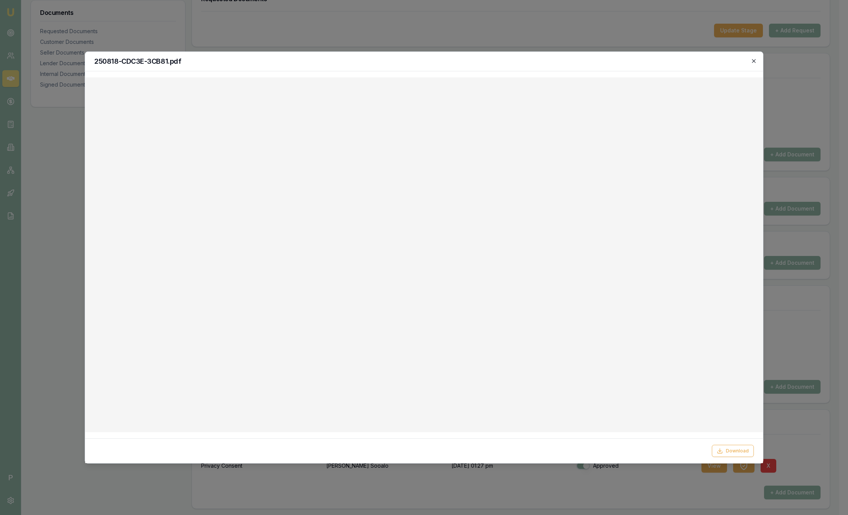
click at [754, 59] on icon "button" at bounding box center [754, 61] width 6 height 6
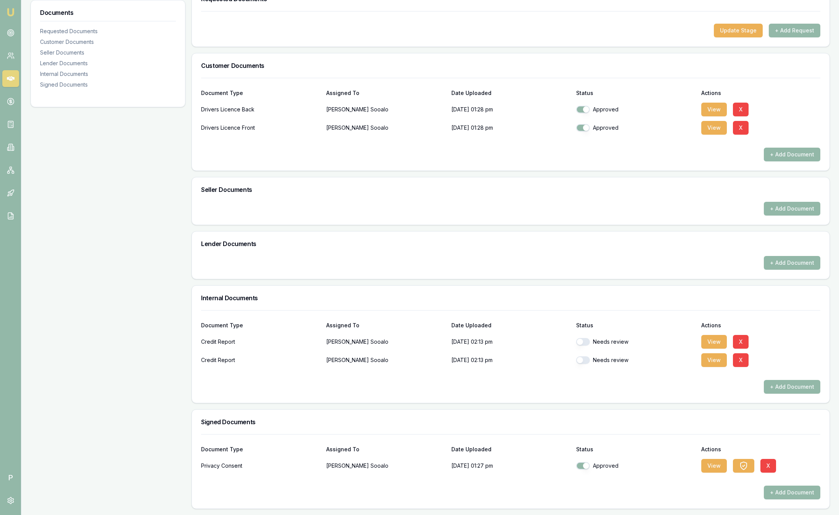
scroll to position [0, 0]
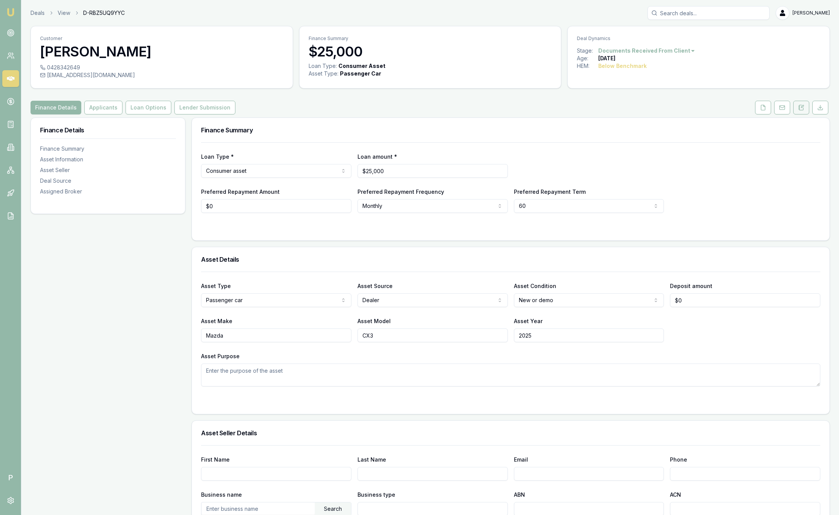
click at [808, 105] on button at bounding box center [801, 108] width 16 height 14
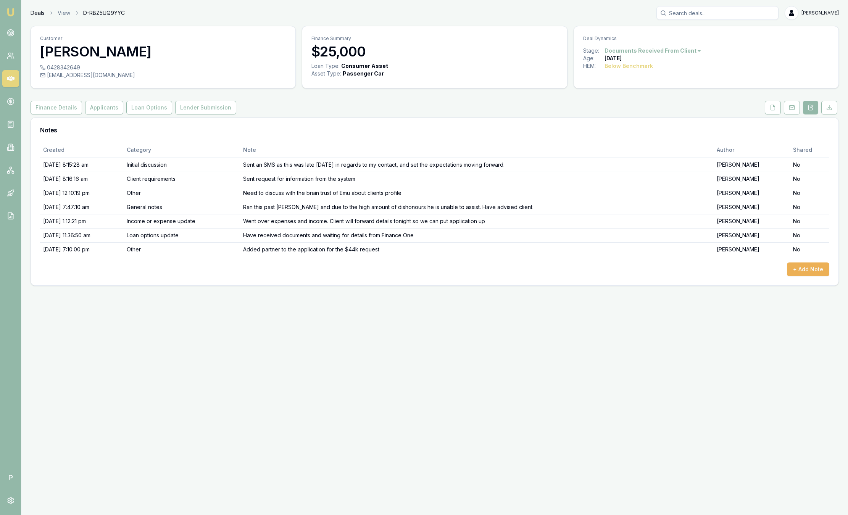
click at [33, 14] on link "Deals" at bounding box center [38, 13] width 14 height 8
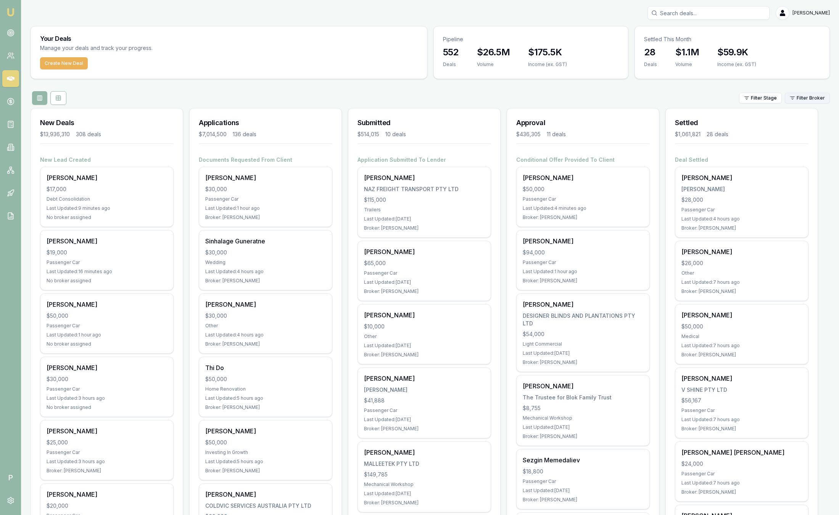
click at [813, 95] on html "Emu Broker P Sam Crouch Toggle Menu Your Deals Manage your deals and track your…" at bounding box center [419, 257] width 839 height 515
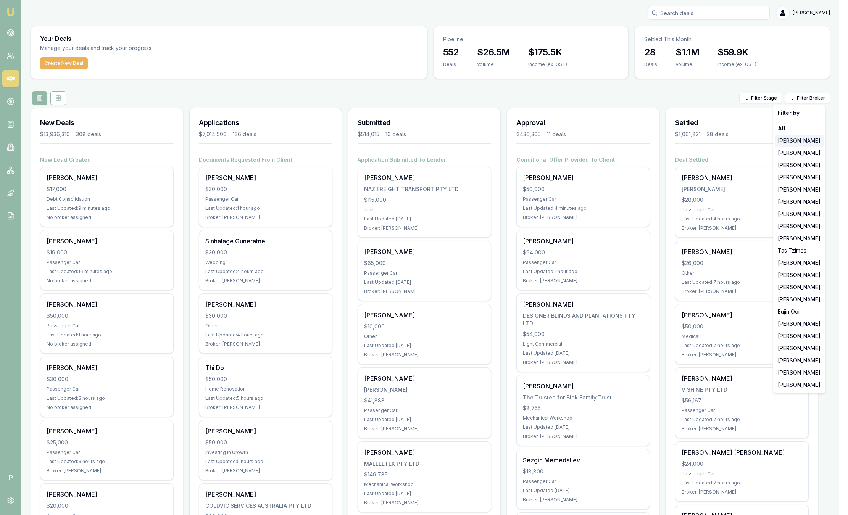
click at [801, 145] on div "[PERSON_NAME]" at bounding box center [799, 141] width 49 height 12
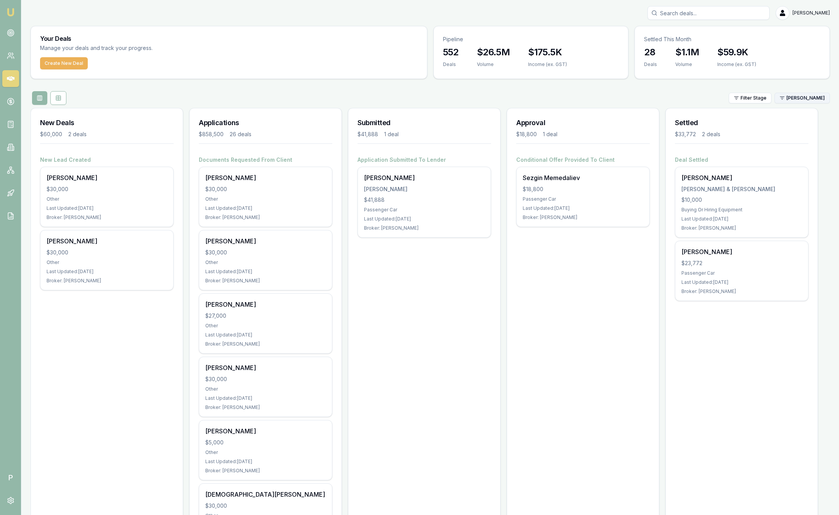
click at [806, 103] on html "Emu Broker P Sam Crouch Toggle Menu Your Deals Manage your deals and track your…" at bounding box center [419, 257] width 839 height 515
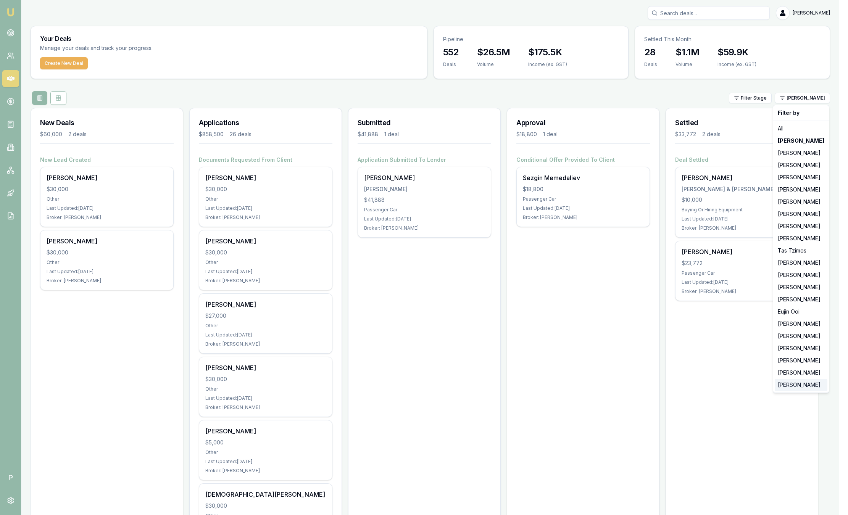
click at [800, 384] on div "[PERSON_NAME]" at bounding box center [801, 385] width 53 height 12
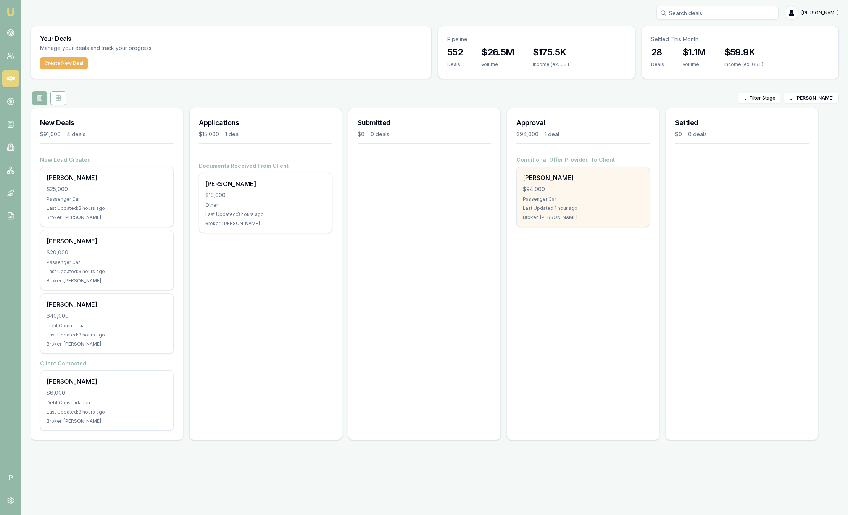
click at [580, 190] on div "$94,000" at bounding box center [583, 189] width 121 height 8
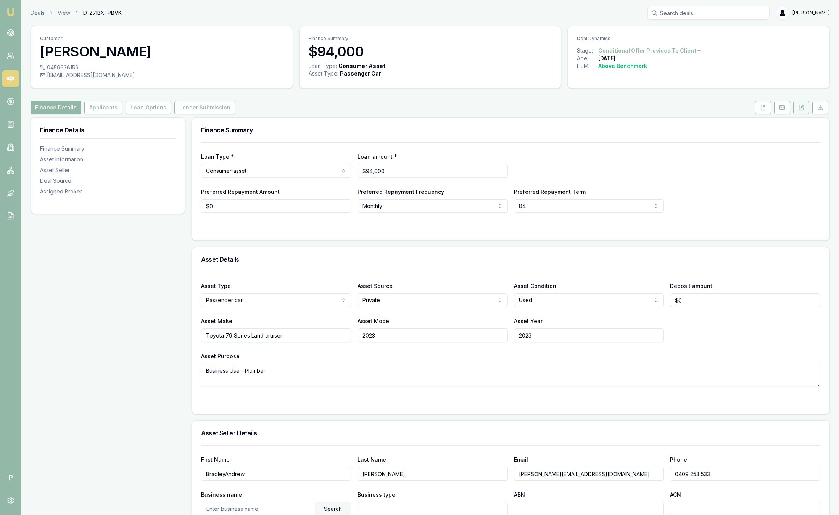
click at [800, 112] on button at bounding box center [801, 108] width 16 height 14
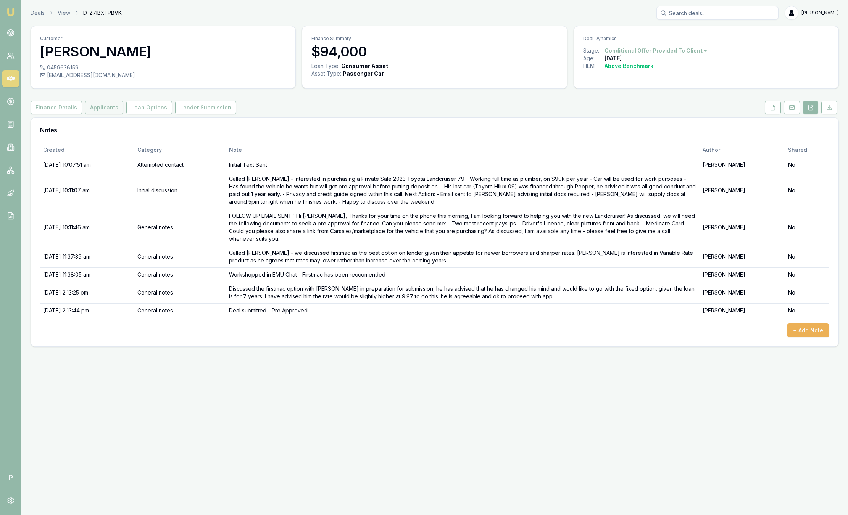
click at [102, 106] on button "Applicants" at bounding box center [104, 108] width 38 height 14
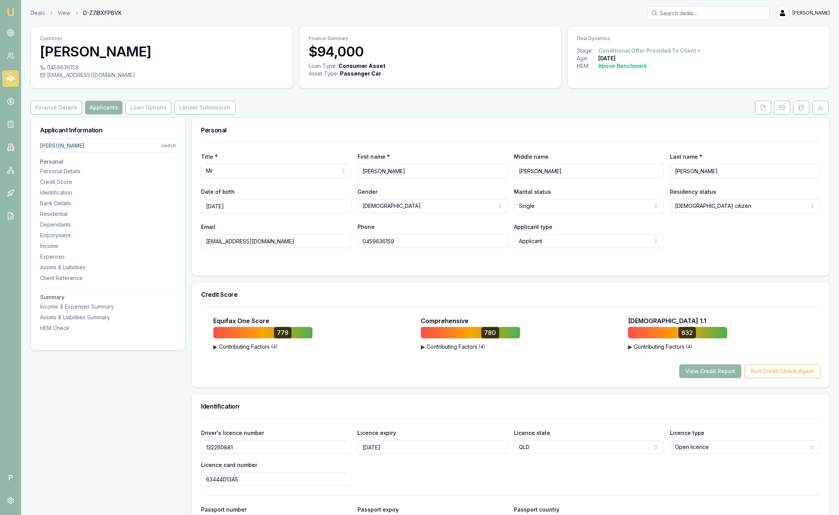
click at [33, 17] on div "Deals View D-Z7IBXFPBVK [PERSON_NAME]" at bounding box center [430, 13] width 799 height 14
click at [39, 13] on link "Deals" at bounding box center [38, 13] width 14 height 8
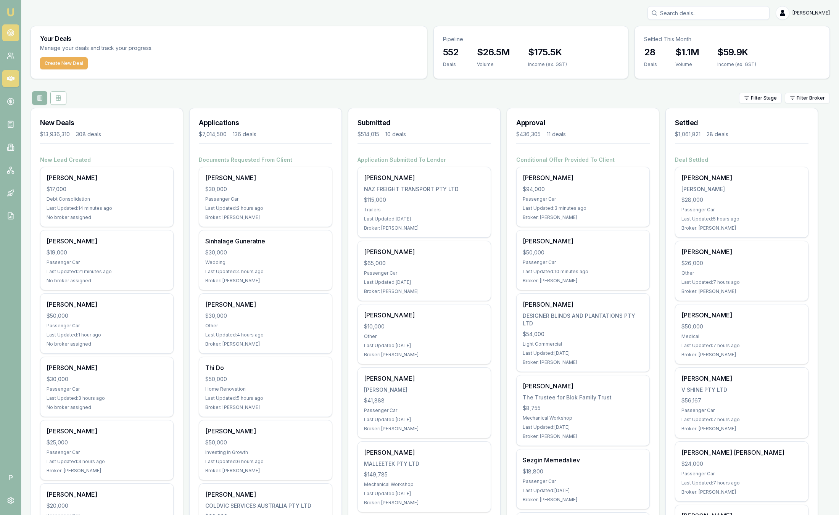
click at [12, 33] on icon at bounding box center [11, 33] width 8 height 8
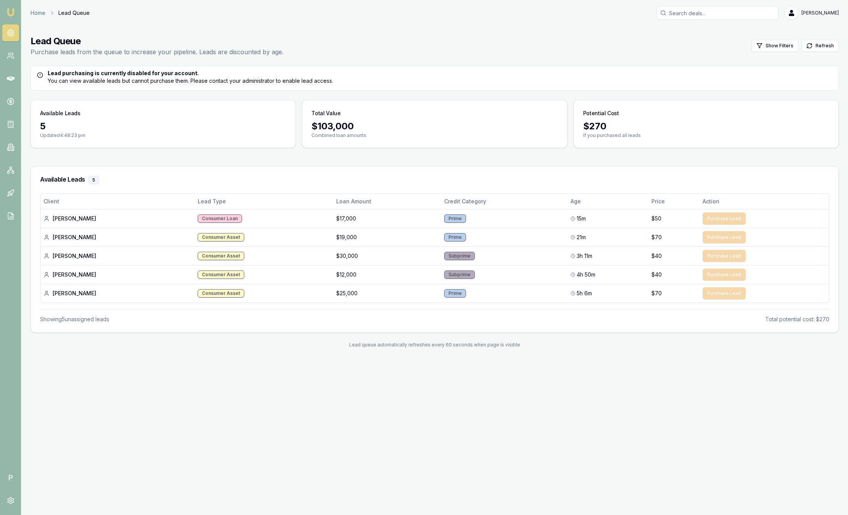
click at [13, 12] on img at bounding box center [10, 12] width 9 height 9
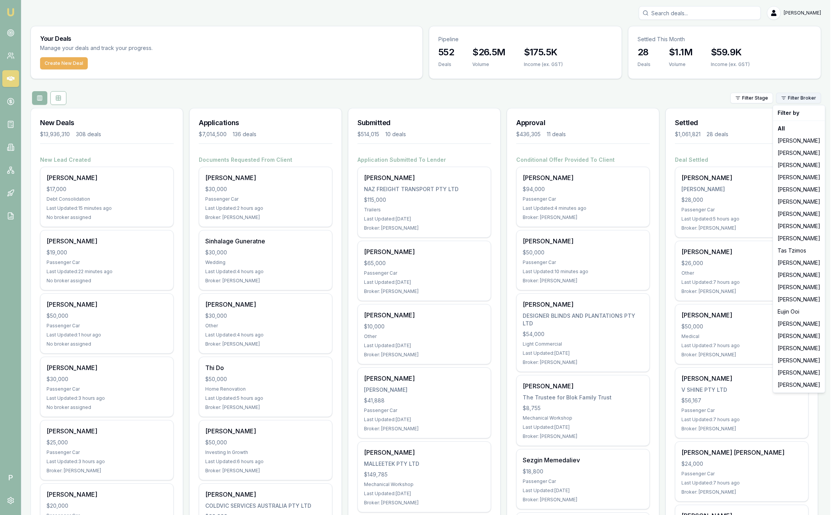
click at [804, 96] on html "Emu Broker P [PERSON_NAME] Toggle Menu Your Deals Manage your deals and track y…" at bounding box center [419, 257] width 839 height 515
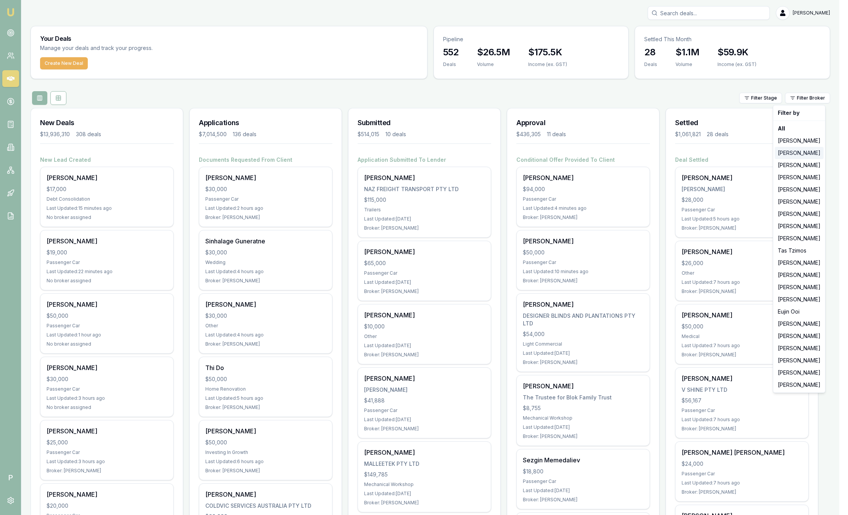
click at [788, 155] on div "[PERSON_NAME]" at bounding box center [799, 153] width 49 height 12
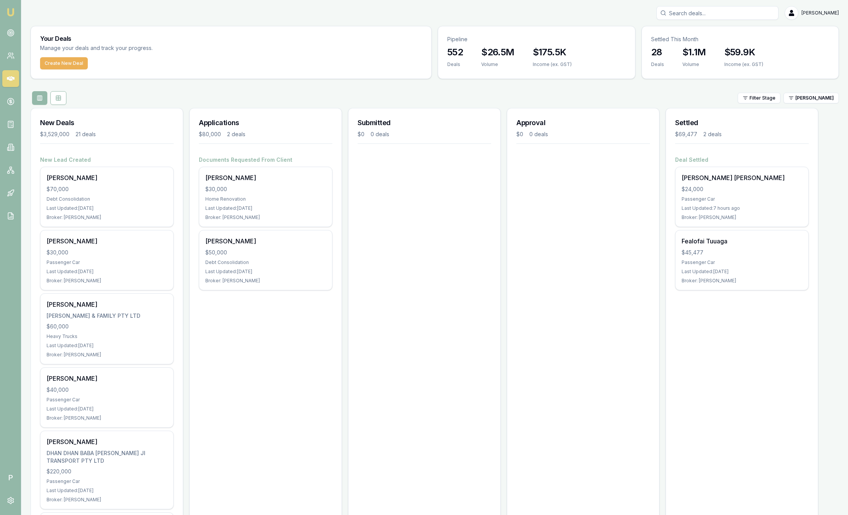
click at [804, 103] on html "Emu Broker P [PERSON_NAME] Toggle Menu Your Deals Manage your deals and track y…" at bounding box center [424, 257] width 848 height 515
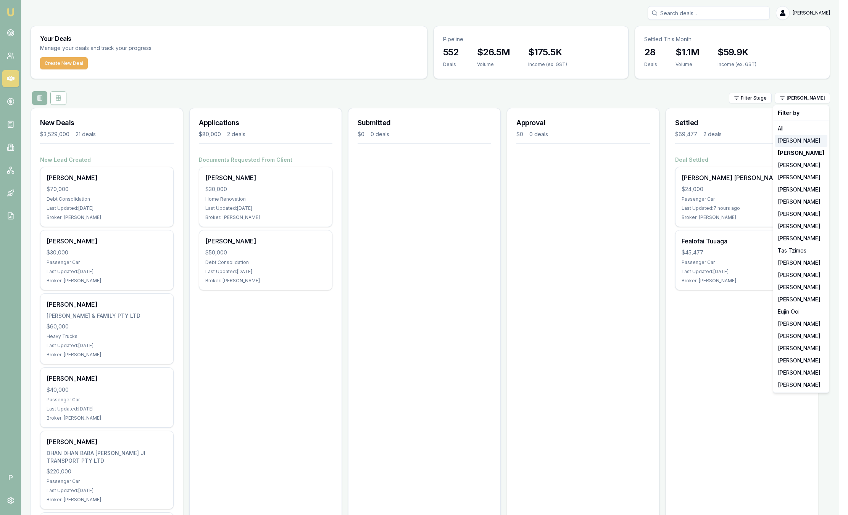
click at [802, 139] on div "[PERSON_NAME]" at bounding box center [801, 141] width 53 height 12
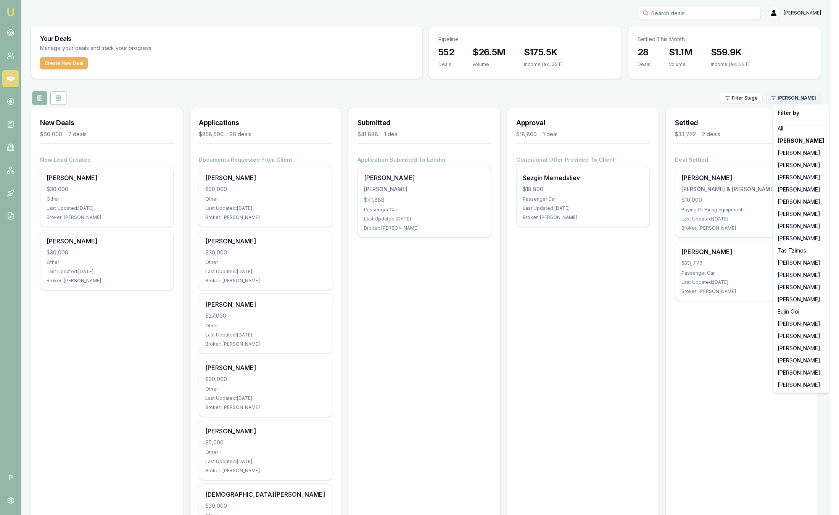
click at [812, 100] on html "Emu Broker P Sam Crouch Toggle Menu Your Deals Manage your deals and track your…" at bounding box center [419, 257] width 839 height 515
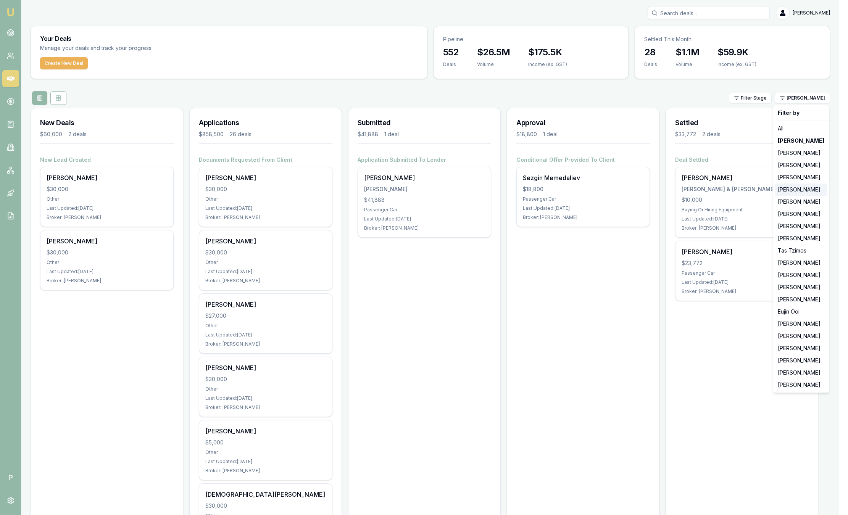
click at [797, 189] on div "[PERSON_NAME]" at bounding box center [801, 190] width 53 height 12
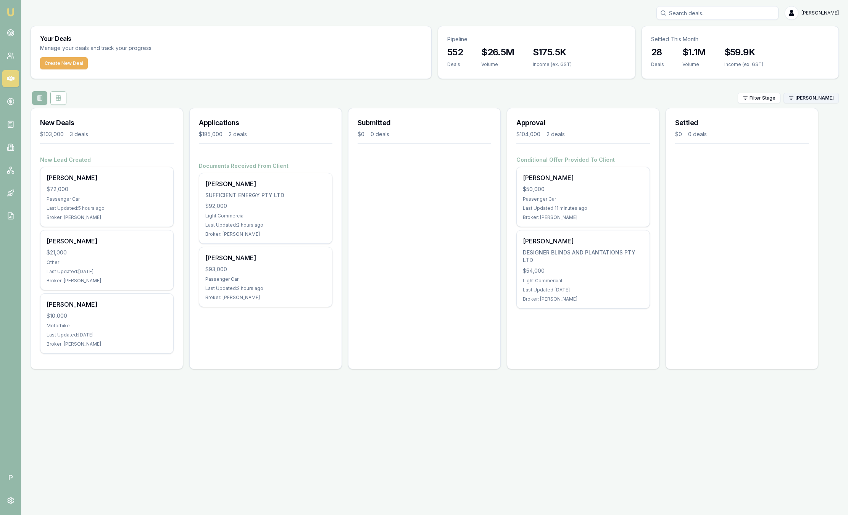
click at [800, 99] on html "Emu Broker P Sam Crouch Toggle Menu Your Deals Manage your deals and track your…" at bounding box center [424, 257] width 848 height 515
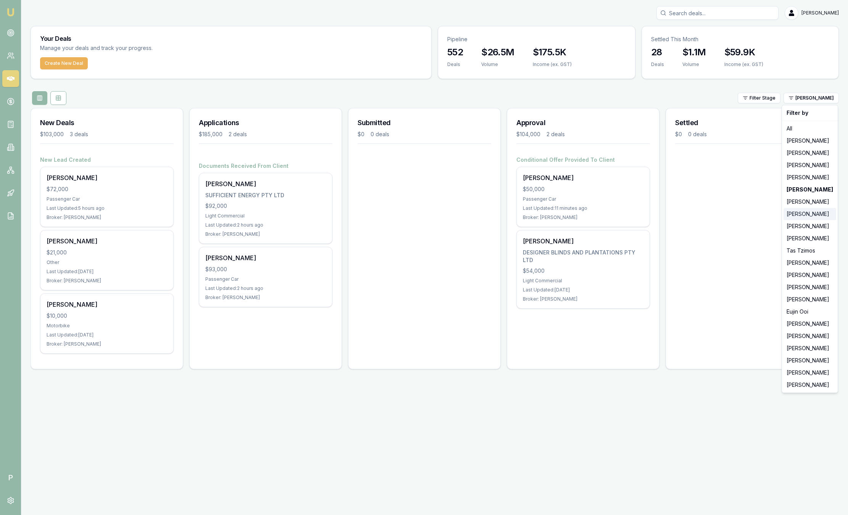
click at [802, 215] on div "[PERSON_NAME]" at bounding box center [809, 214] width 53 height 12
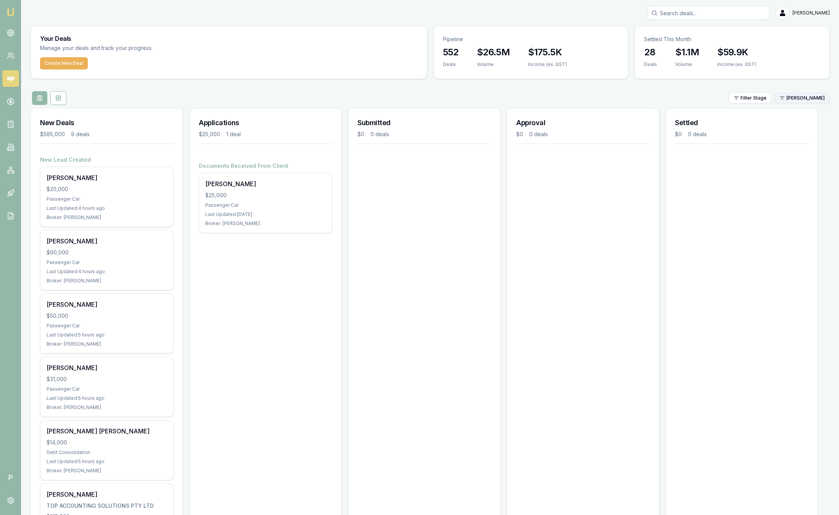
click at [805, 95] on html "Emu Broker P Sam Crouch Toggle Menu Your Deals Manage your deals and track your…" at bounding box center [419, 257] width 839 height 515
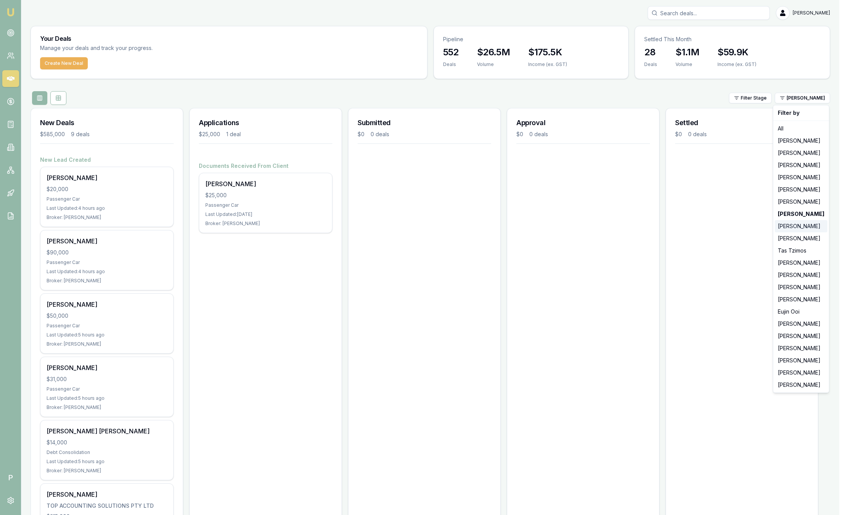
click at [806, 230] on div "[PERSON_NAME]" at bounding box center [801, 226] width 53 height 12
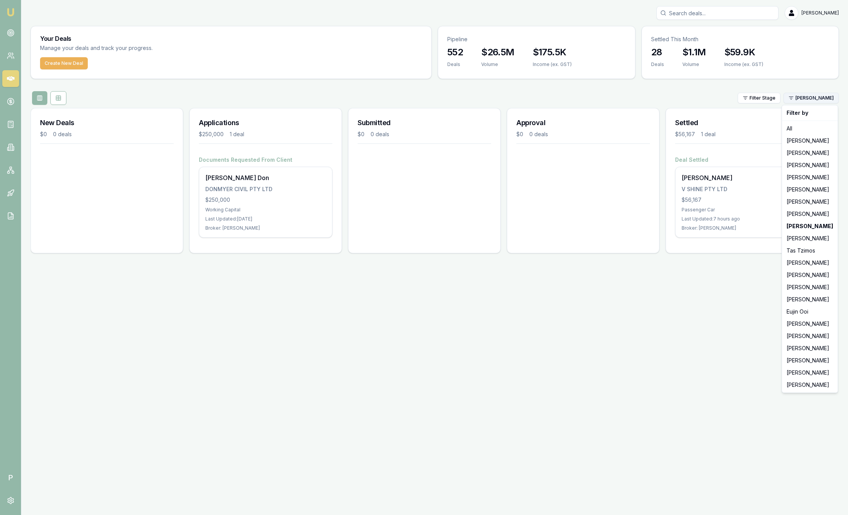
click at [809, 98] on html "Emu Broker P Sam Crouch Toggle Menu Your Deals Manage your deals and track your…" at bounding box center [424, 257] width 848 height 515
click at [801, 273] on div "[PERSON_NAME]" at bounding box center [809, 275] width 53 height 12
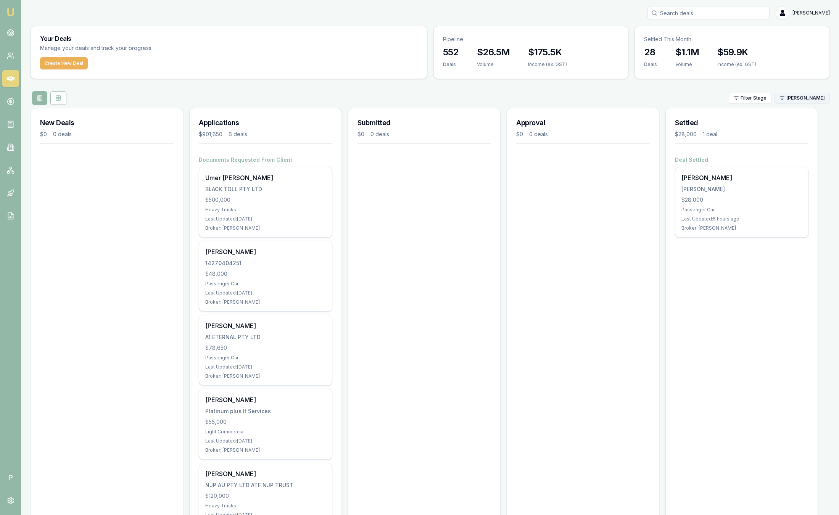
click at [807, 100] on html "Emu Broker P Sam Crouch Toggle Menu Your Deals Manage your deals and track your…" at bounding box center [419, 257] width 839 height 515
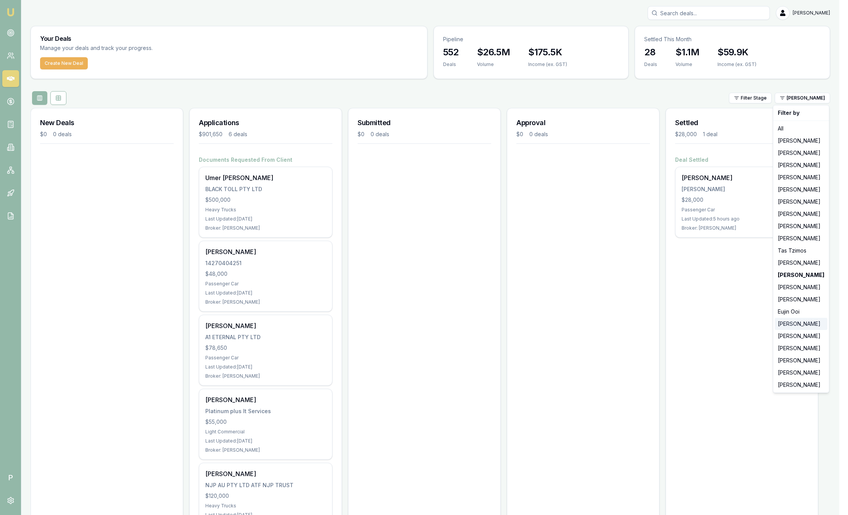
click at [798, 325] on div "[PERSON_NAME]" at bounding box center [801, 324] width 53 height 12
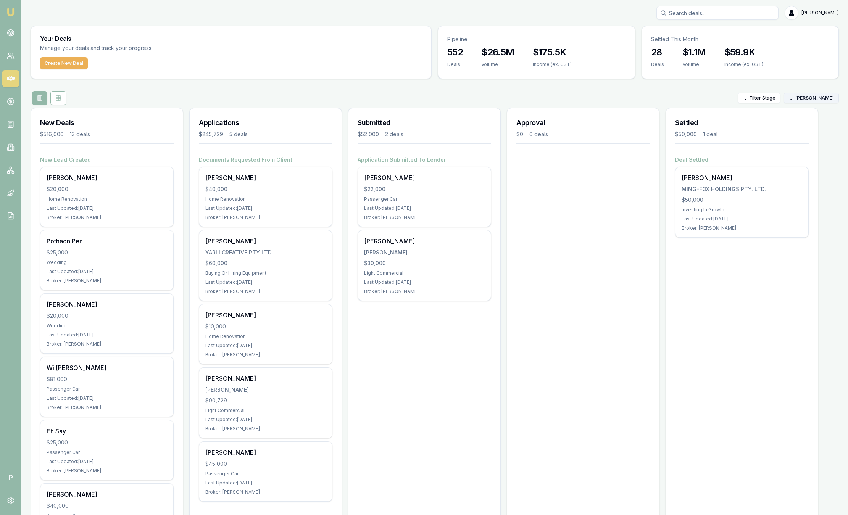
click at [798, 102] on html "Emu Broker P Sam Crouch Toggle Menu Your Deals Manage your deals and track your…" at bounding box center [424, 257] width 848 height 515
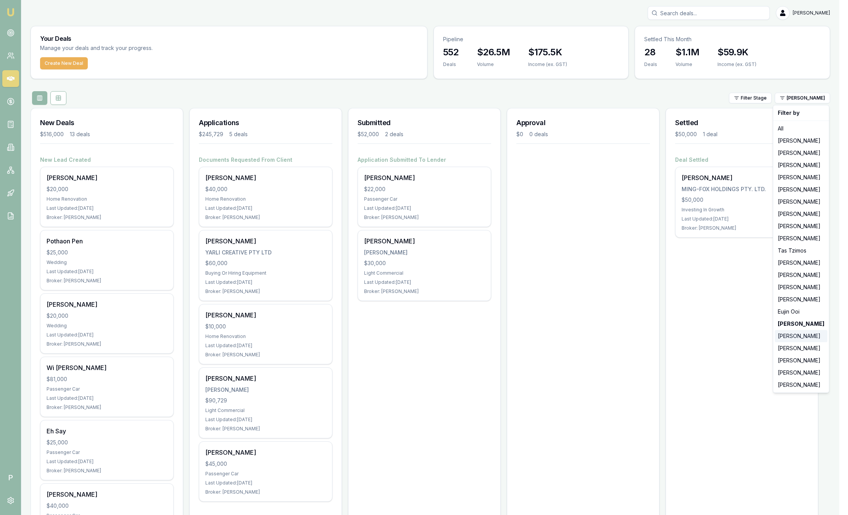
click at [804, 342] on div "[PERSON_NAME]" at bounding box center [801, 336] width 53 height 12
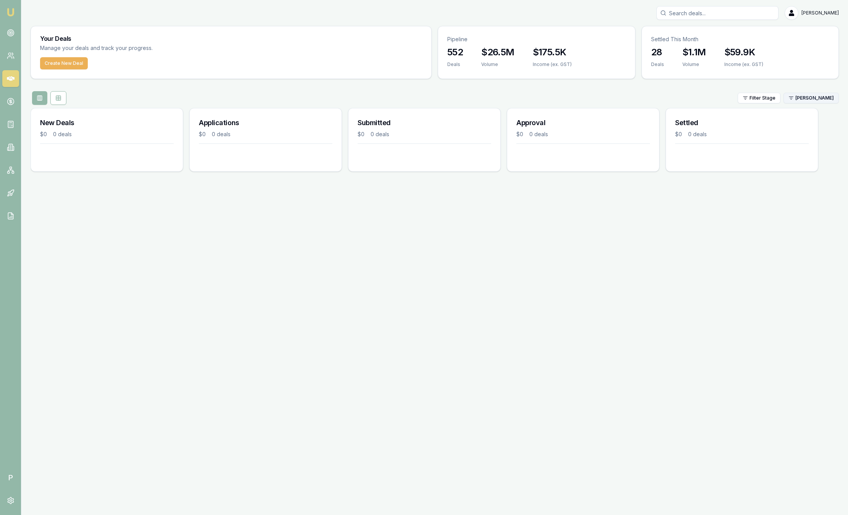
click at [803, 100] on html "Emu Broker P Sam Crouch Toggle Menu Your Deals Manage your deals and track your…" at bounding box center [424, 257] width 848 height 515
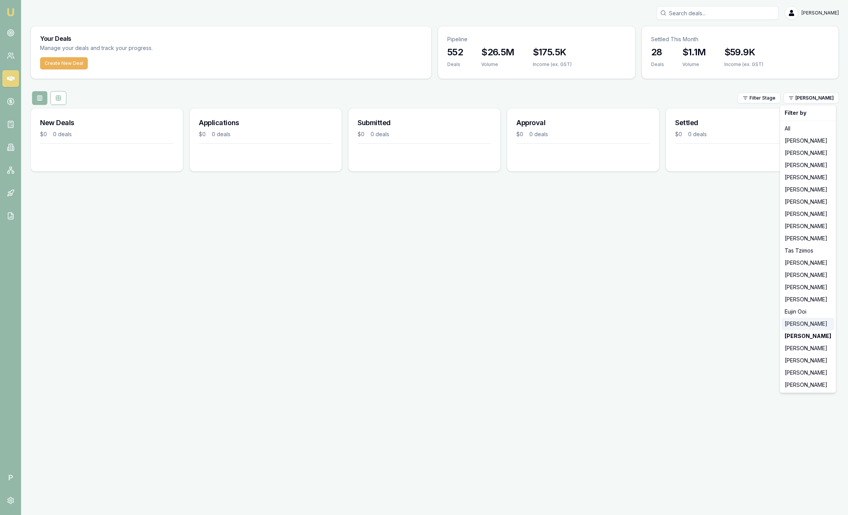
click at [800, 325] on div "[PERSON_NAME]" at bounding box center [808, 324] width 53 height 12
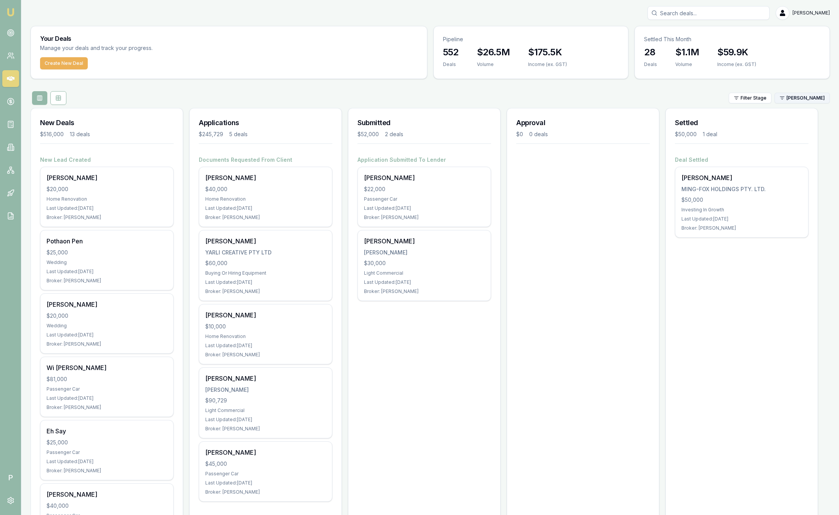
click at [790, 99] on html "Emu Broker P Sam Crouch Toggle Menu Your Deals Manage your deals and track your…" at bounding box center [419, 257] width 839 height 515
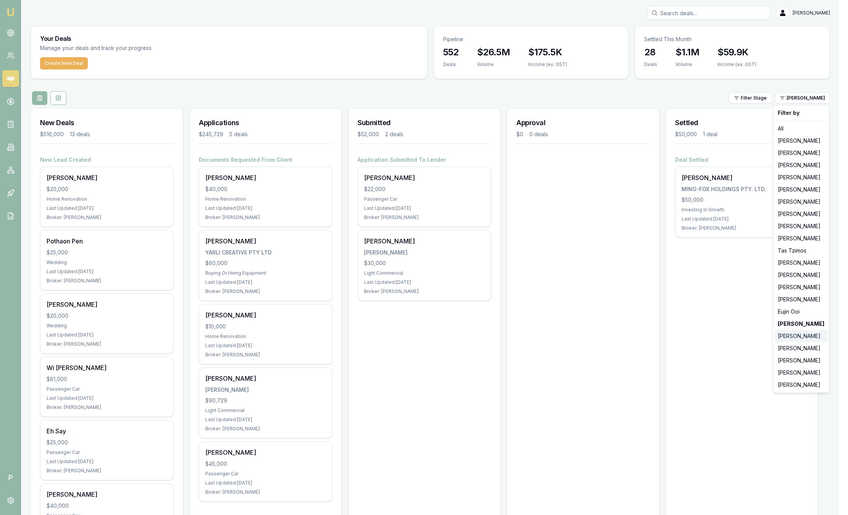
click at [797, 337] on div "[PERSON_NAME]" at bounding box center [801, 336] width 53 height 12
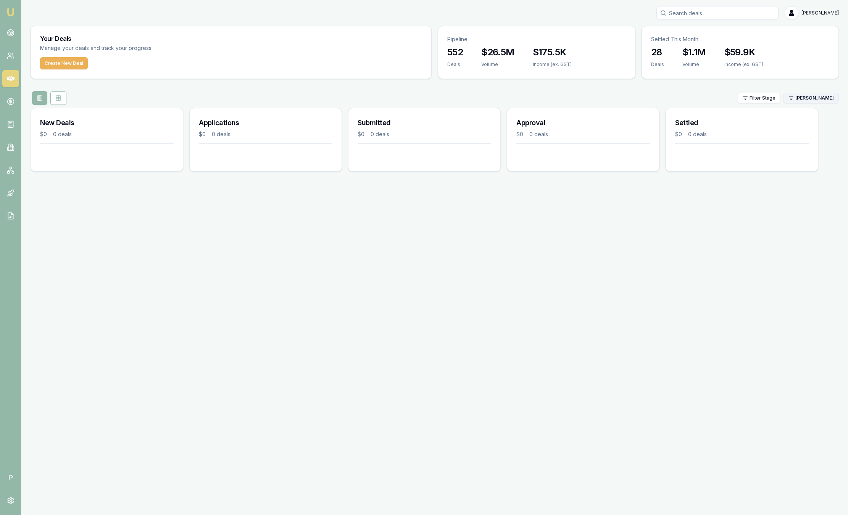
click at [807, 96] on html "Emu Broker P Sam Crouch Toggle Menu Your Deals Manage your deals and track your…" at bounding box center [424, 257] width 848 height 515
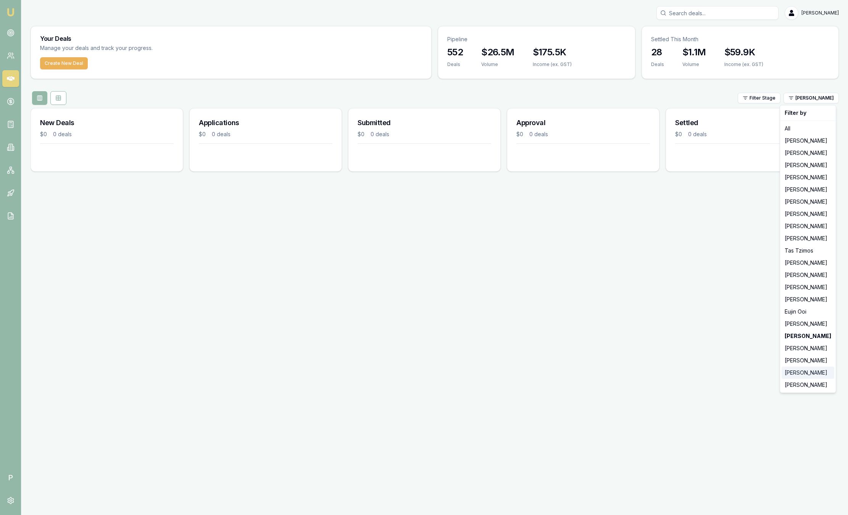
click at [801, 372] on div "[PERSON_NAME]" at bounding box center [808, 373] width 53 height 12
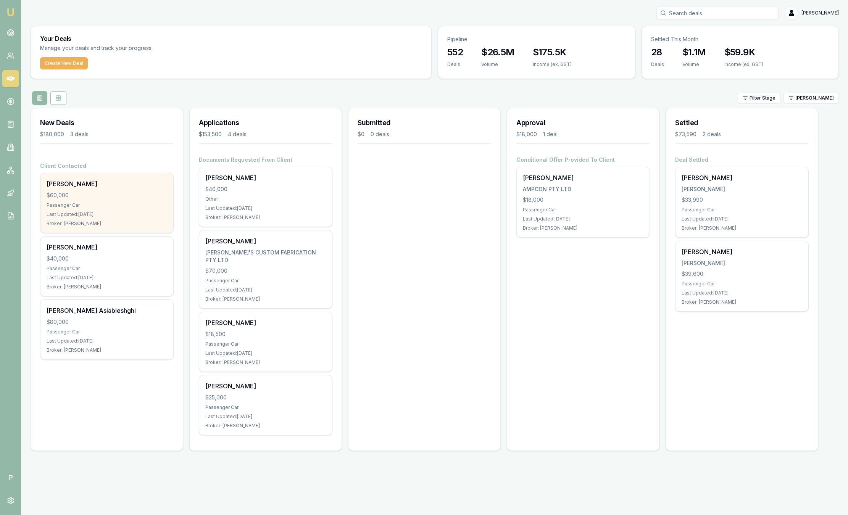
click at [121, 206] on div "Passenger Car" at bounding box center [107, 205] width 121 height 6
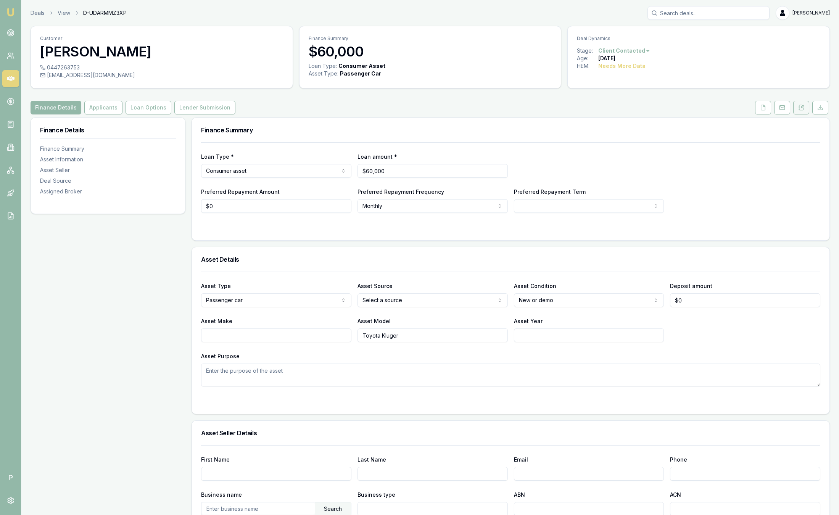
click at [803, 108] on icon at bounding box center [801, 107] width 4 height 5
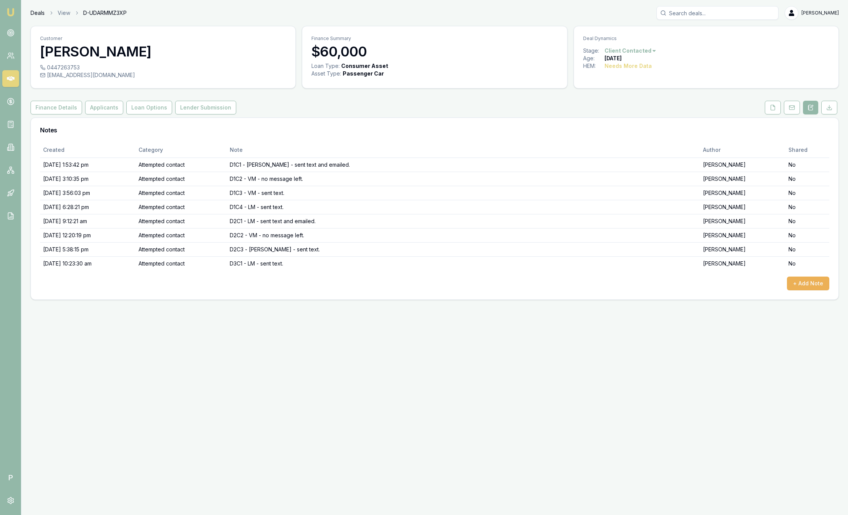
click at [42, 14] on link "Deals" at bounding box center [38, 13] width 14 height 8
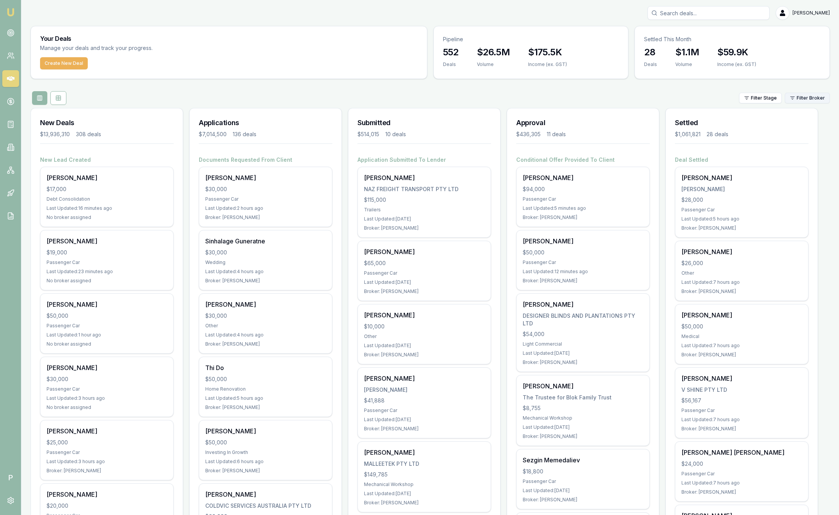
click at [804, 94] on html "Emu Broker P [PERSON_NAME] Toggle Menu Your Deals Manage your deals and track y…" at bounding box center [419, 257] width 839 height 515
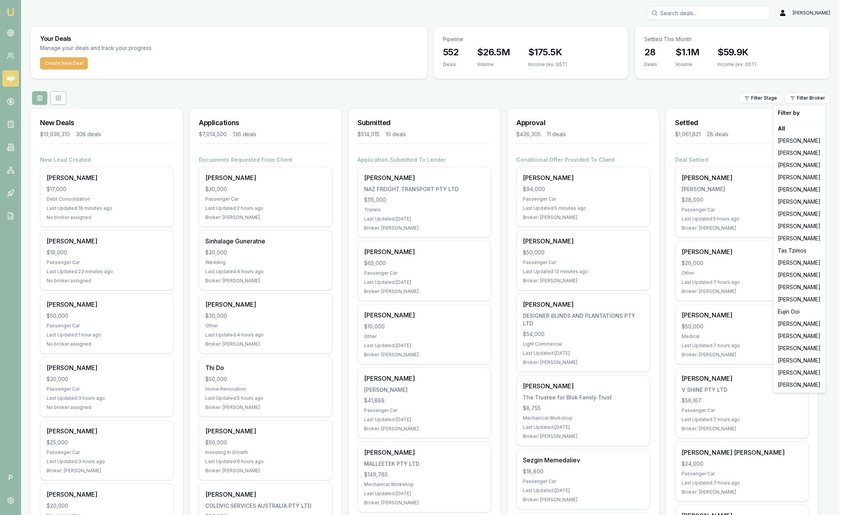
click at [804, 97] on html "Emu Broker P [PERSON_NAME] Toggle Menu Your Deals Manage your deals and track y…" at bounding box center [424, 257] width 848 height 515
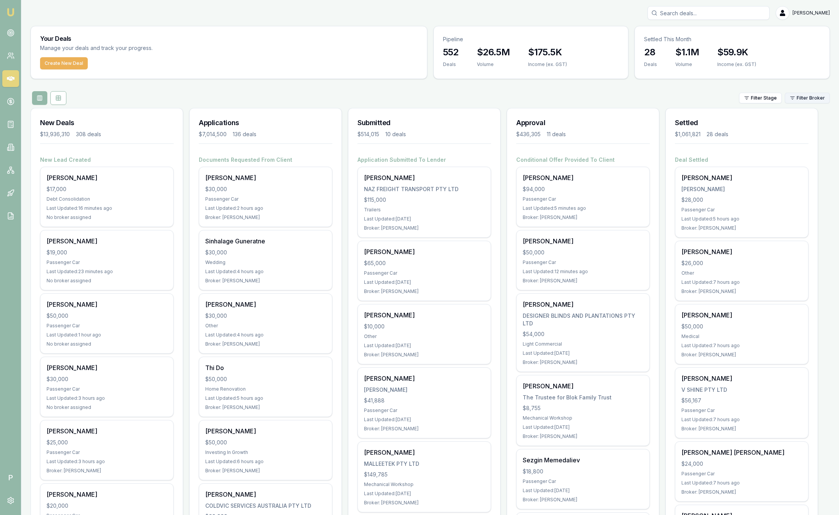
click at [804, 95] on html "Emu Broker P [PERSON_NAME] Toggle Menu Your Deals Manage your deals and track y…" at bounding box center [419, 257] width 839 height 515
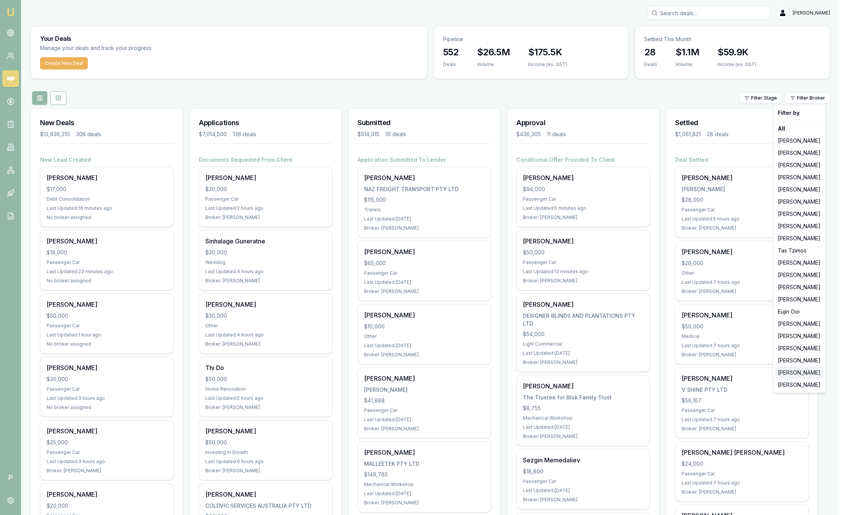
click at [792, 374] on div "[PERSON_NAME]" at bounding box center [799, 373] width 49 height 12
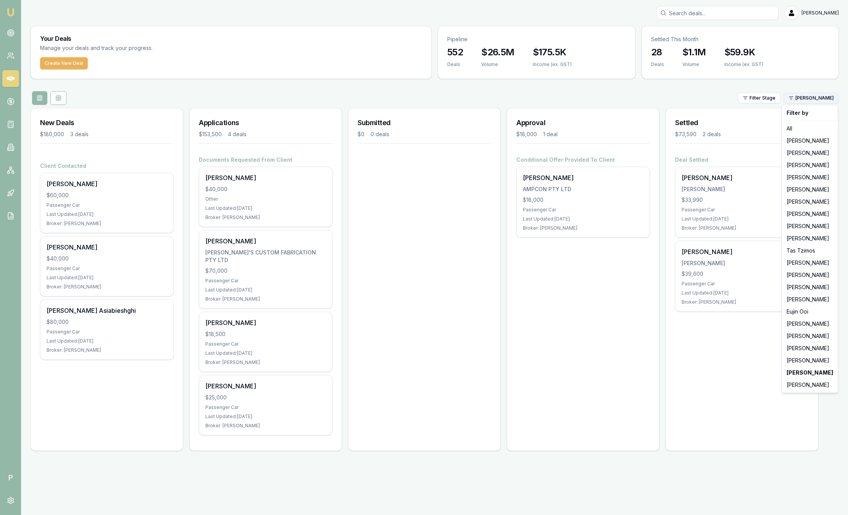
click at [812, 100] on html "Emu Broker P [PERSON_NAME] Toggle Menu Your Deals Manage your deals and track y…" at bounding box center [424, 257] width 848 height 515
click at [794, 386] on div "[PERSON_NAME]" at bounding box center [809, 385] width 53 height 12
